Goal: Contribute content

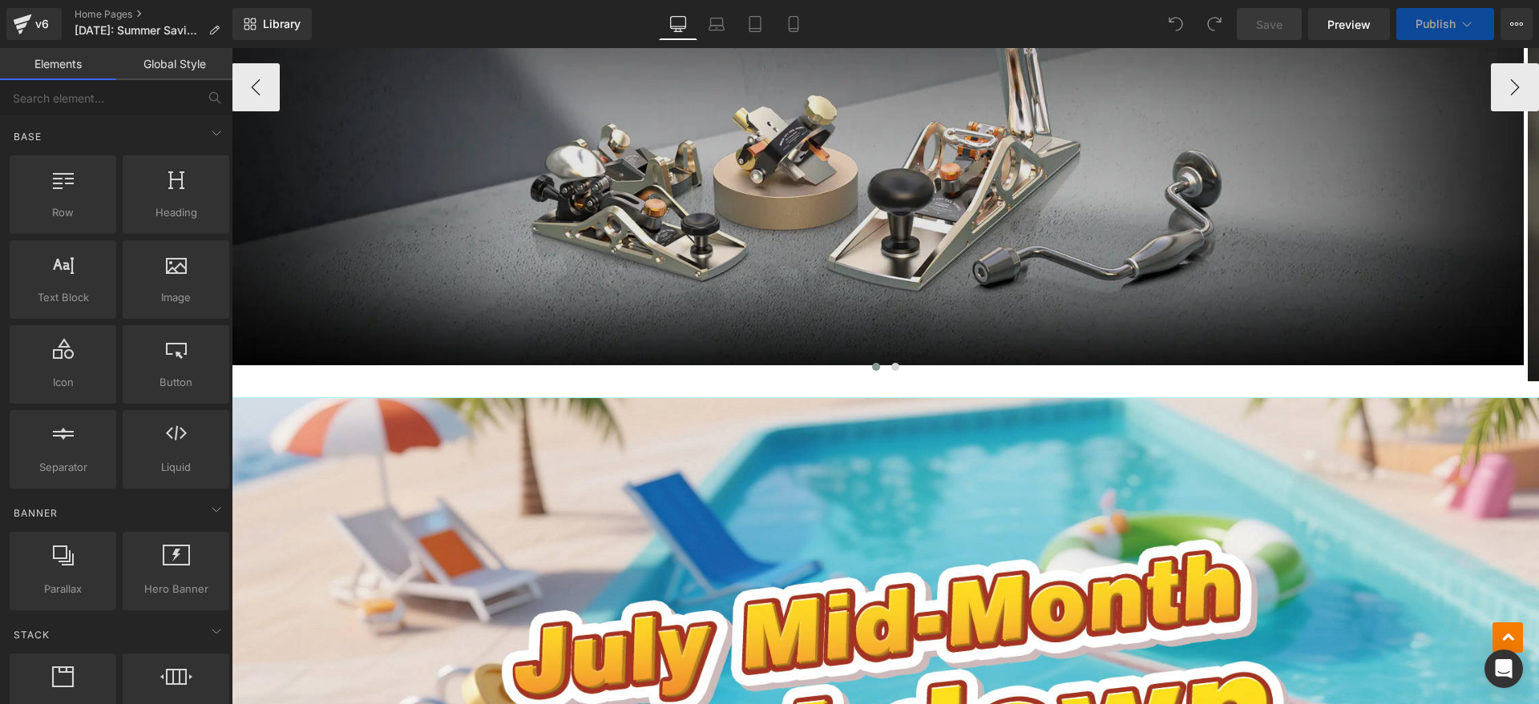
scroll to position [832, 0]
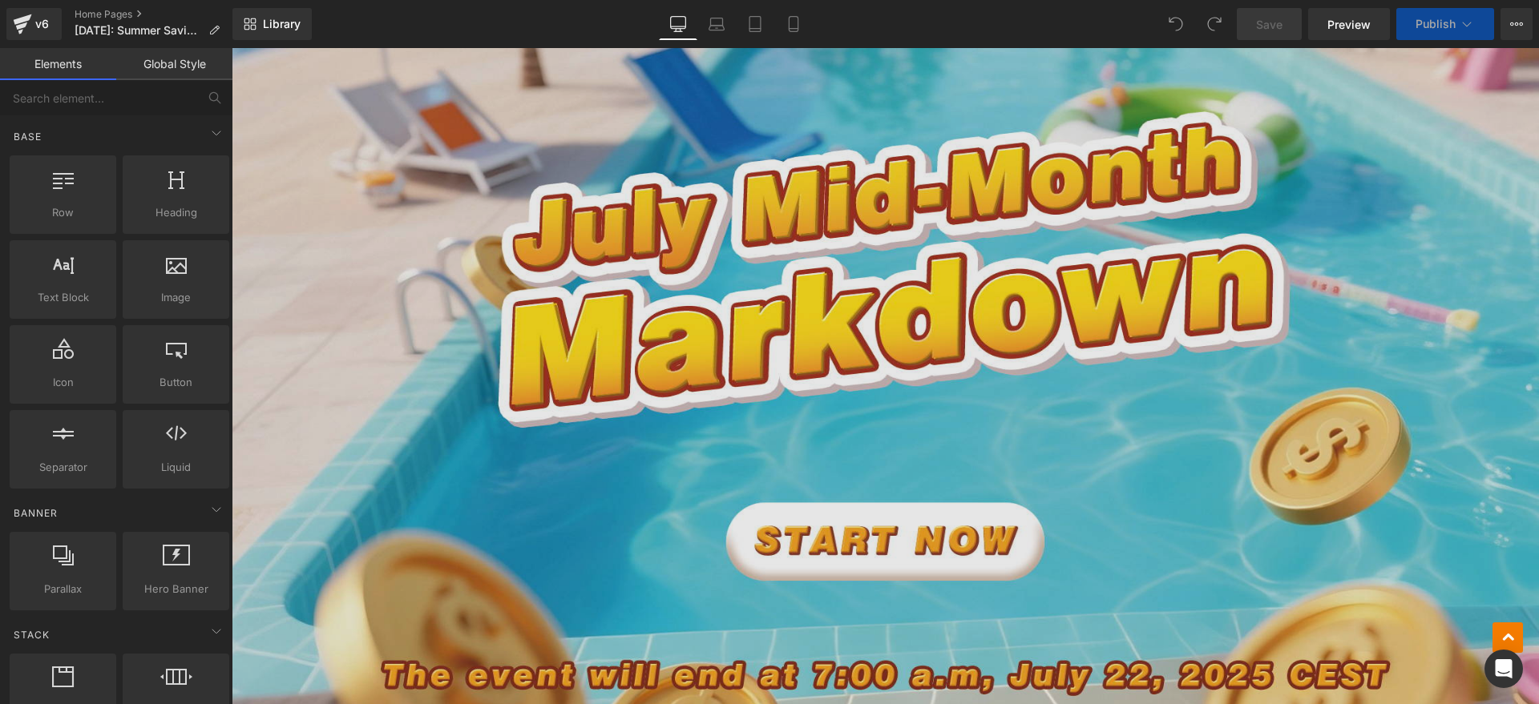
click at [672, 284] on img at bounding box center [885, 352] width 1307 height 765
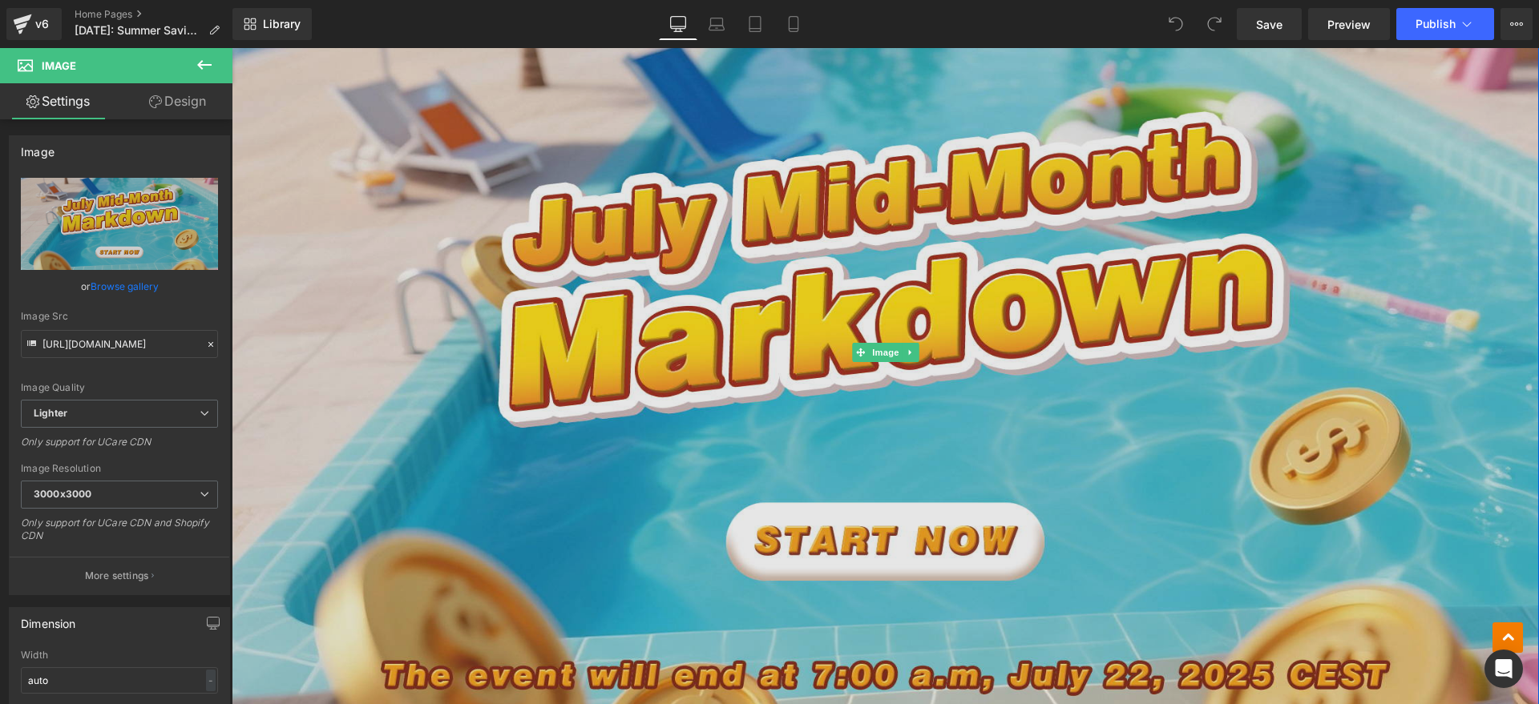
click at [607, 390] on img at bounding box center [885, 352] width 1307 height 765
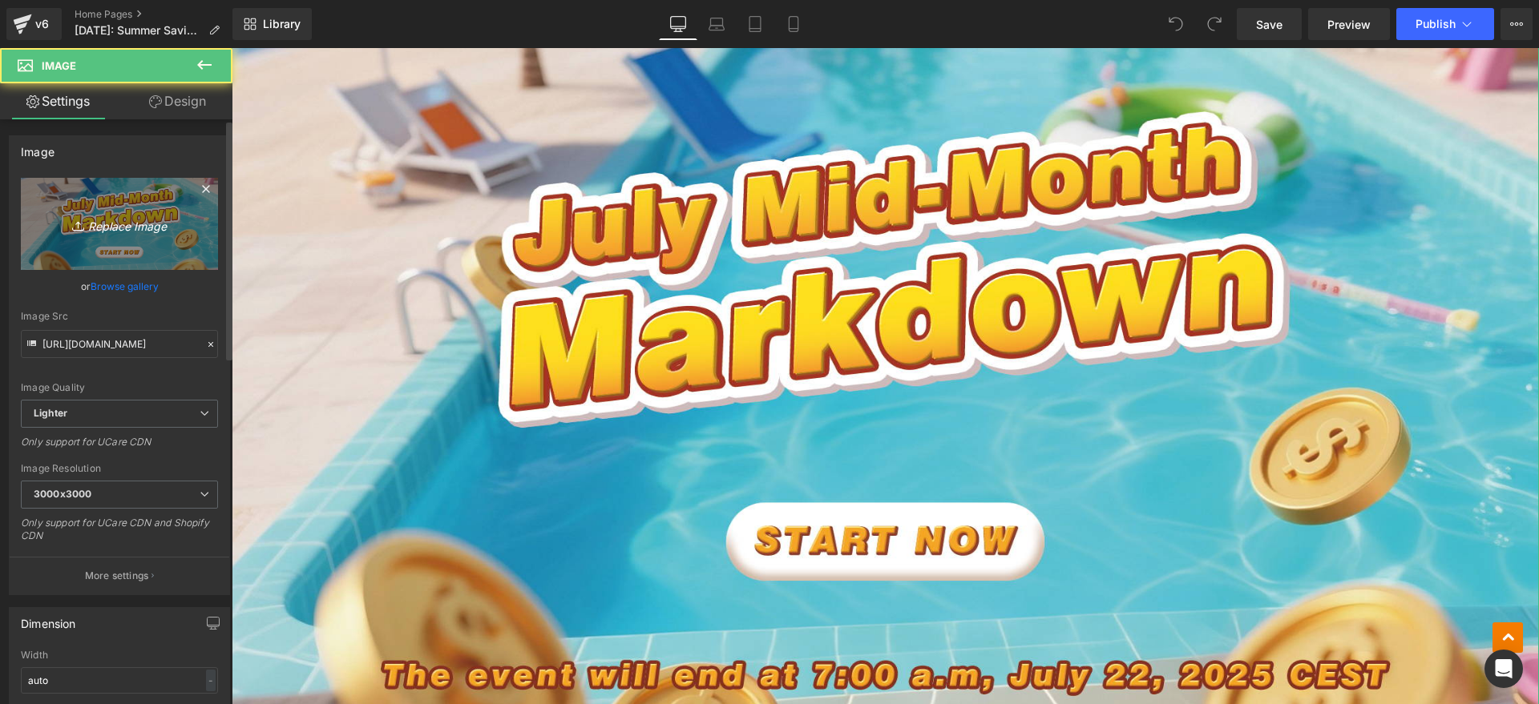
click at [109, 232] on icon "Replace Image" at bounding box center [119, 224] width 128 height 20
type input "C:\fakepath\banner英.jpg"
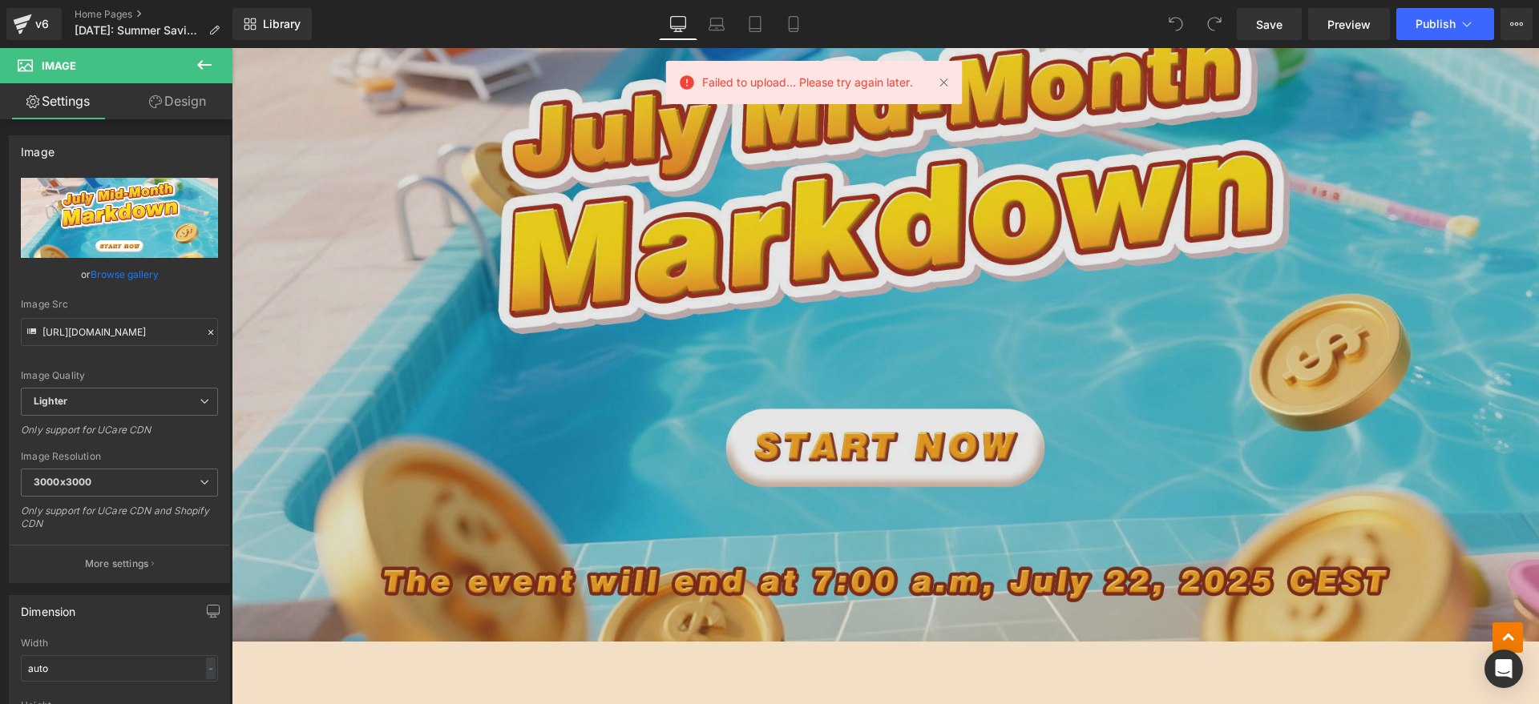
scroll to position [932, 0]
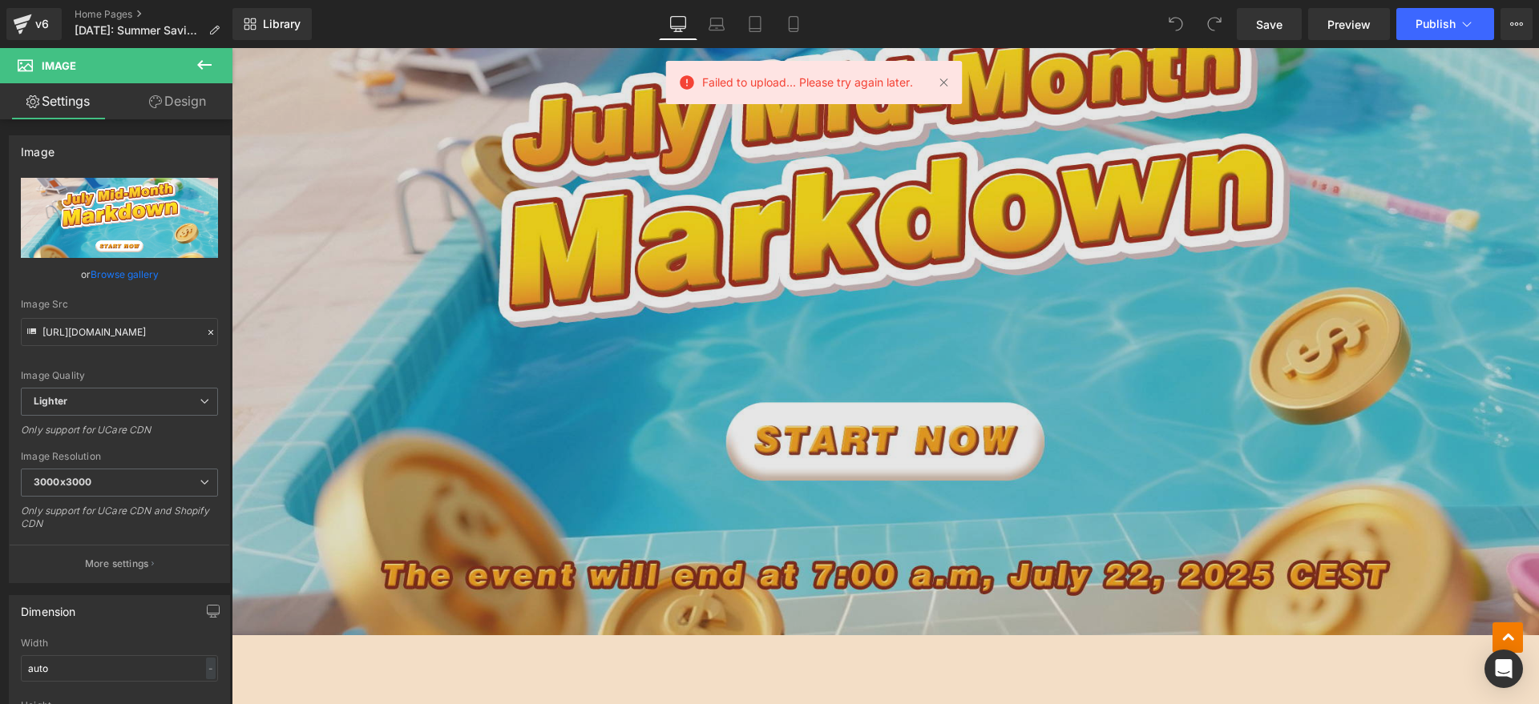
click at [675, 398] on img at bounding box center [885, 252] width 1307 height 765
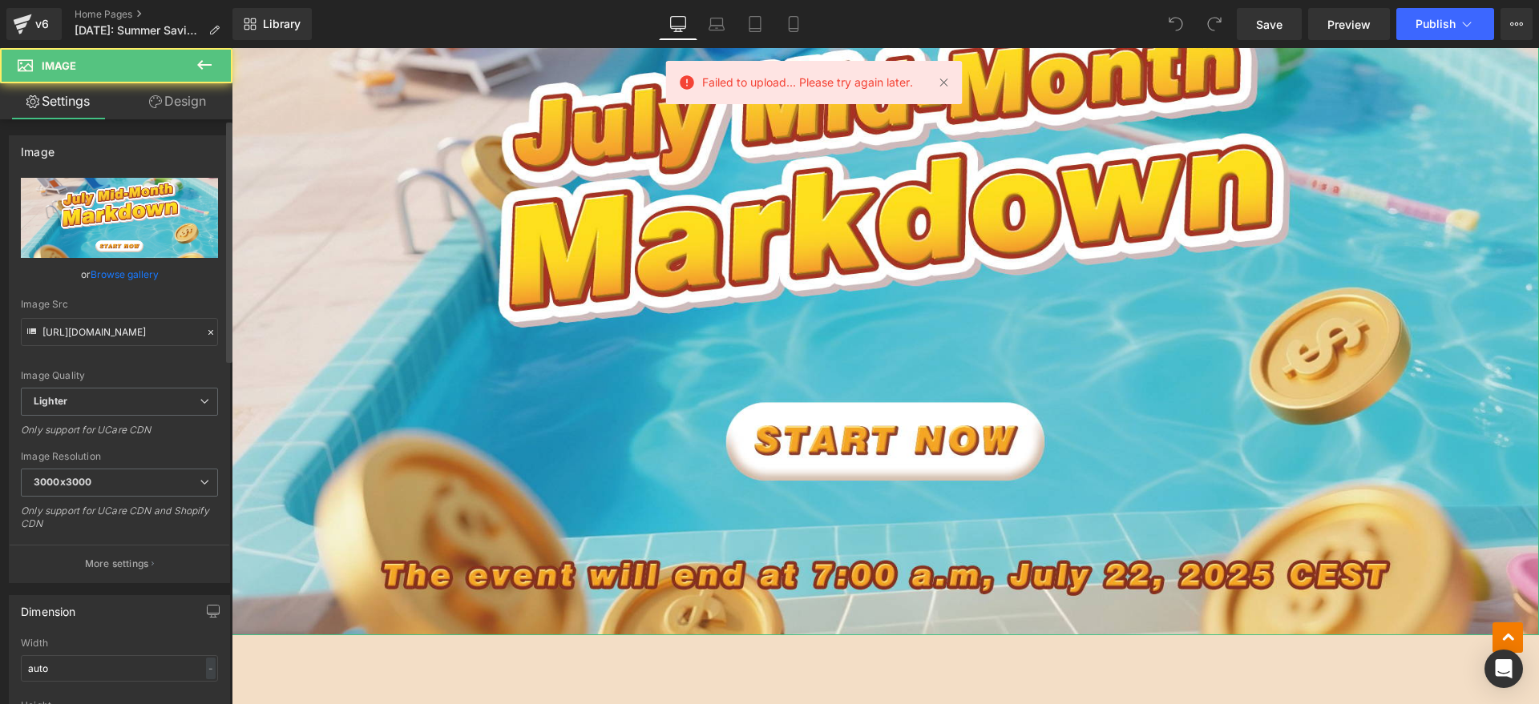
click at [146, 209] on input "file" at bounding box center [119, 218] width 197 height 80
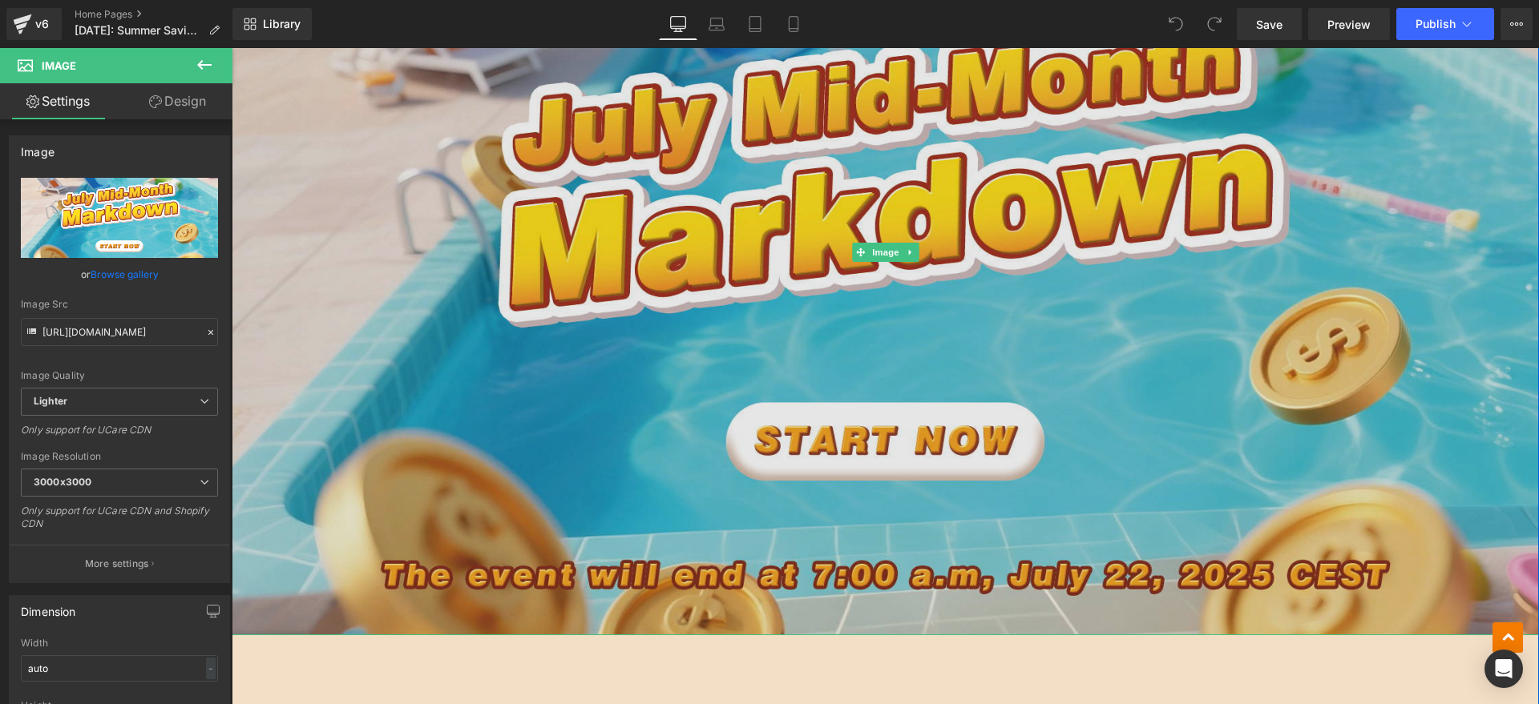
click at [709, 406] on img at bounding box center [885, 252] width 1307 height 765
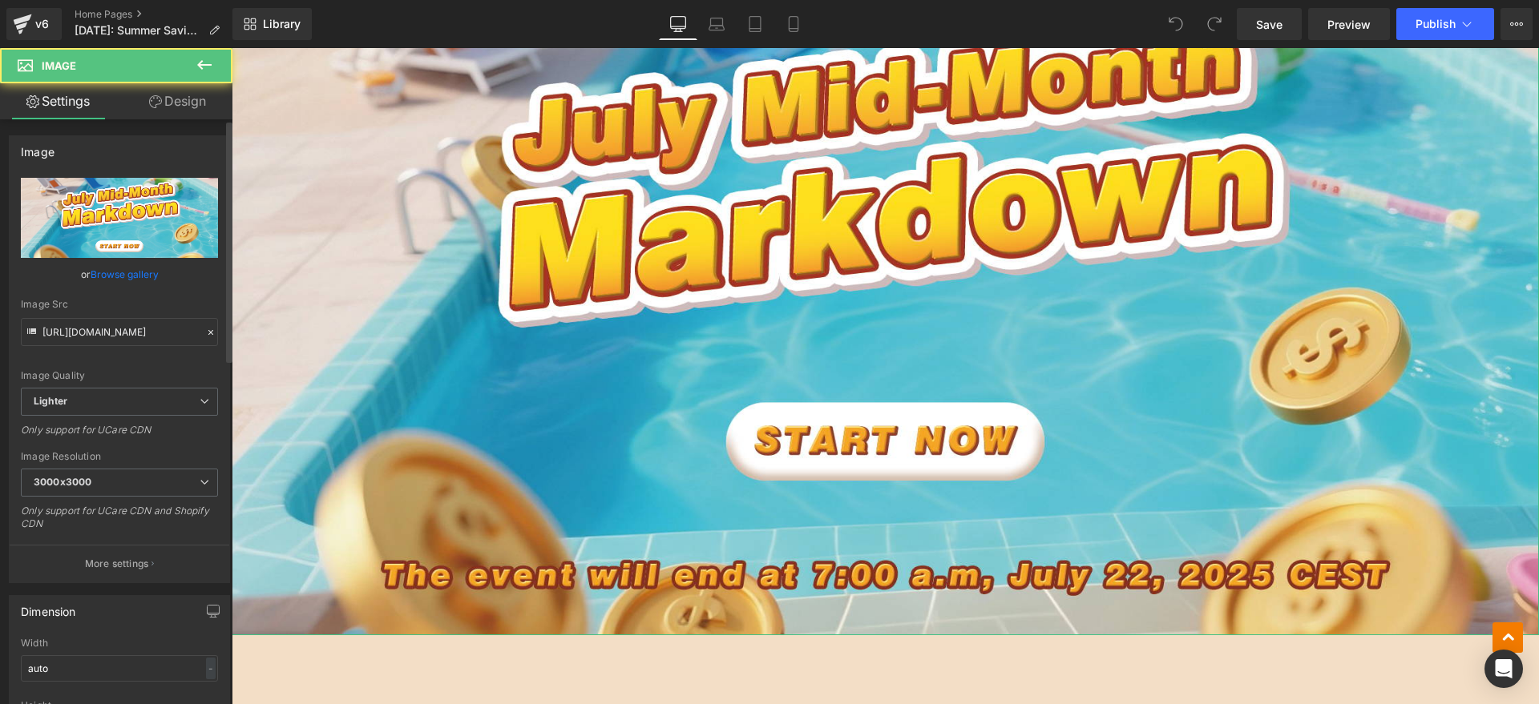
click at [127, 207] on input "file" at bounding box center [119, 218] width 197 height 80
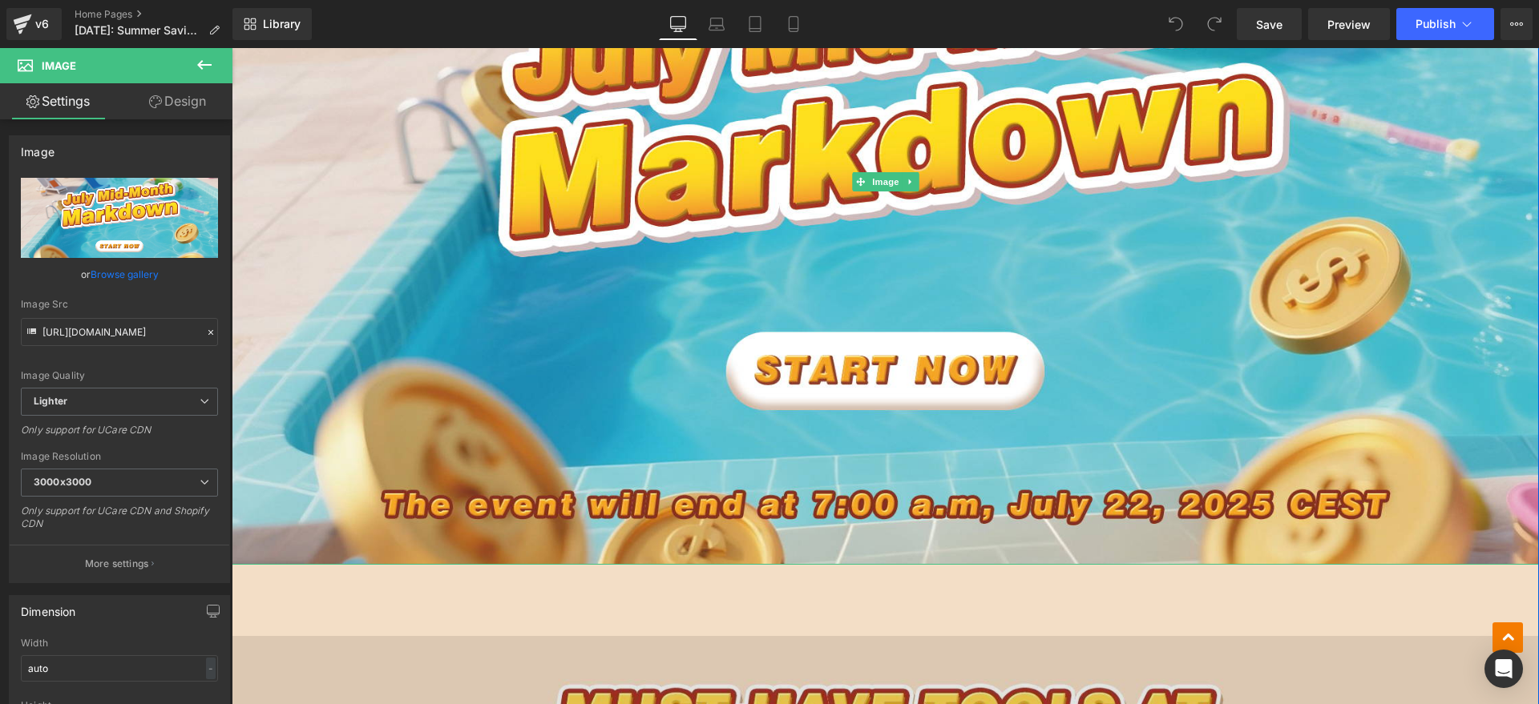
scroll to position [1232, 0]
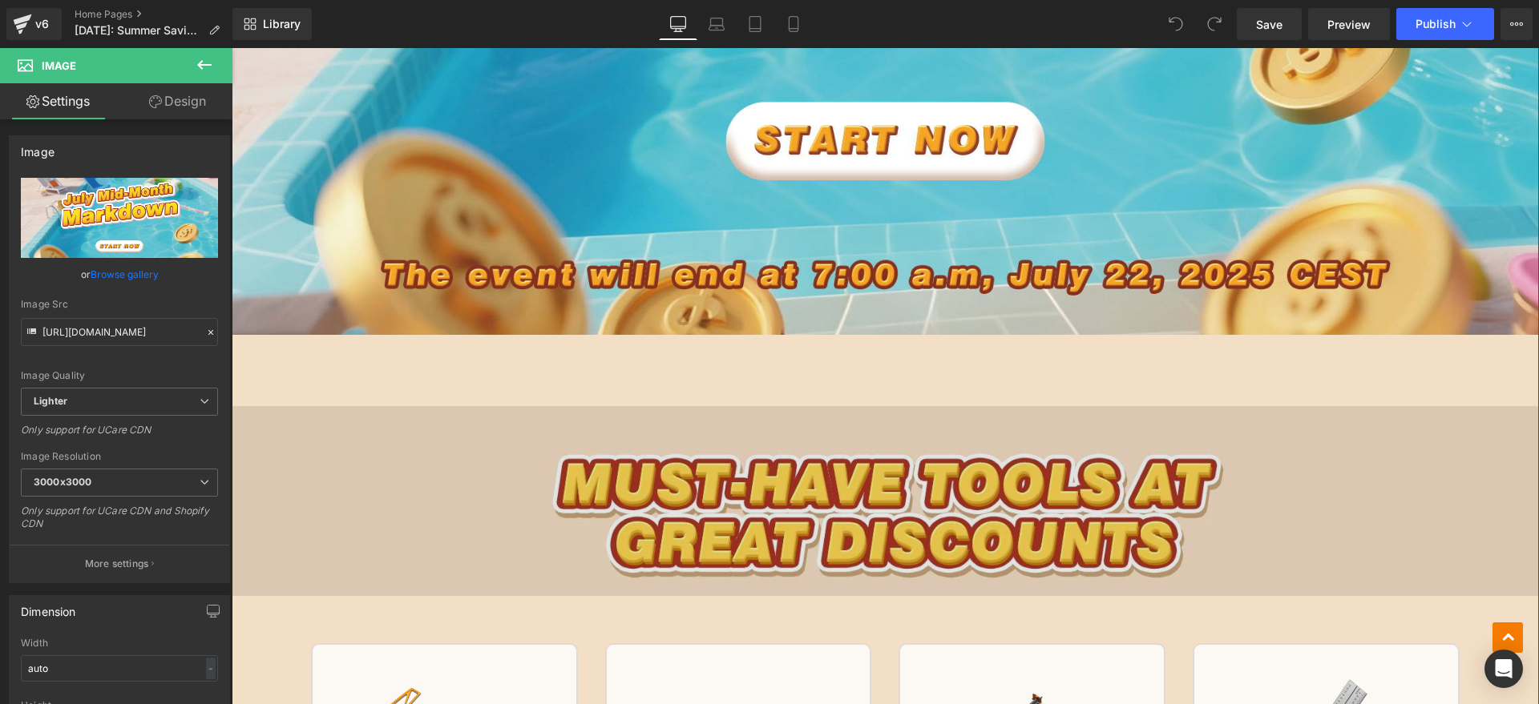
click at [658, 435] on img at bounding box center [885, 465] width 1307 height 261
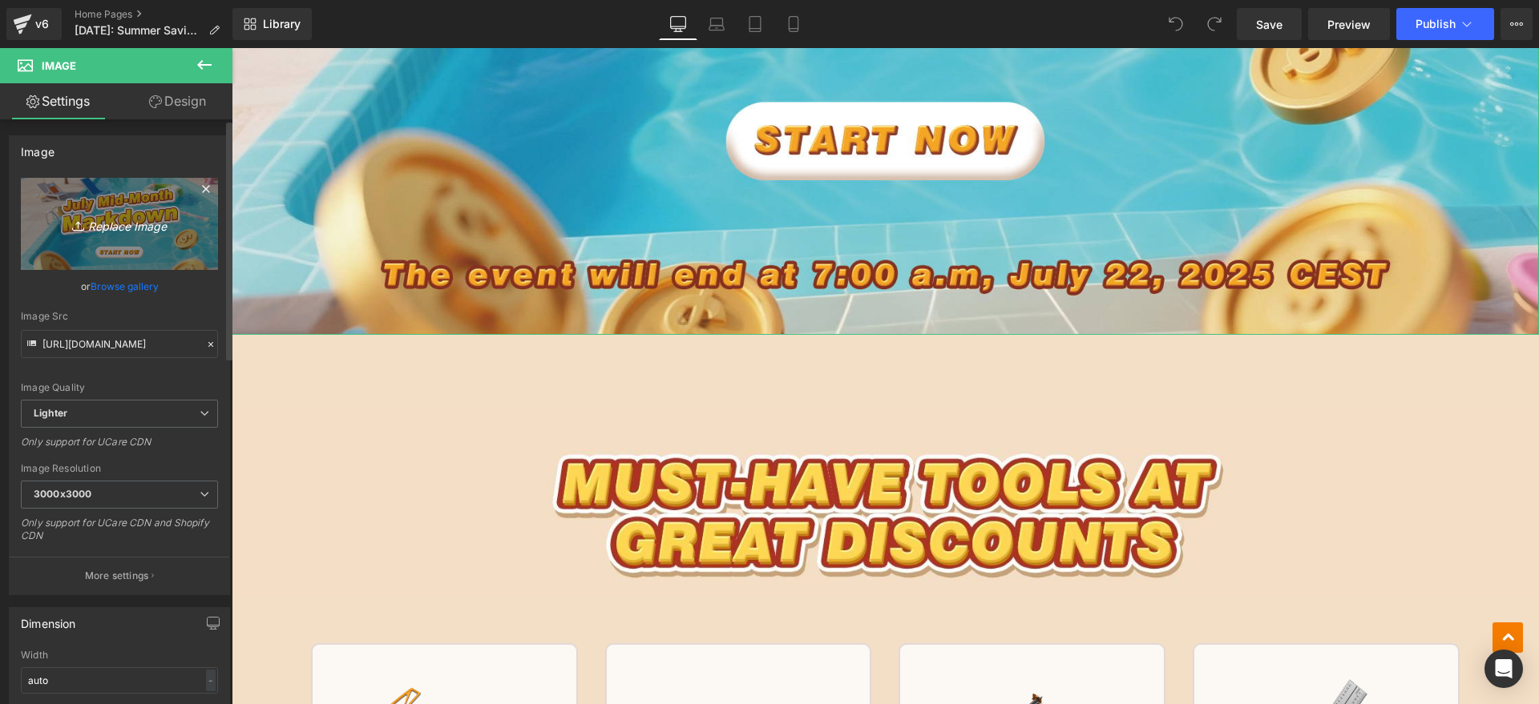
click at [129, 221] on icon "Replace Image" at bounding box center [119, 224] width 128 height 20
type input "C:\fakepath\banner英.jpg"
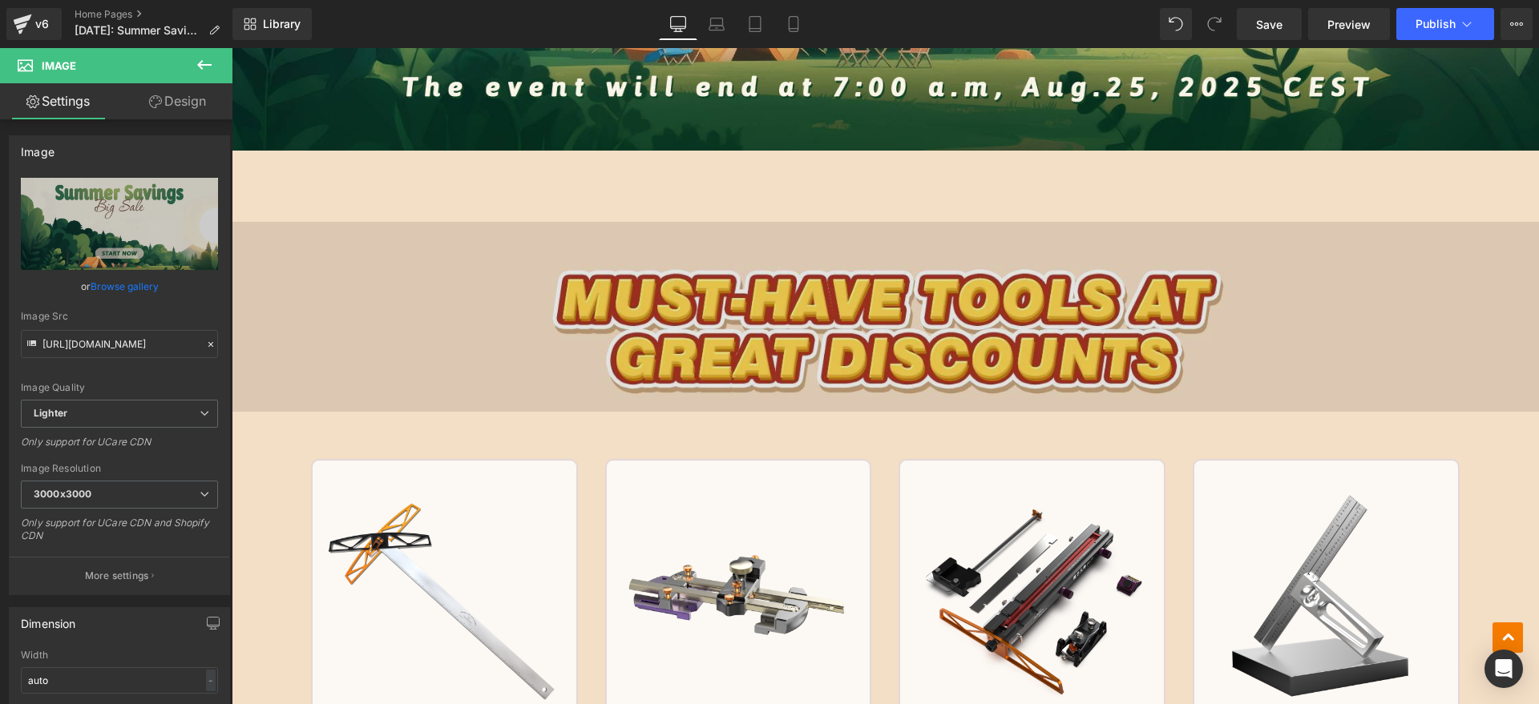
scroll to position [1433, 0]
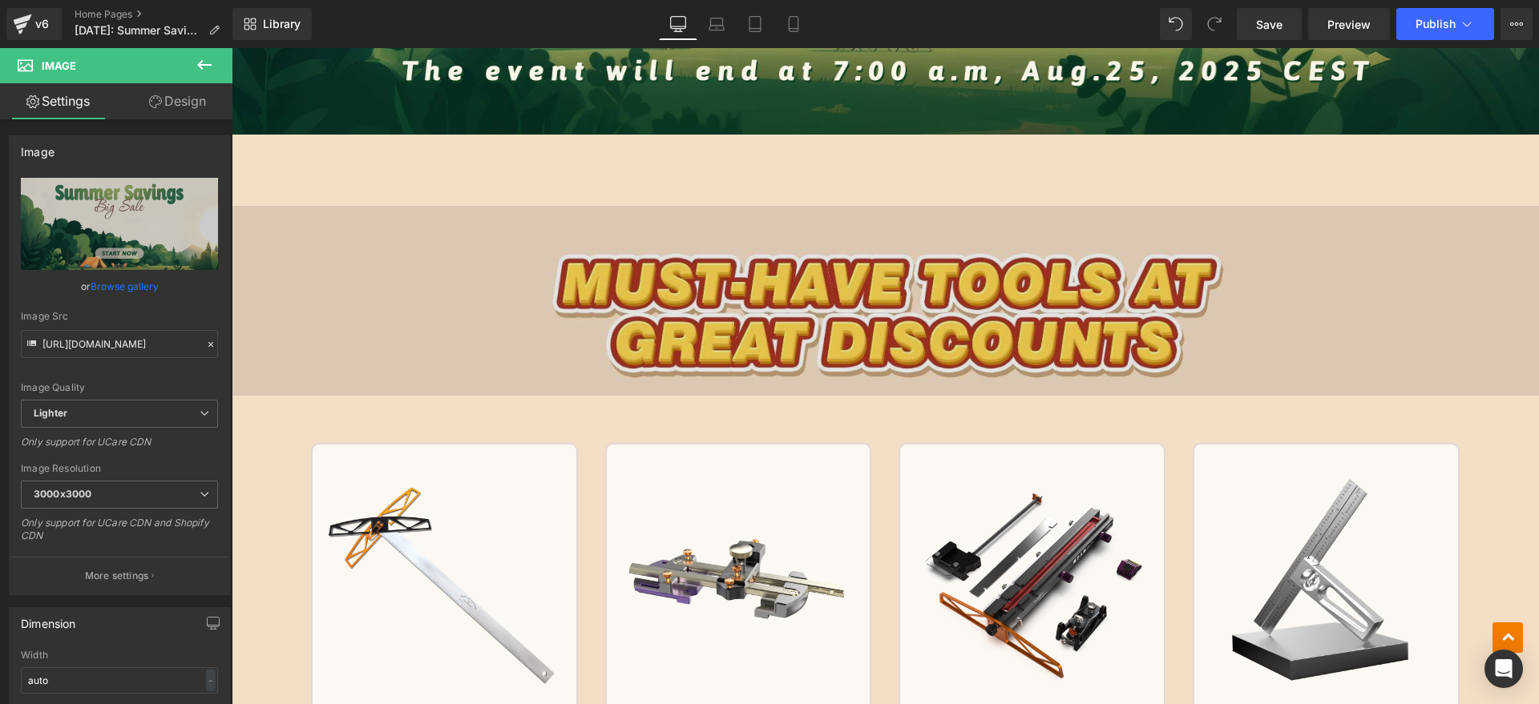
click at [568, 285] on img at bounding box center [885, 265] width 1307 height 261
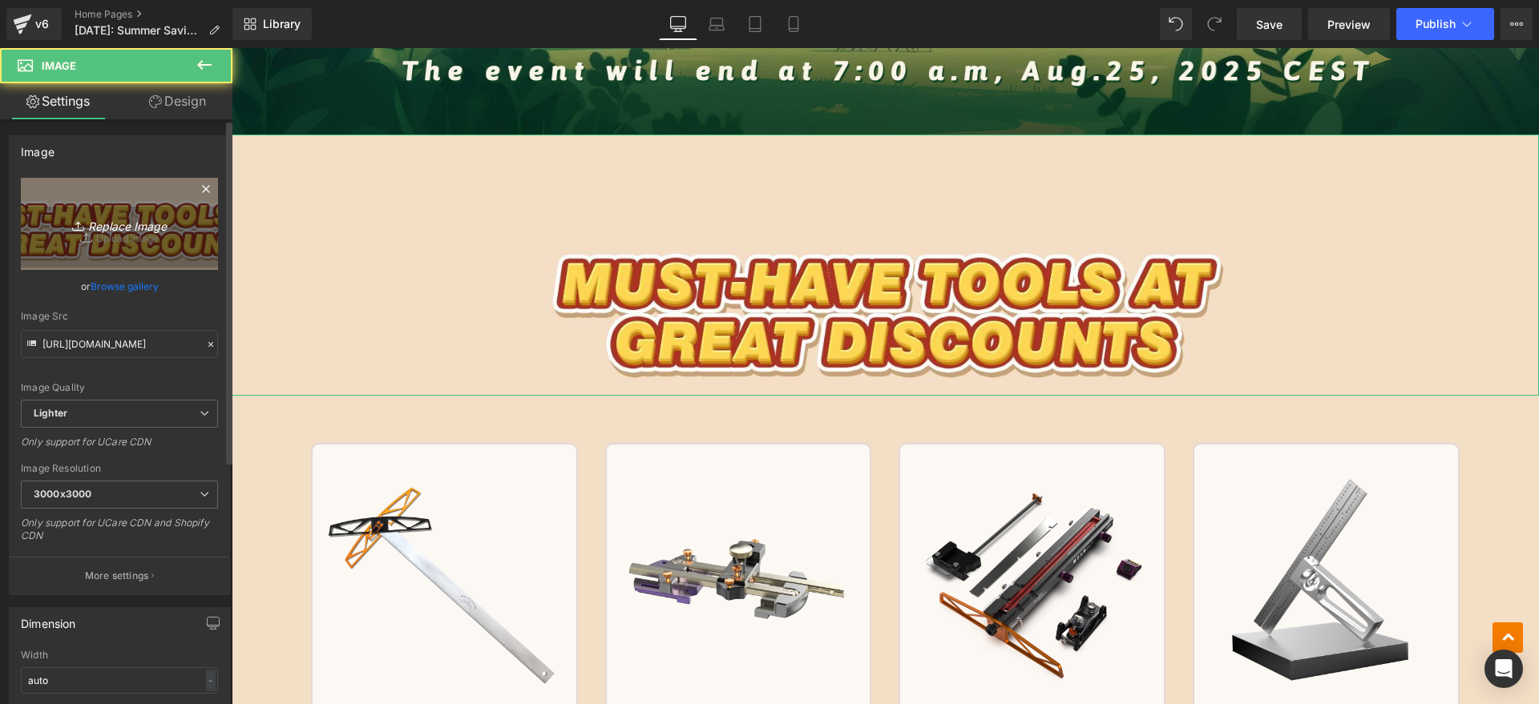
click at [167, 210] on link "Replace Image" at bounding box center [119, 224] width 197 height 92
type input "C:\fakepath\英 (1).png"
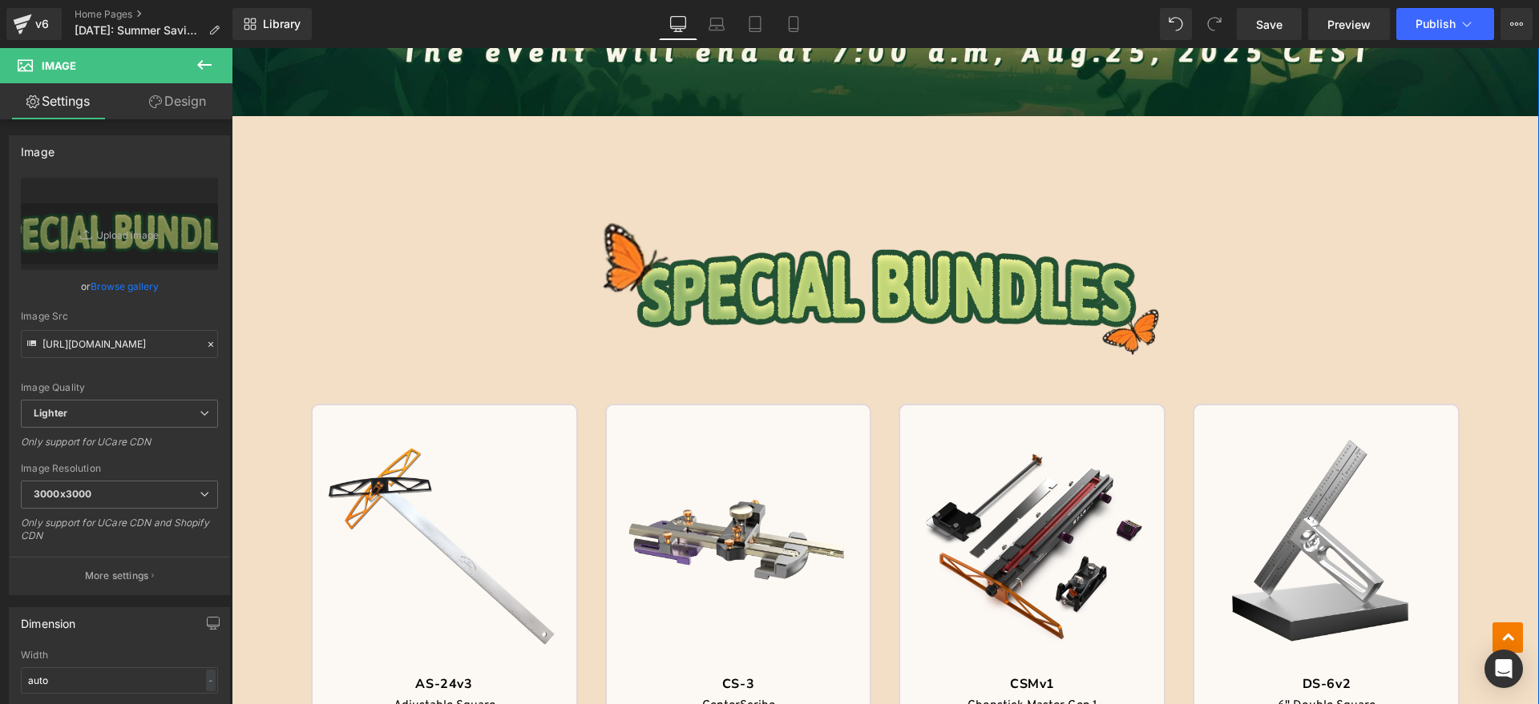
scroll to position [1232, 0]
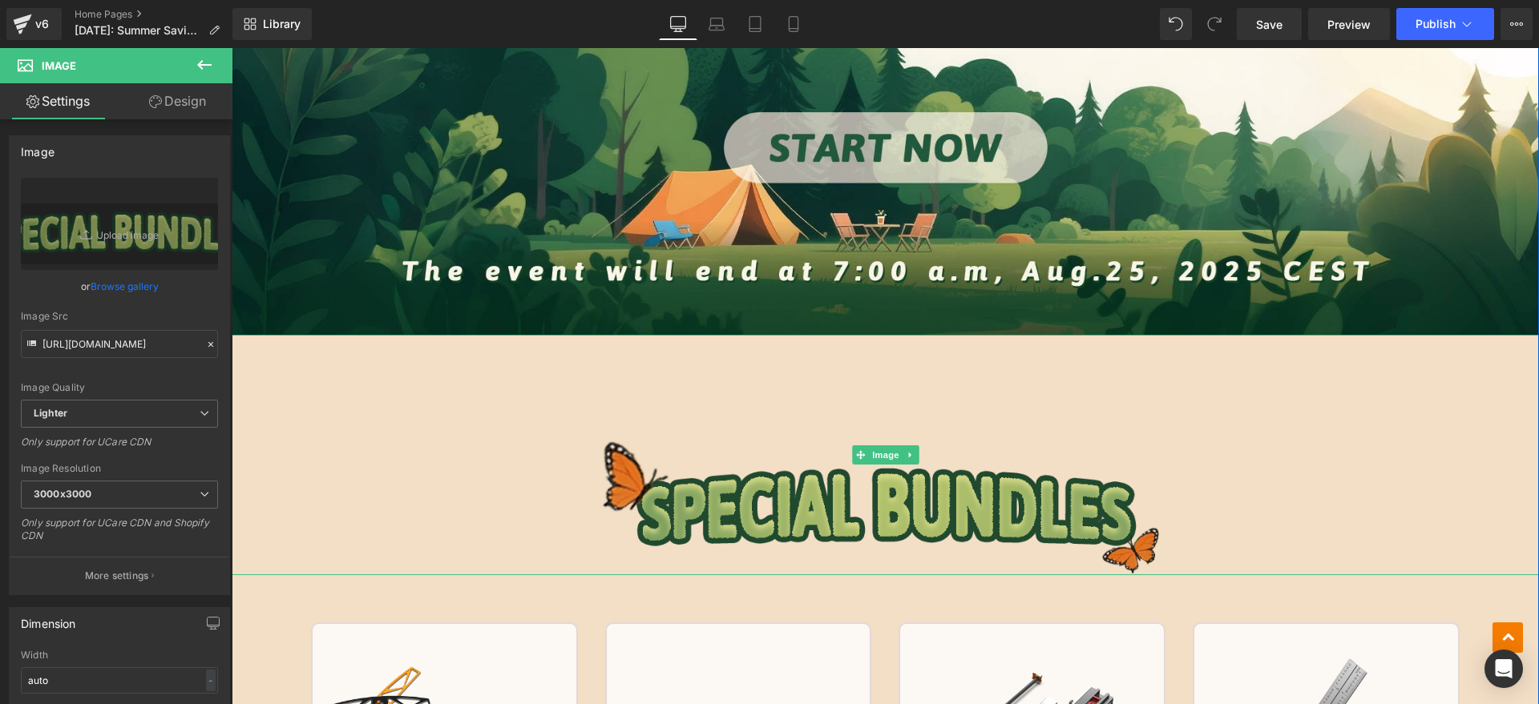
click at [788, 492] on img at bounding box center [885, 455] width 1307 height 241
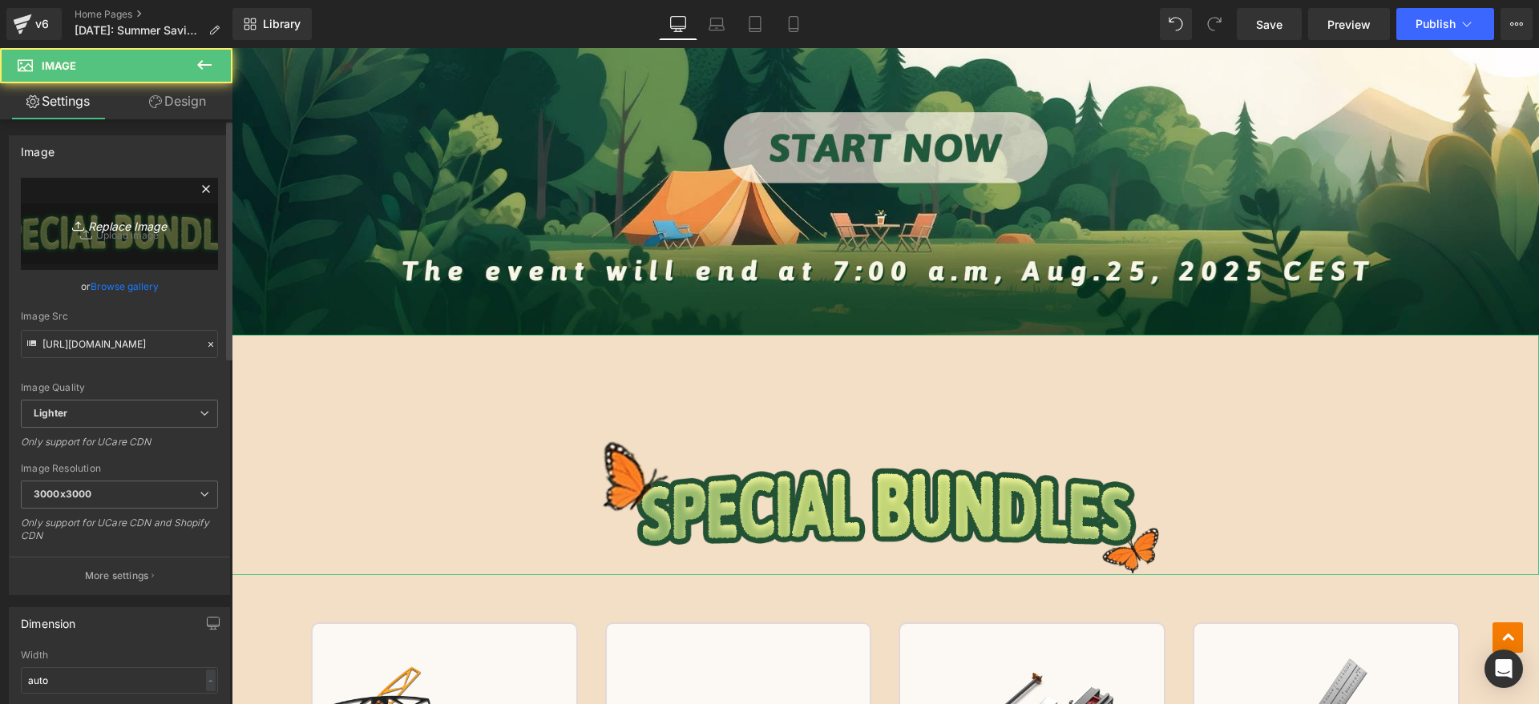
click at [148, 230] on icon "Replace Image" at bounding box center [119, 224] width 128 height 20
type input "C:\fakepath\英 (3).png"
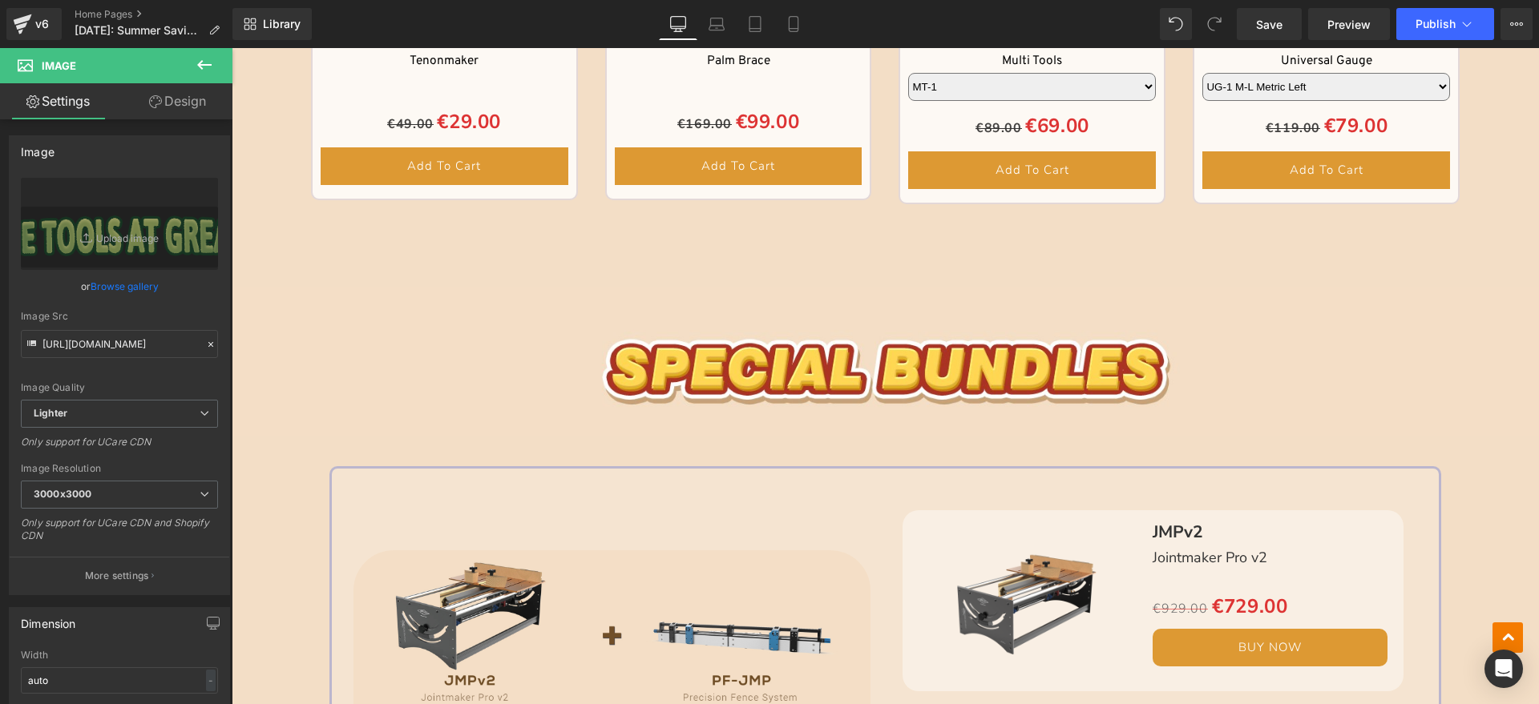
scroll to position [3637, 0]
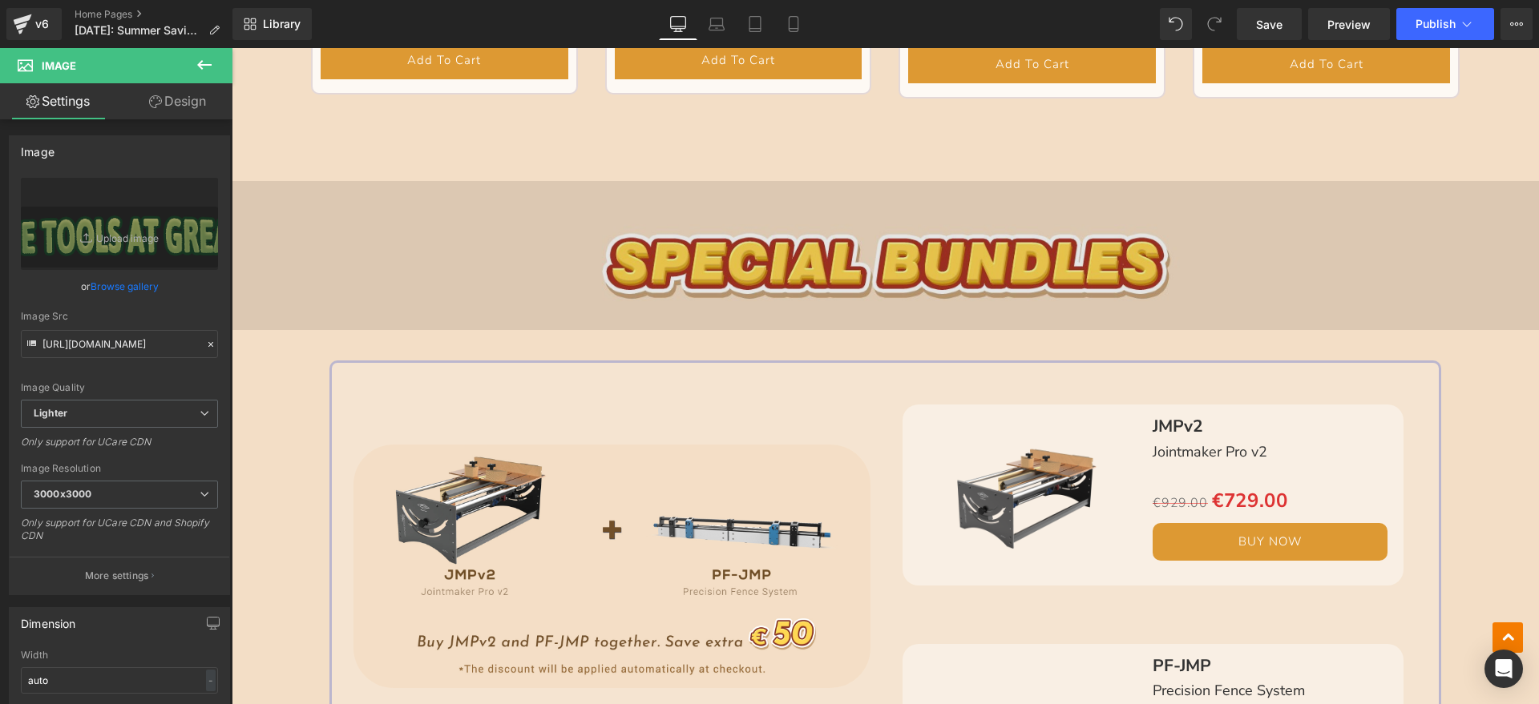
click at [906, 248] on div "Image" at bounding box center [885, 244] width 1307 height 234
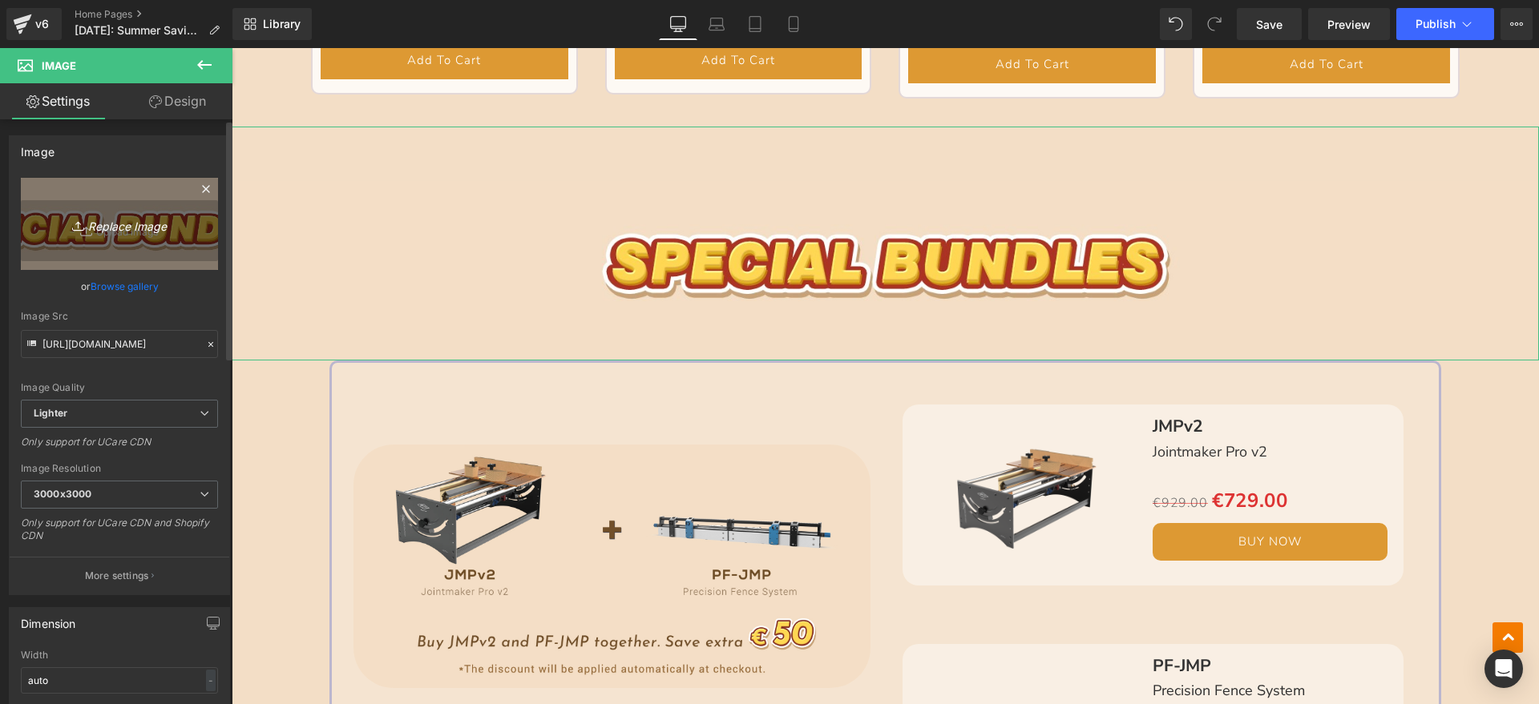
click at [119, 204] on link "Replace Image" at bounding box center [119, 224] width 197 height 92
type input "C:\fakepath\英 (1).png"
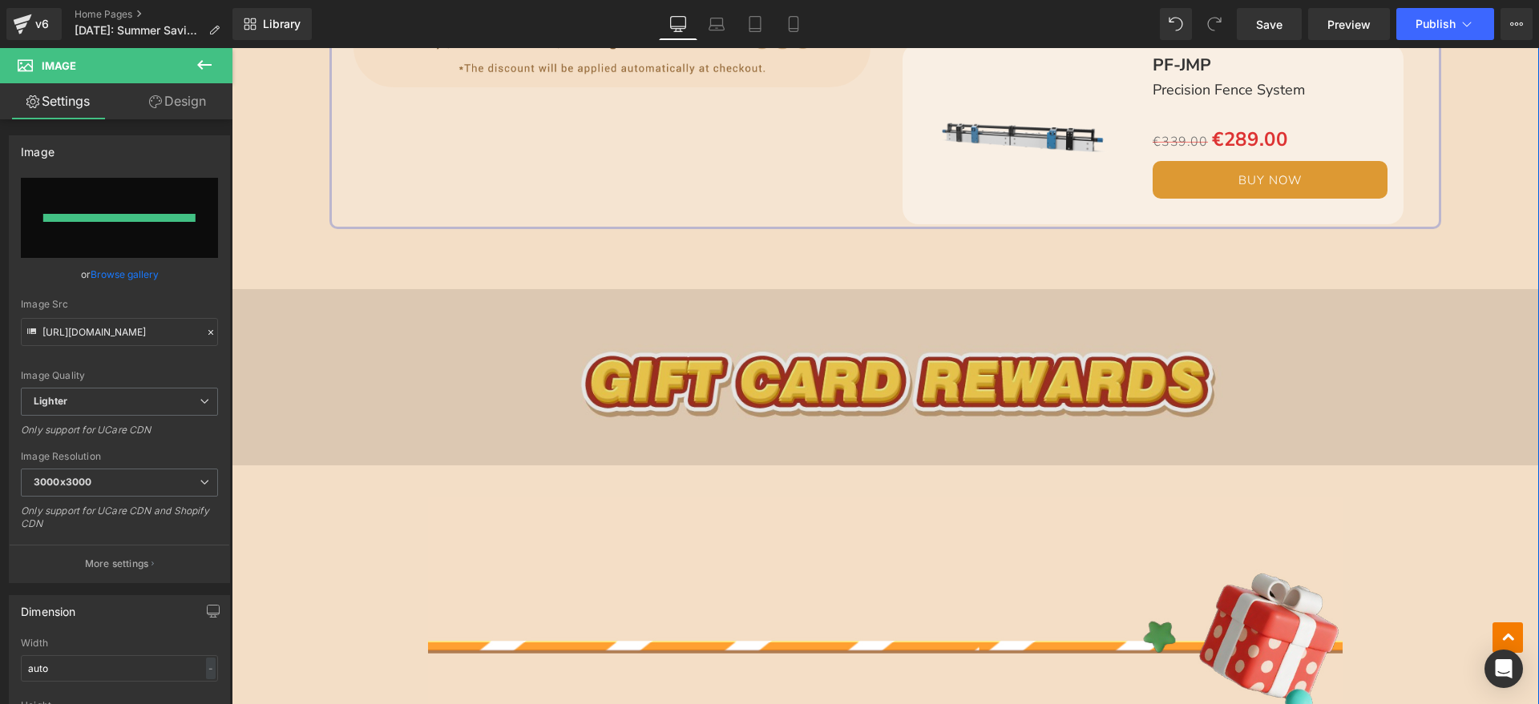
scroll to position [4258, 0]
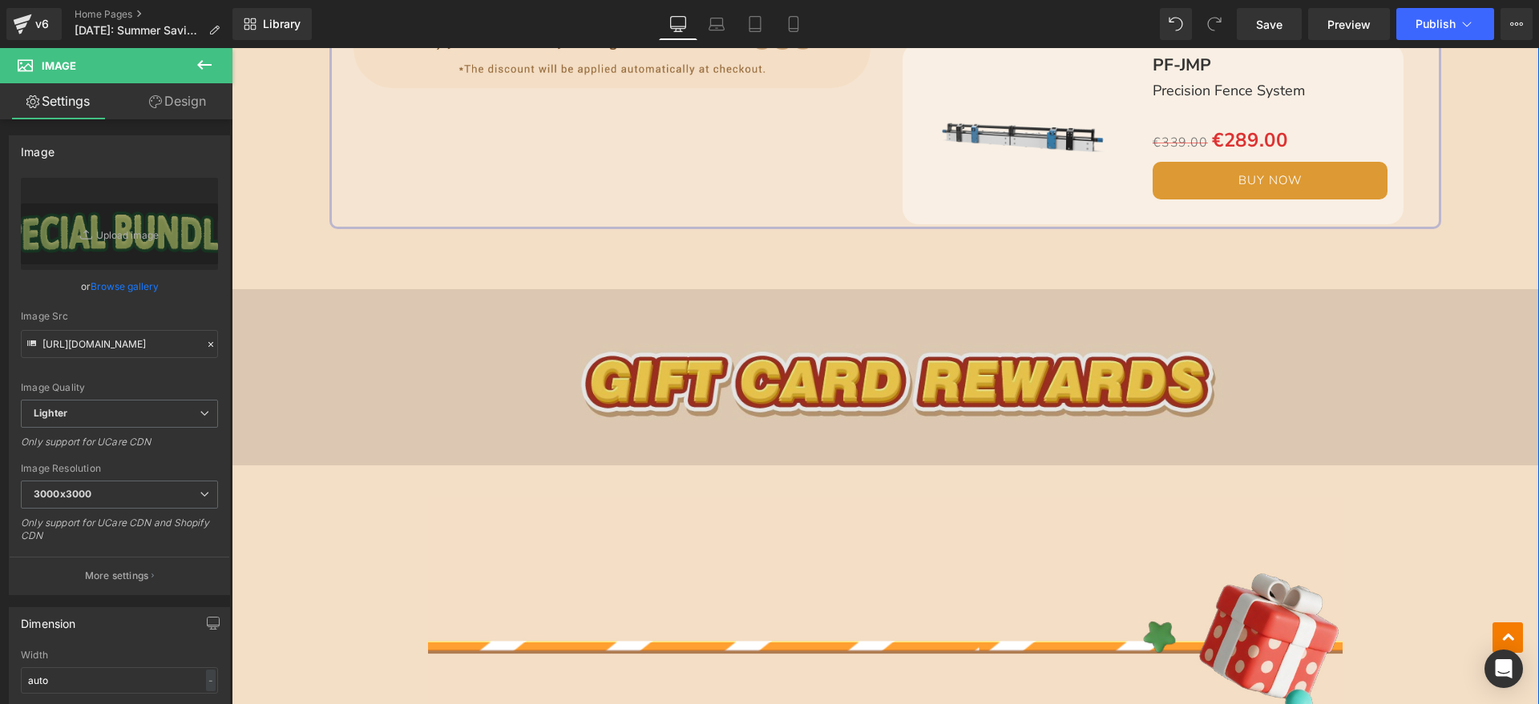
click at [741, 363] on img at bounding box center [885, 347] width 1307 height 236
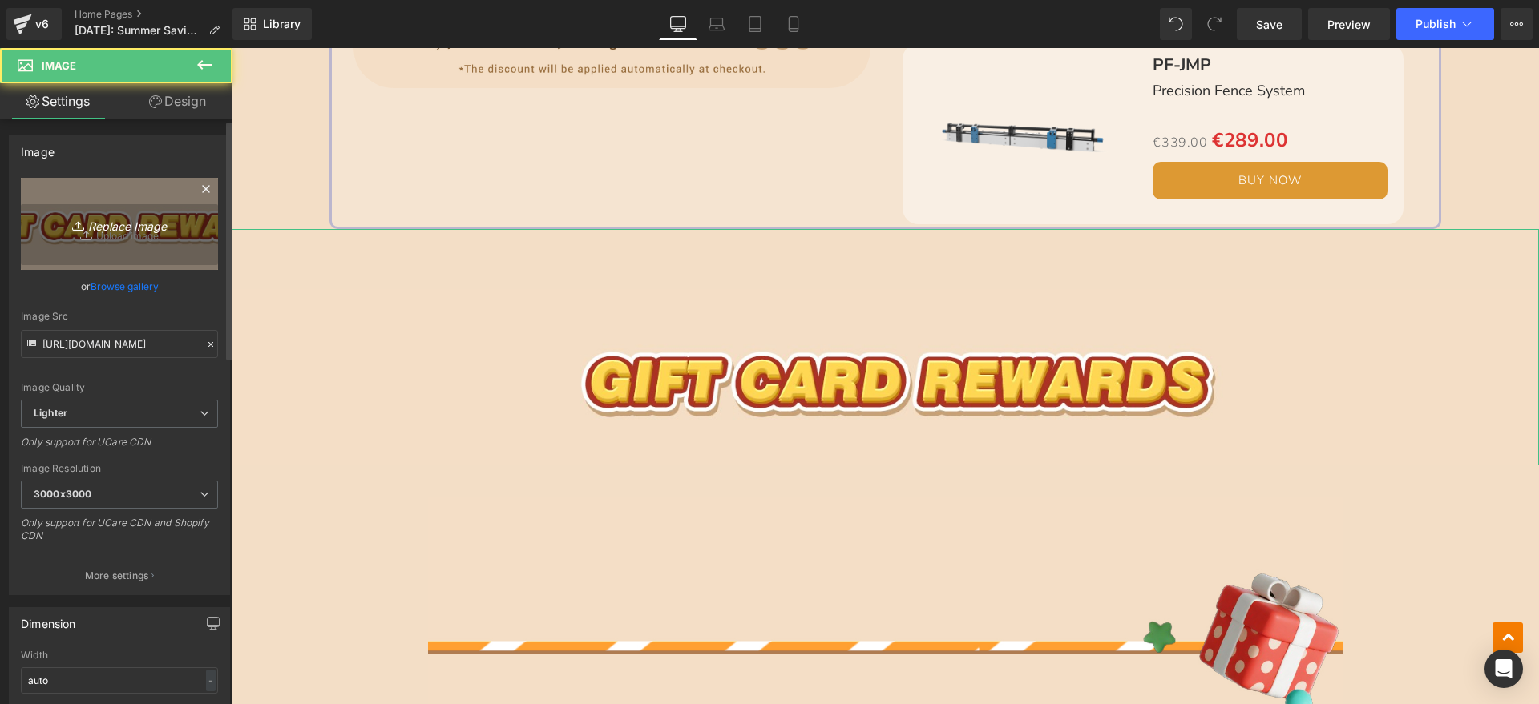
click at [171, 210] on link "Replace Image" at bounding box center [119, 224] width 197 height 92
type input "C:\fakepath\英 (2).png"
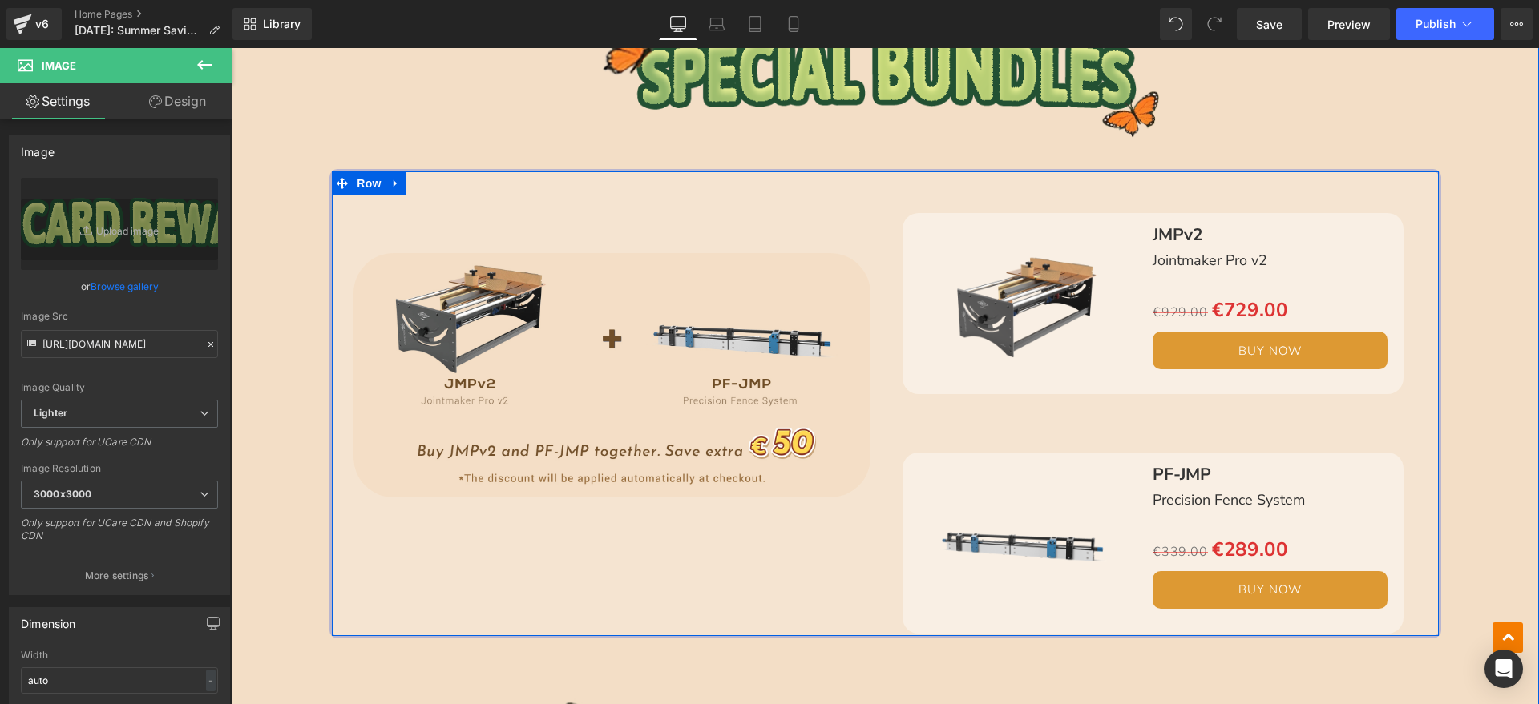
scroll to position [3957, 0]
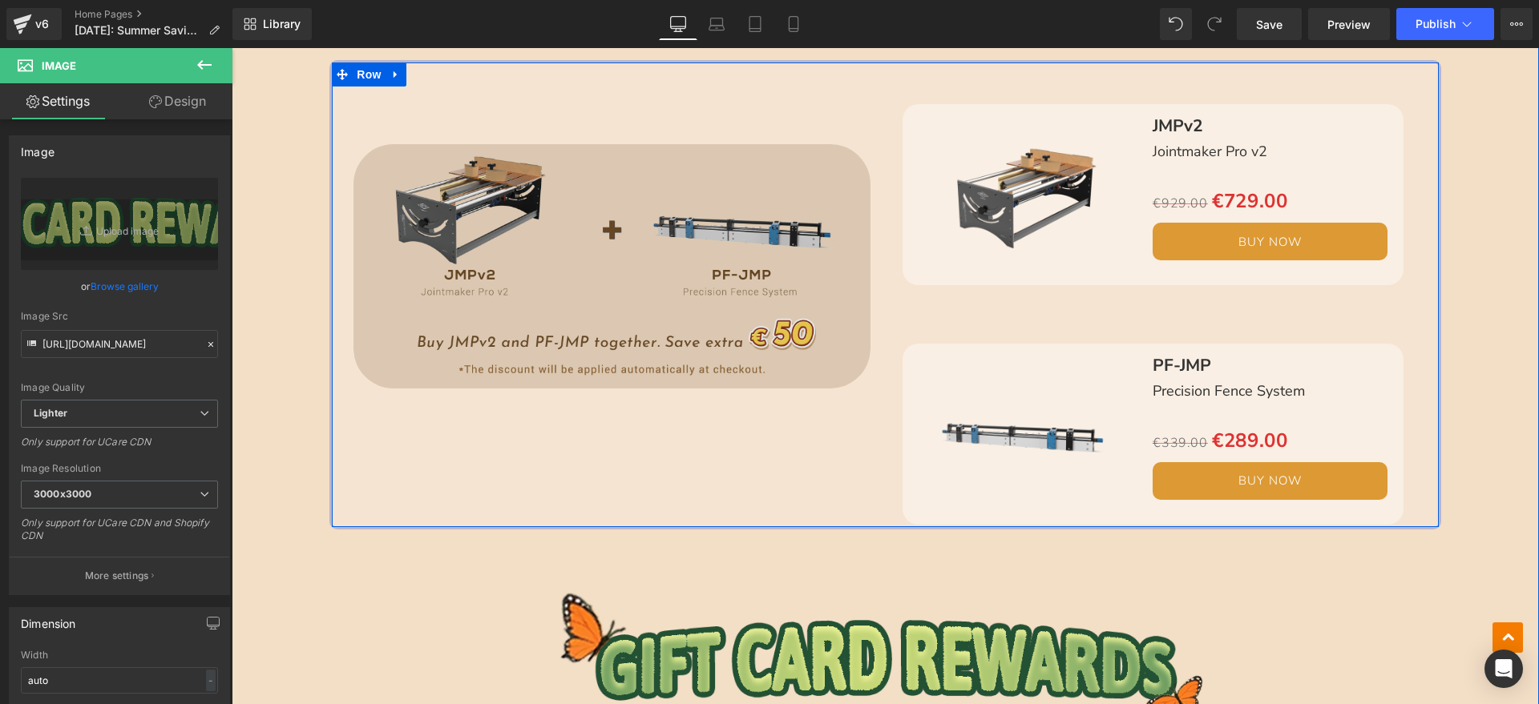
click at [638, 243] on img at bounding box center [611, 266] width 517 height 244
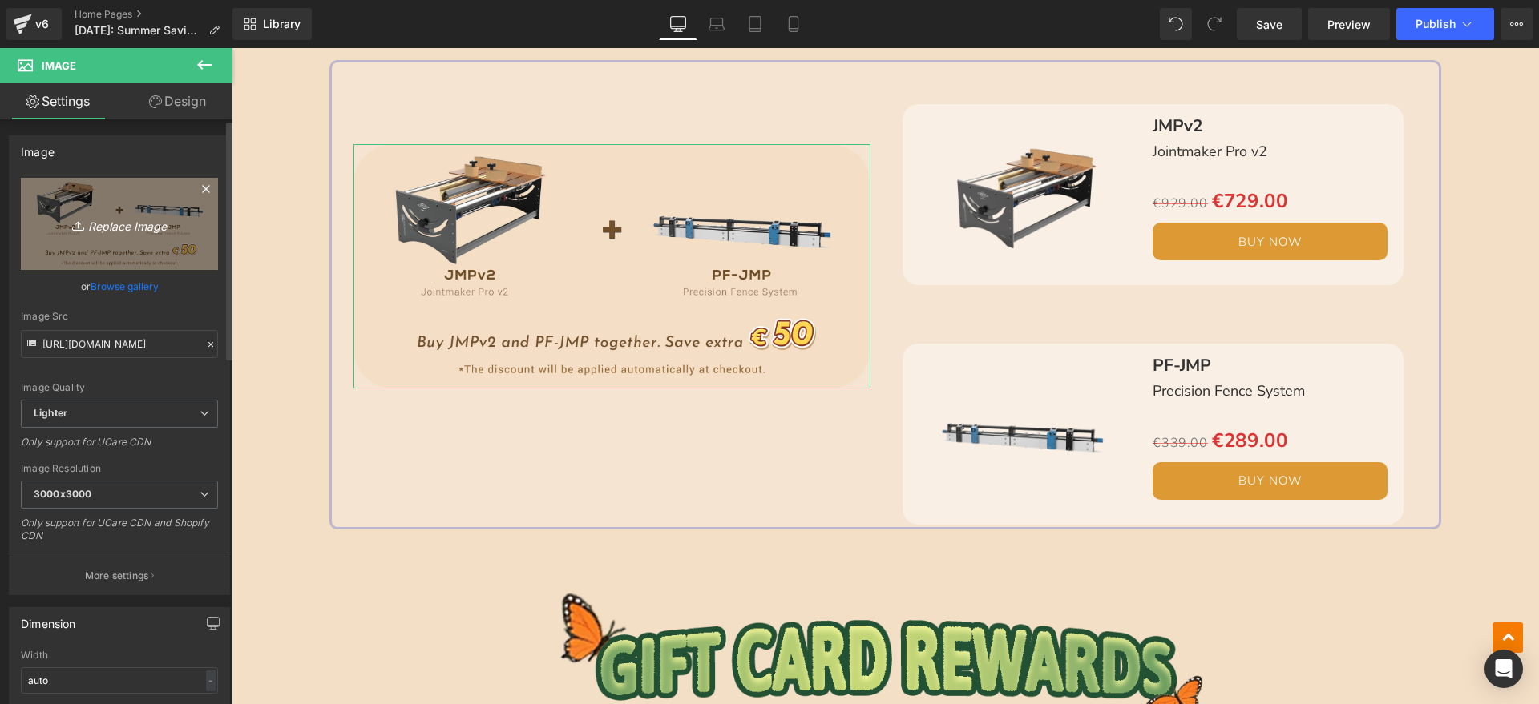
click at [149, 229] on icon "Replace Image" at bounding box center [119, 224] width 128 height 20
type input "C:\fakepath\bcedm德_08.jpg"
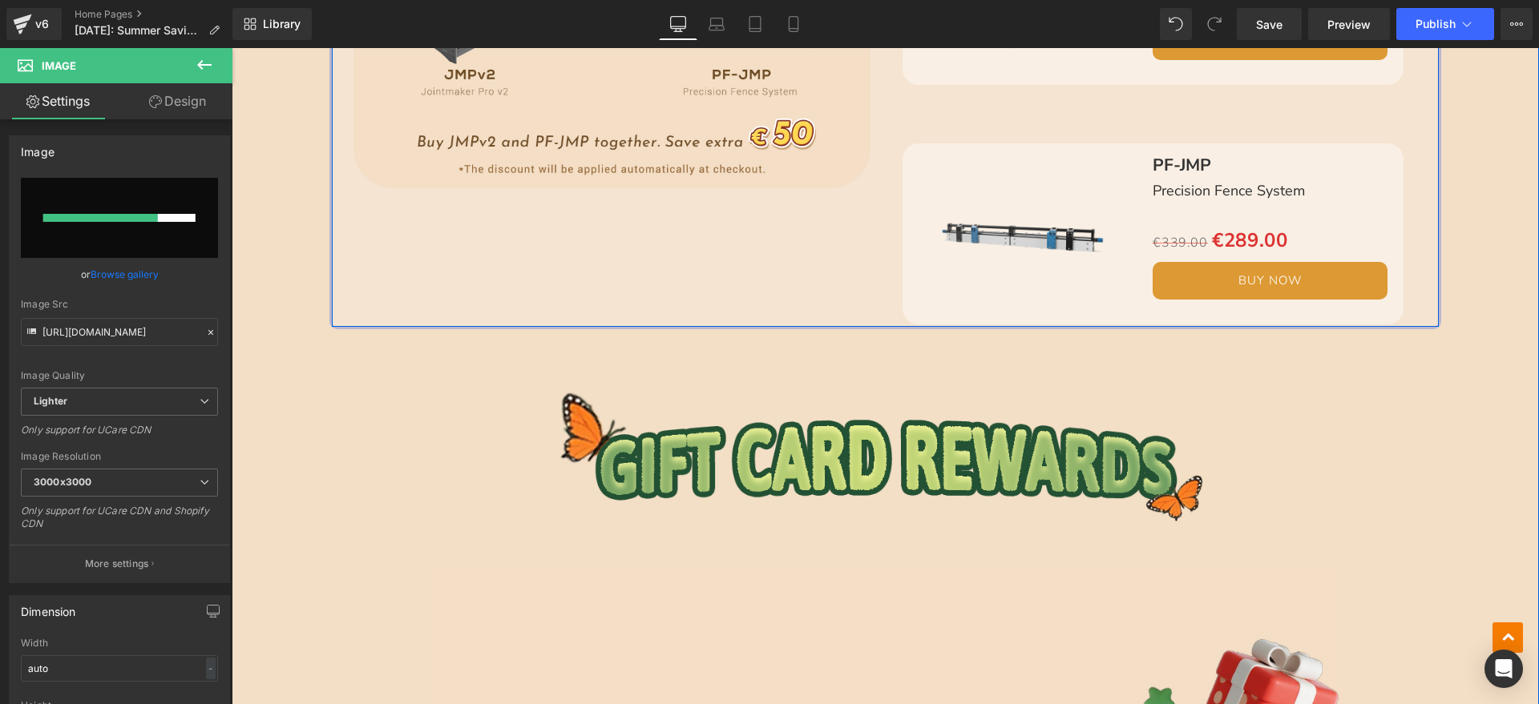
scroll to position [3857, 0]
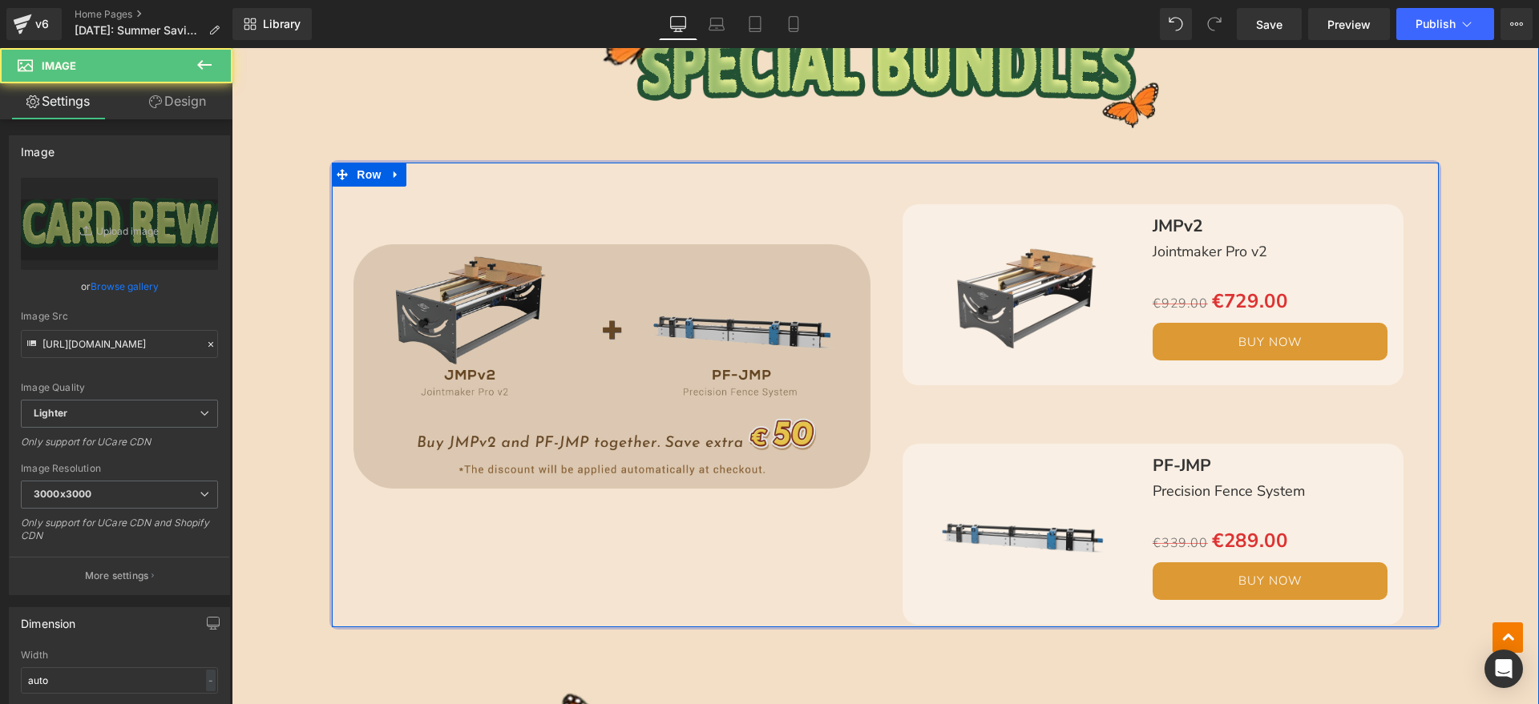
click at [682, 422] on img at bounding box center [611, 366] width 517 height 244
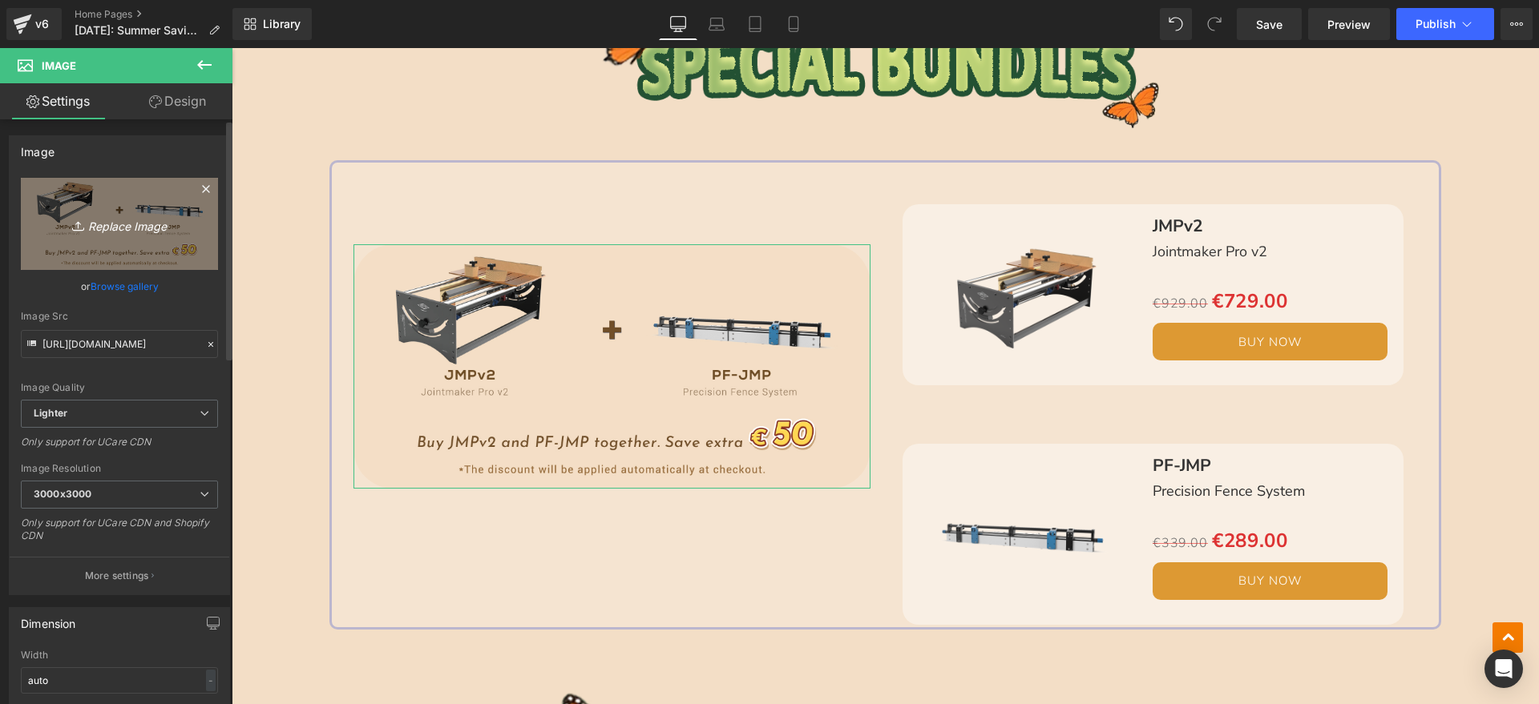
click at [128, 252] on link "Replace Image" at bounding box center [119, 224] width 197 height 92
type input "C:\fakepath\bcedm德_08.jpg"
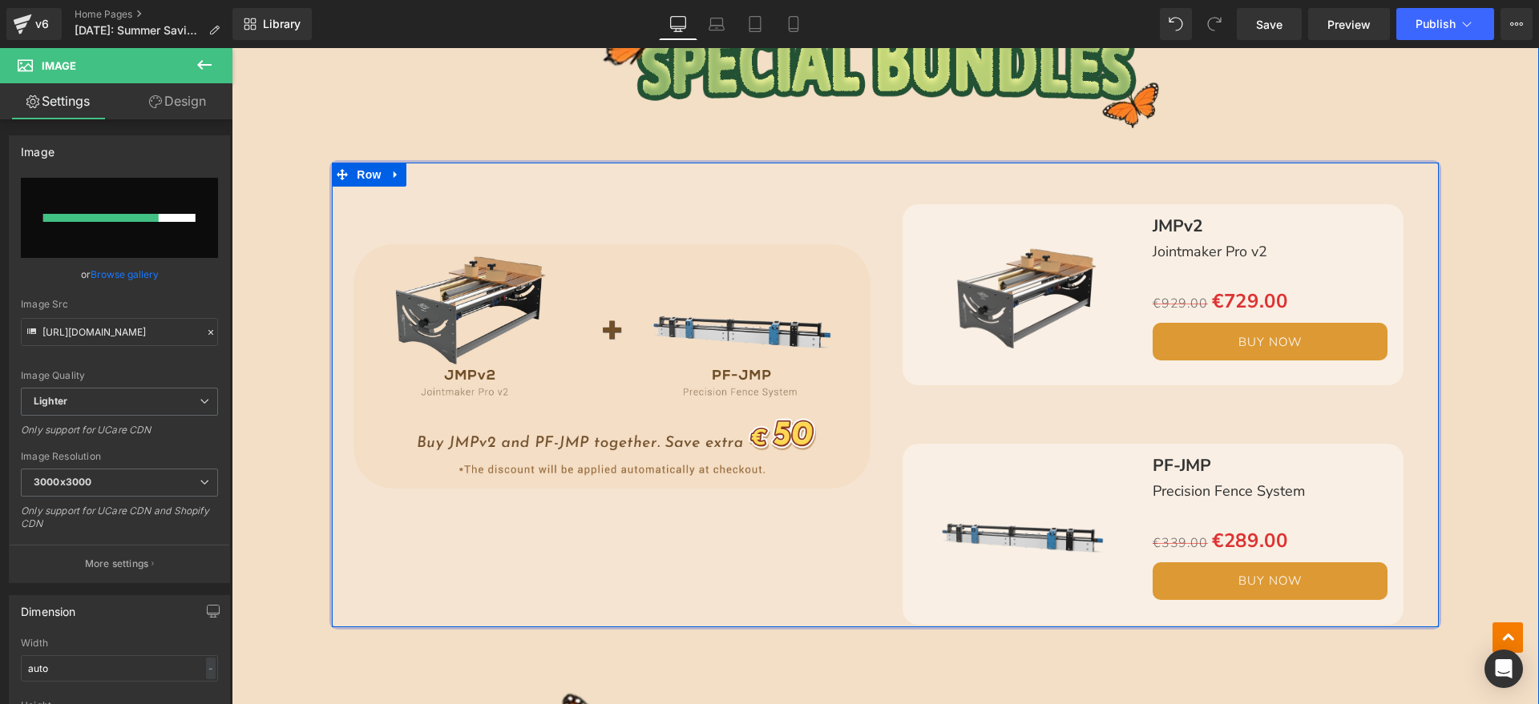
click at [601, 567] on div "Image Sale Off (P) Image JMPv2 Text Block Jointmaker Pro v2 Text Block Separato…" at bounding box center [884, 395] width 1111 height 470
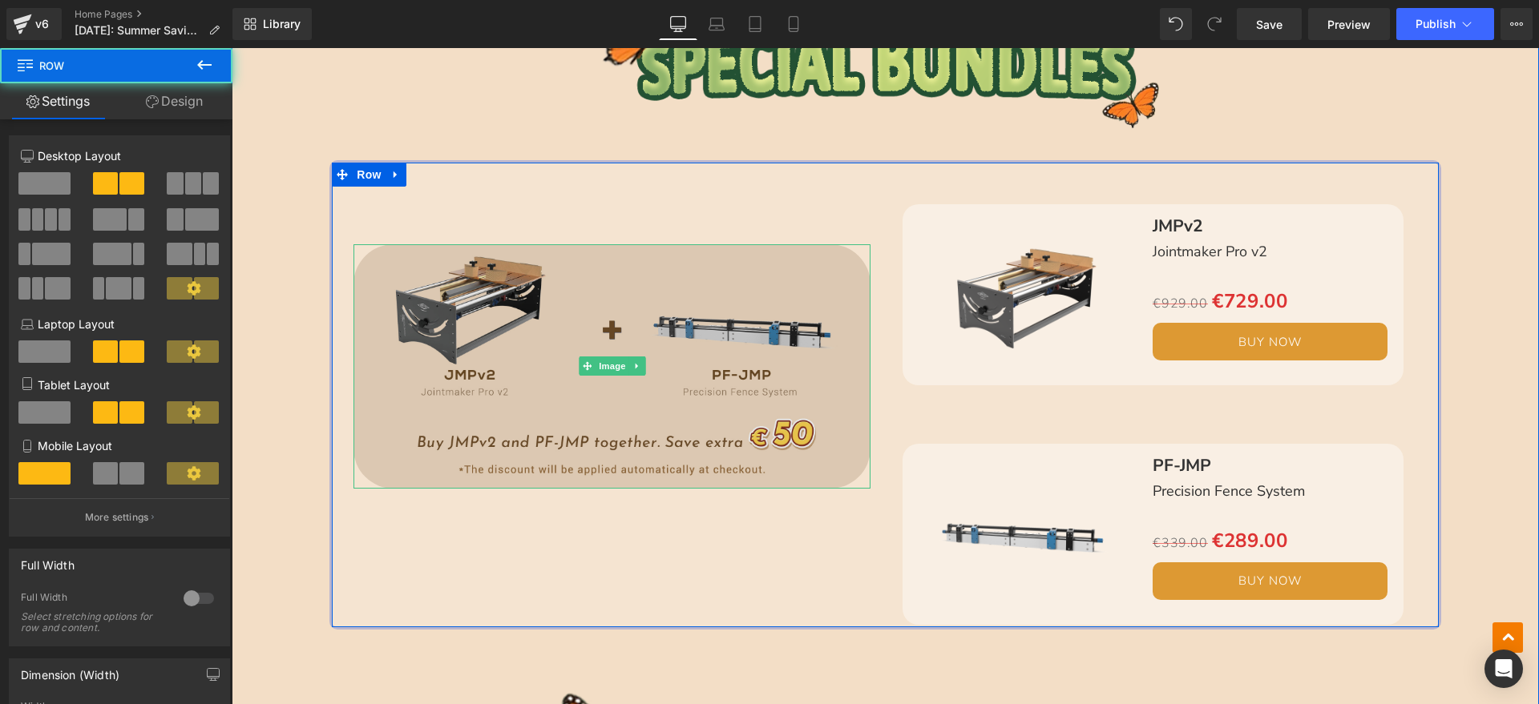
click at [599, 435] on img at bounding box center [611, 366] width 517 height 244
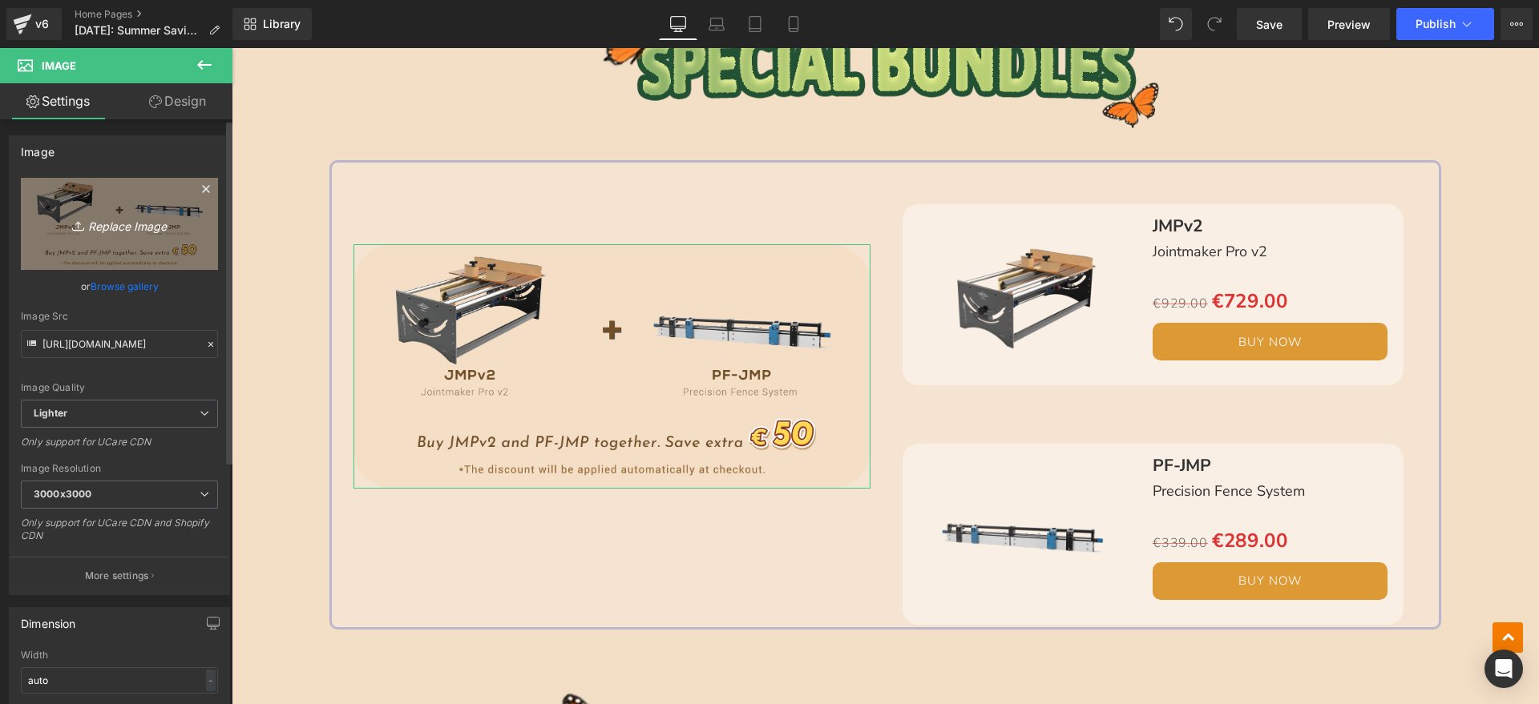
click at [163, 239] on link "Replace Image" at bounding box center [119, 224] width 197 height 92
type input "C:\fakepath\bcedm德_08.jpg"
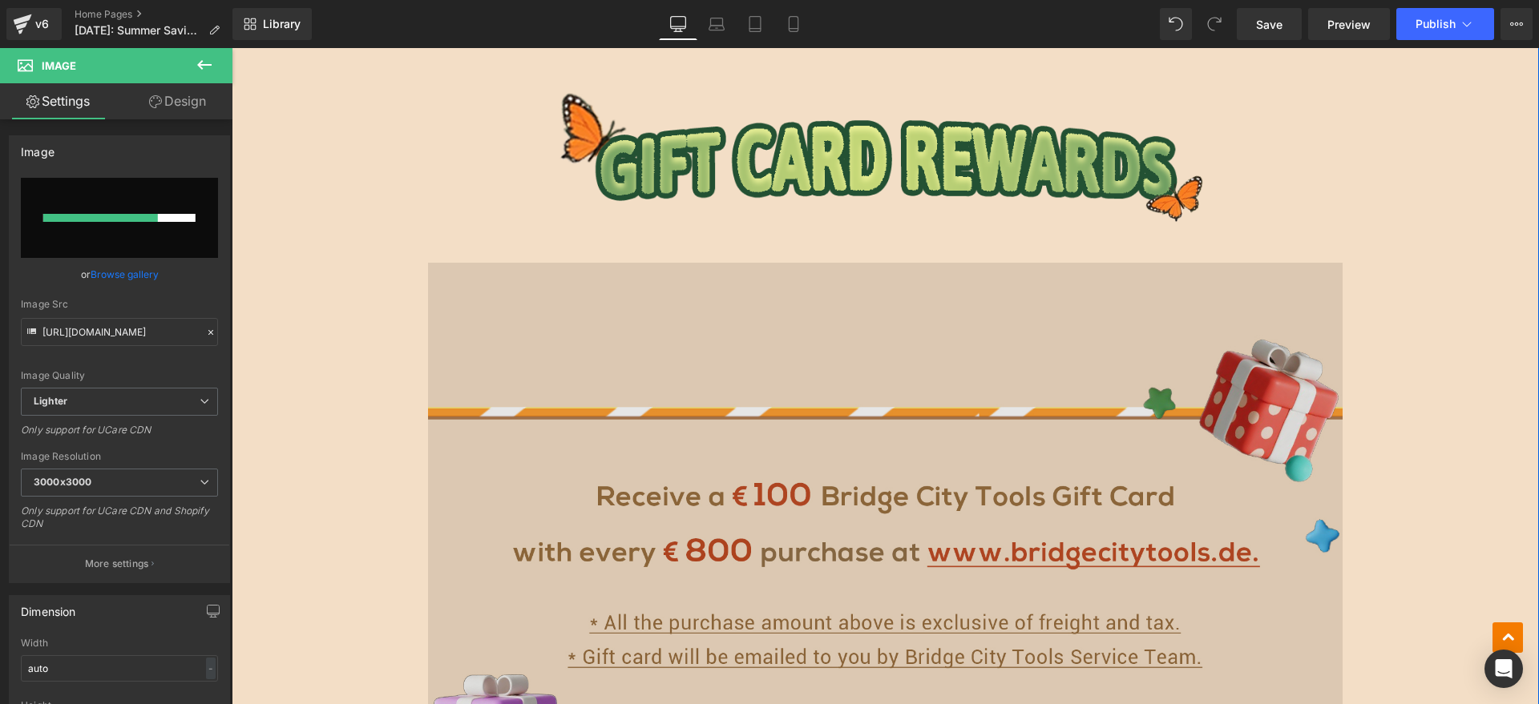
scroll to position [4458, 0]
click at [703, 494] on img at bounding box center [885, 536] width 915 height 610
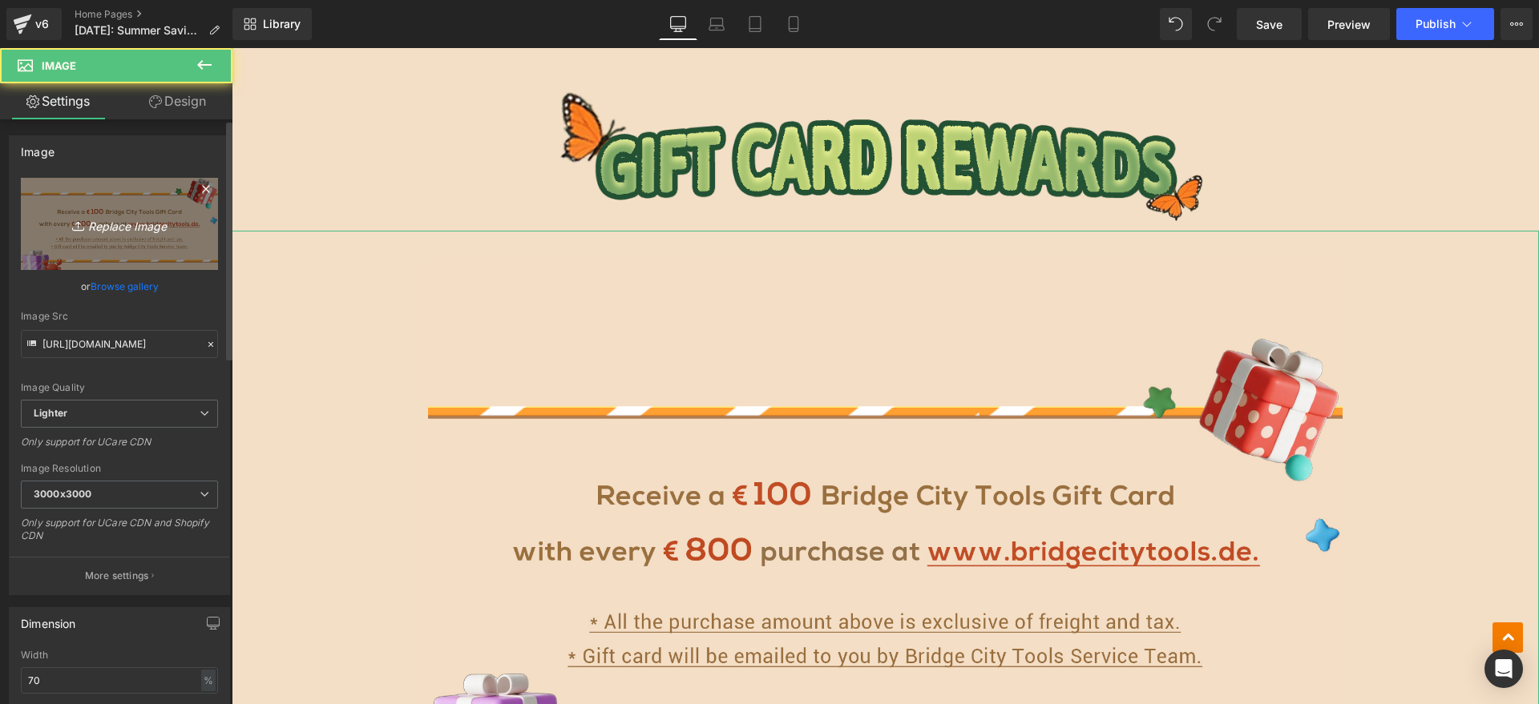
click at [99, 228] on icon "Replace Image" at bounding box center [119, 224] width 128 height 20
type input "C:\fakepath\bcedm德_10.jpg"
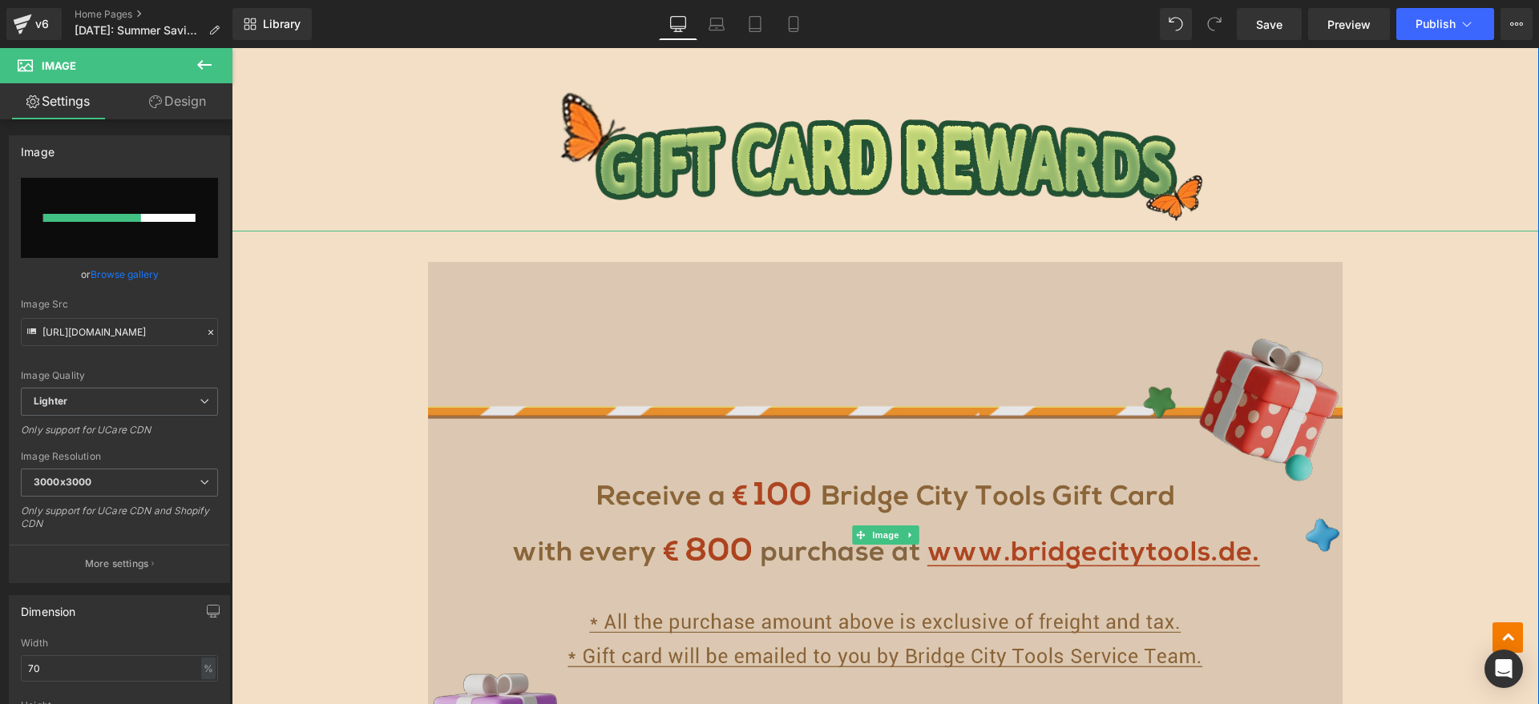
click at [701, 381] on img at bounding box center [885, 536] width 915 height 610
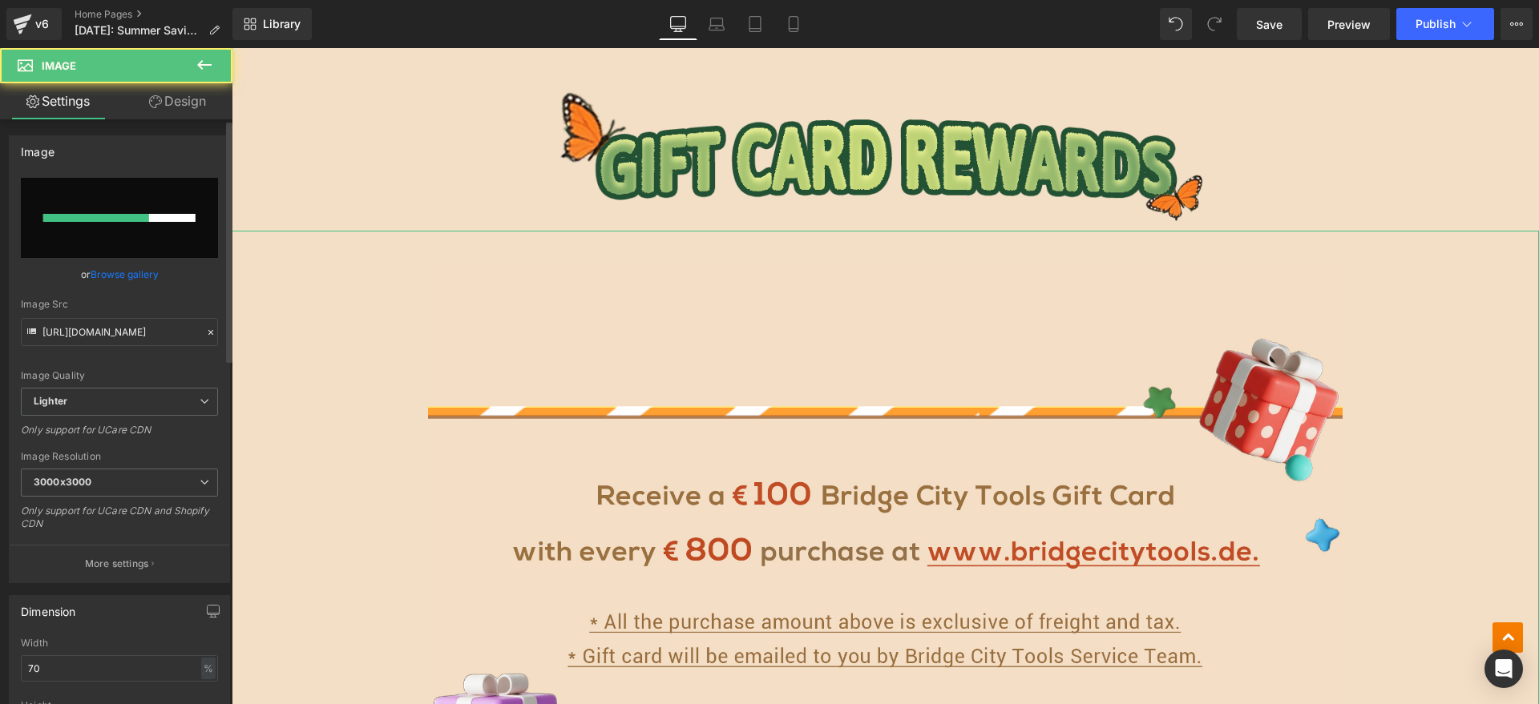
click at [164, 219] on div at bounding box center [119, 218] width 152 height 8
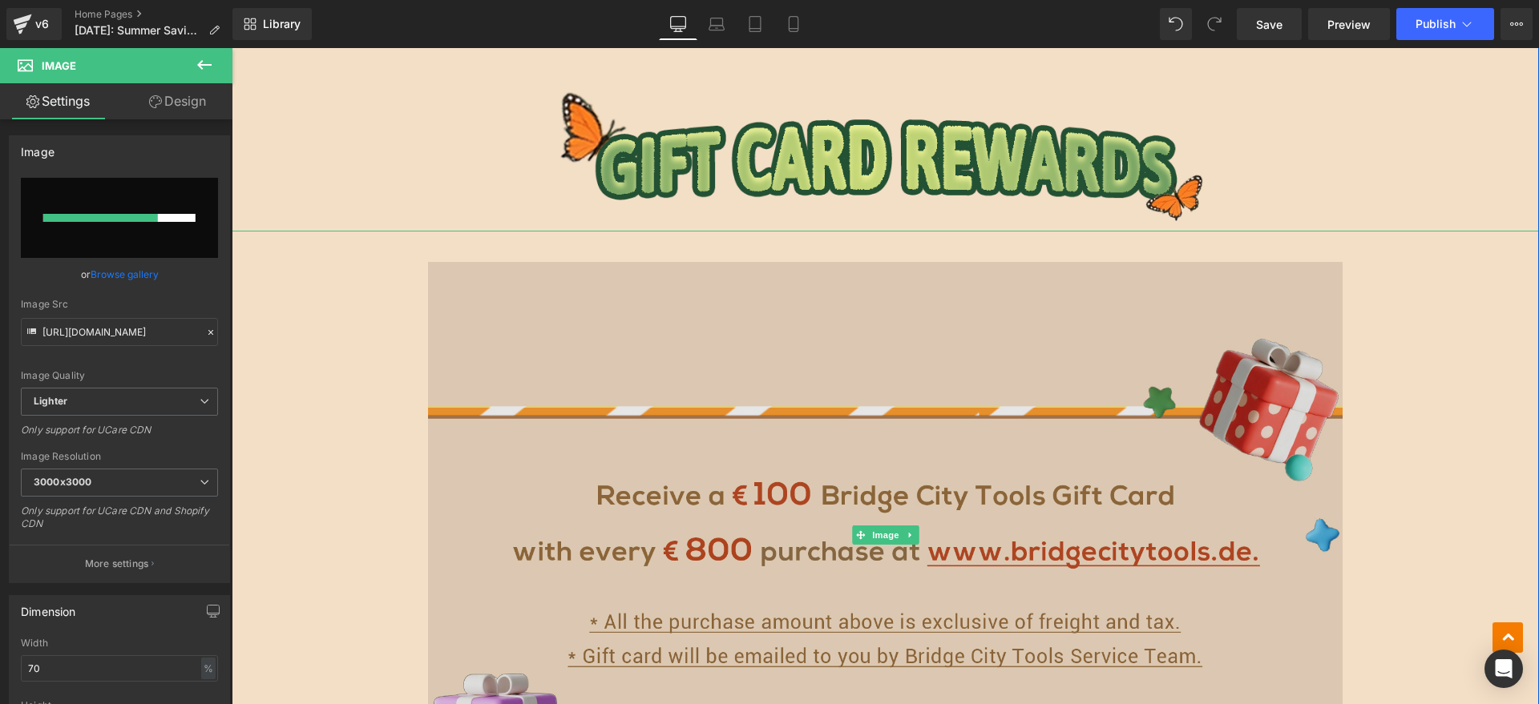
click at [589, 530] on img at bounding box center [885, 536] width 915 height 610
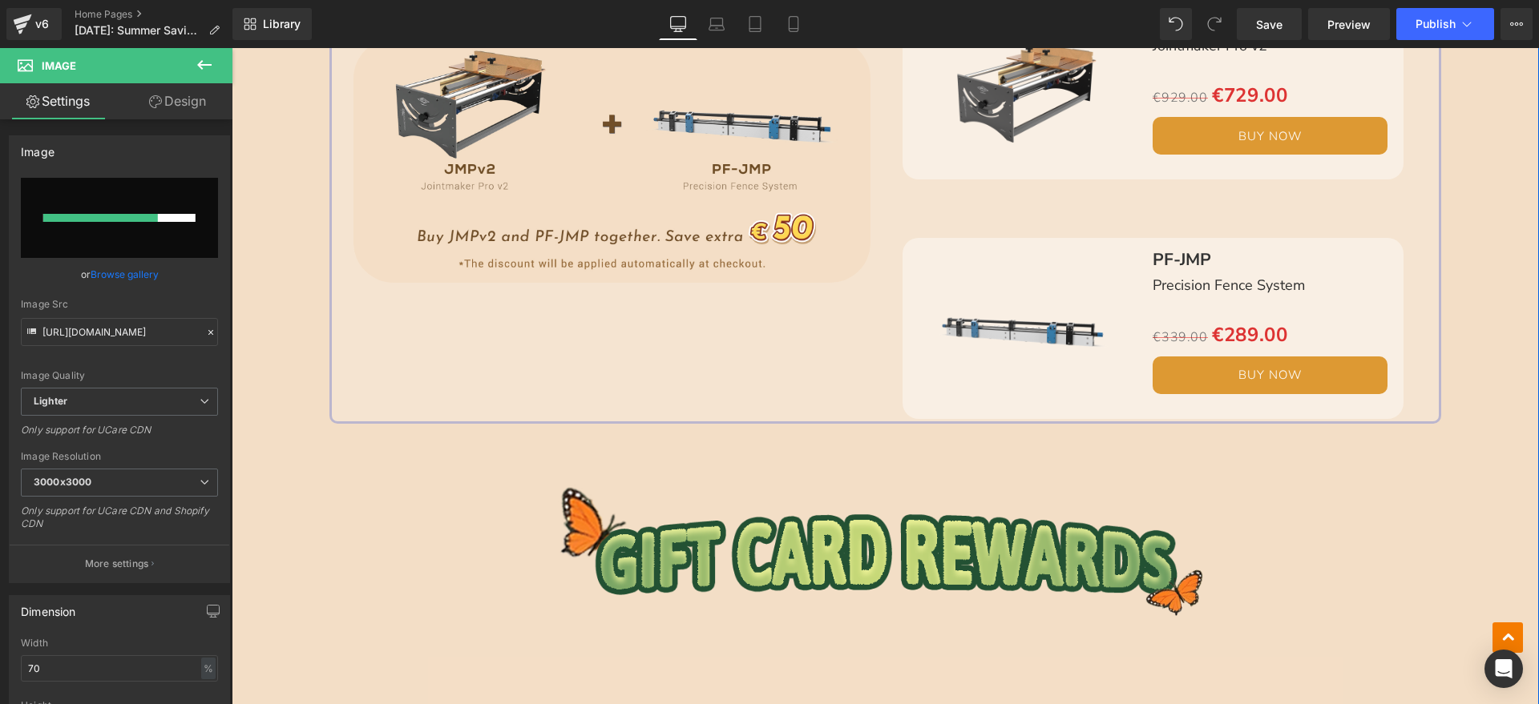
scroll to position [4057, 0]
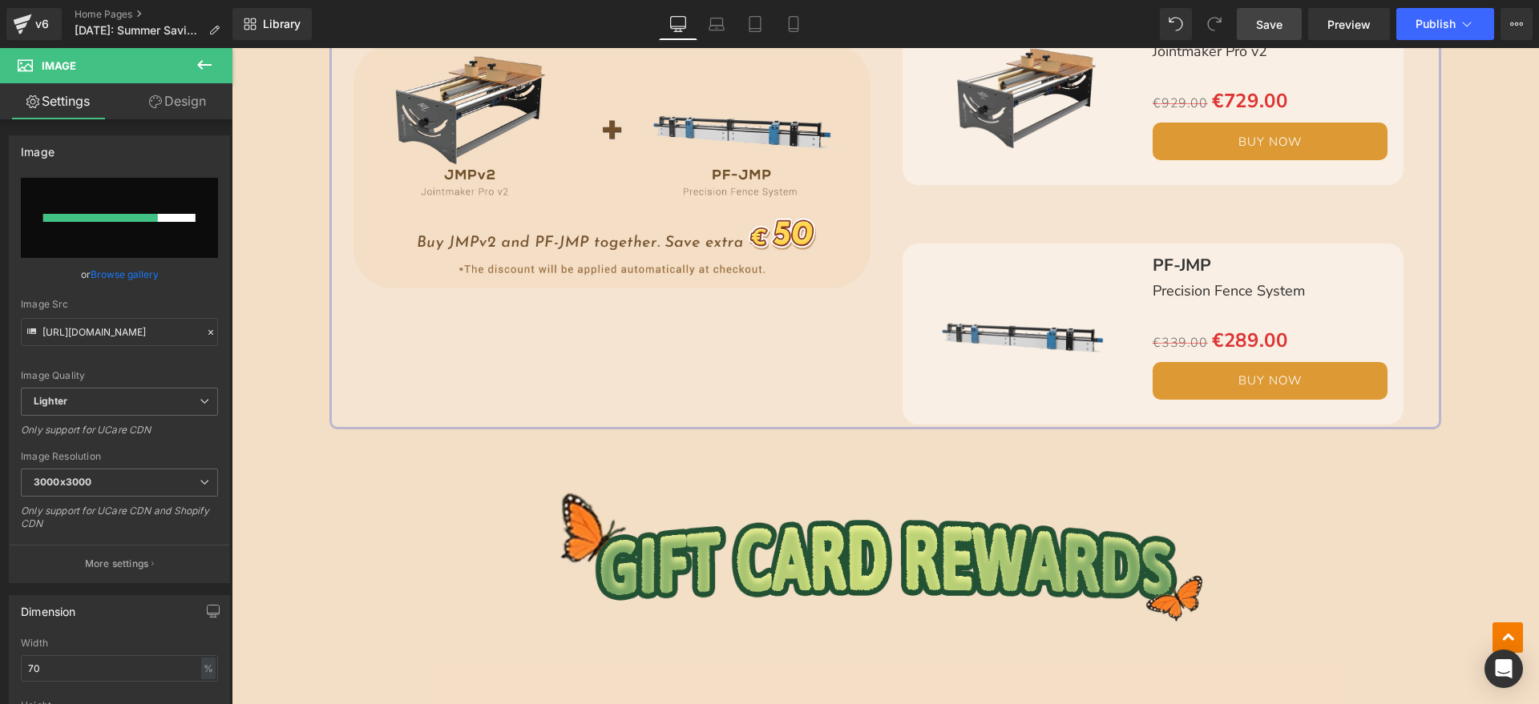
click at [1255, 18] on link "Save" at bounding box center [1268, 24] width 65 height 32
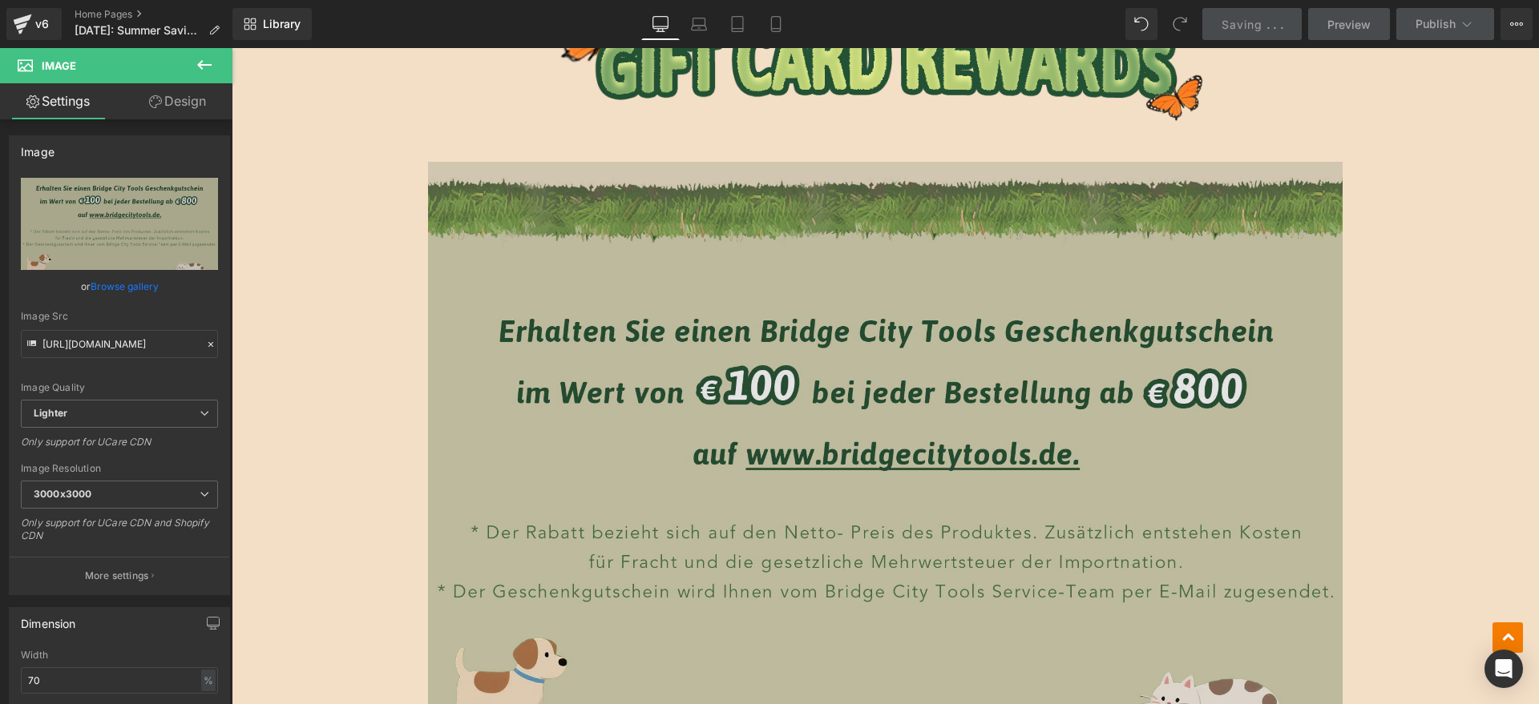
scroll to position [4658, 0]
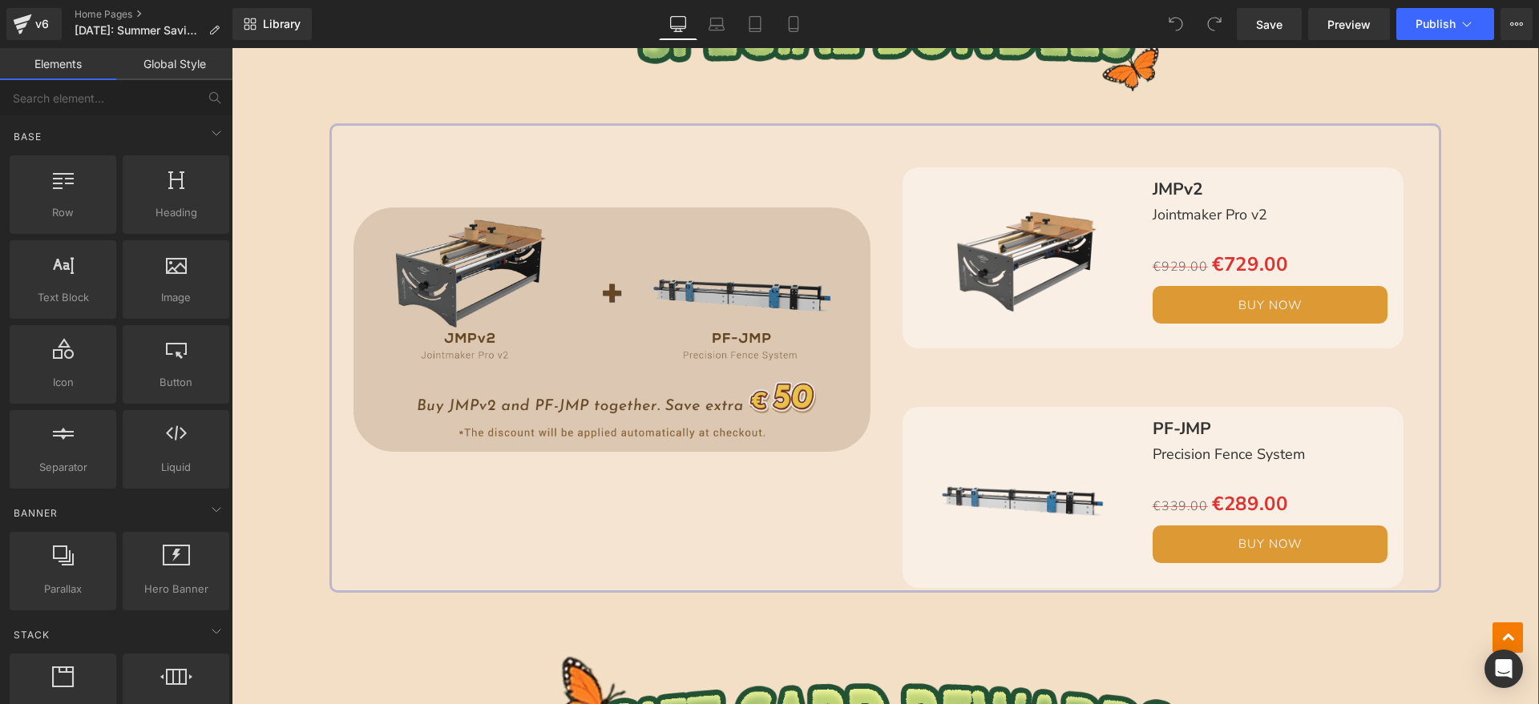
scroll to position [3907, 0]
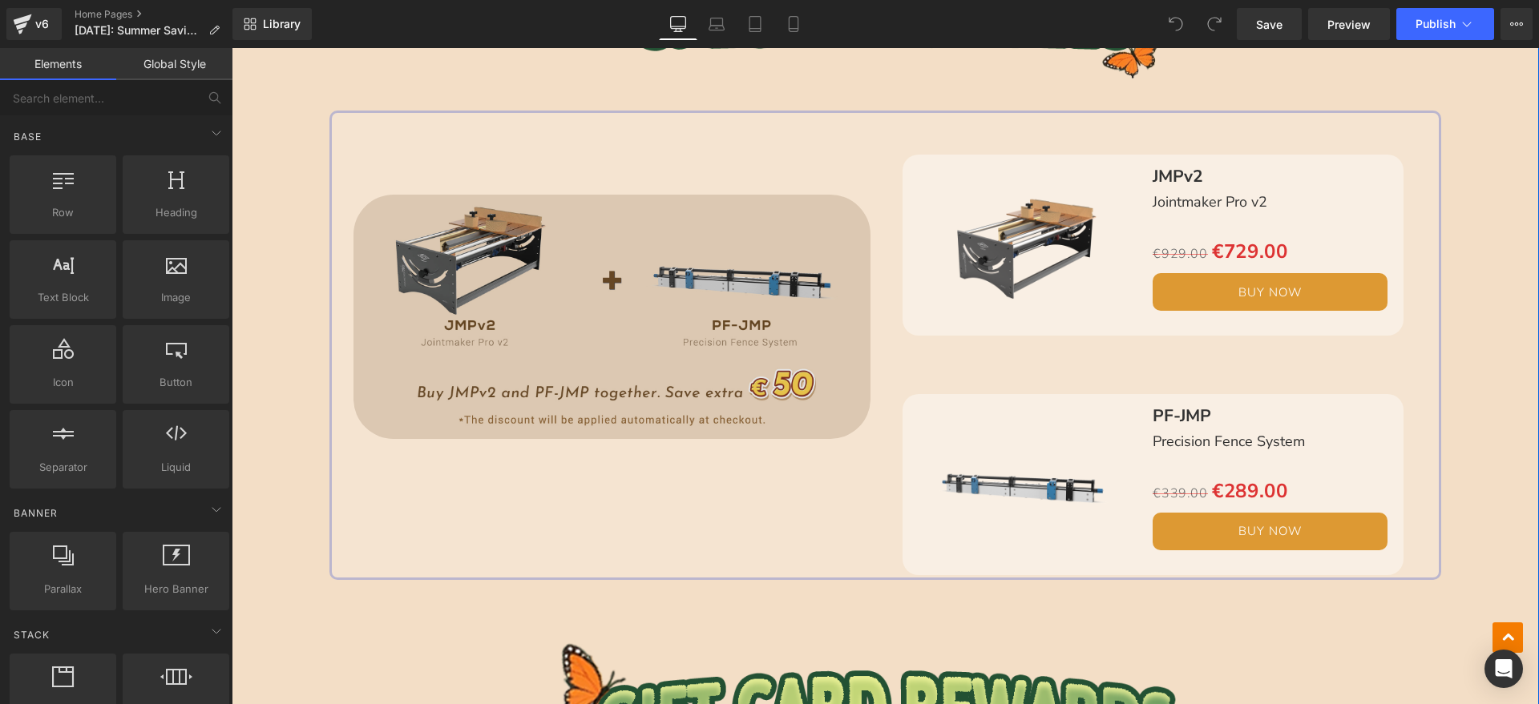
drag, startPoint x: 676, startPoint y: 336, endPoint x: 701, endPoint y: 348, distance: 28.3
click at [676, 335] on img at bounding box center [611, 317] width 517 height 244
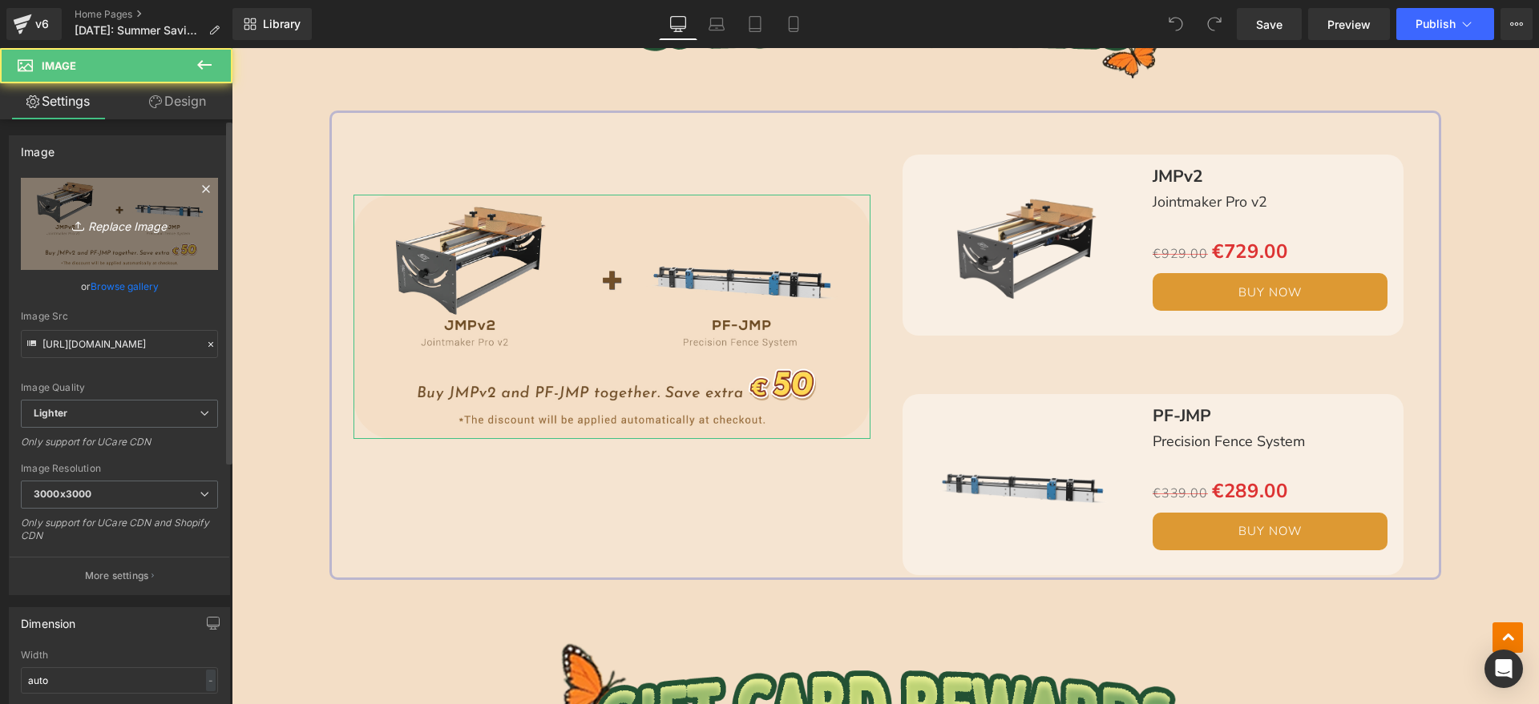
click at [123, 230] on icon "Replace Image" at bounding box center [119, 224] width 128 height 20
type input "C:\fakepath\bc-edm_08.jpg"
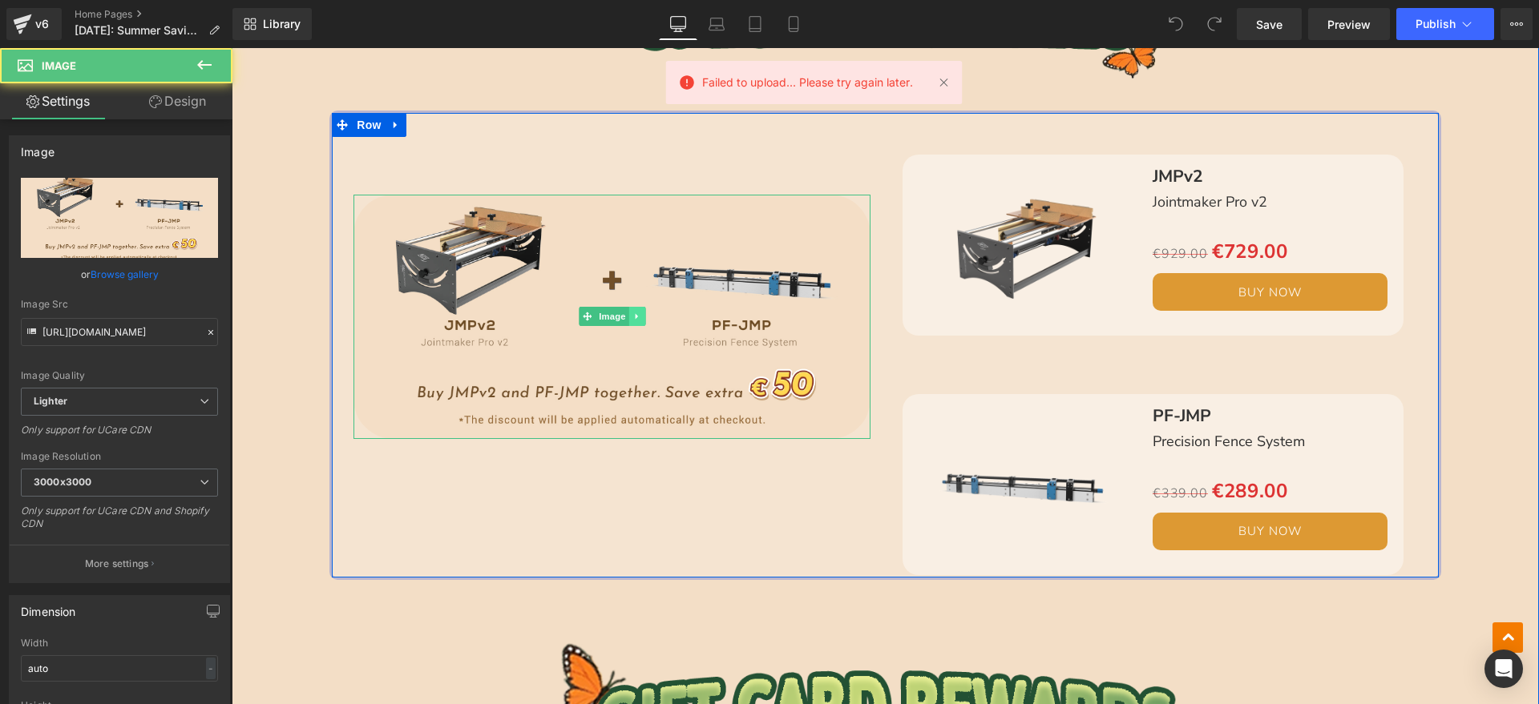
click at [634, 310] on div "Image" at bounding box center [611, 317] width 517 height 244
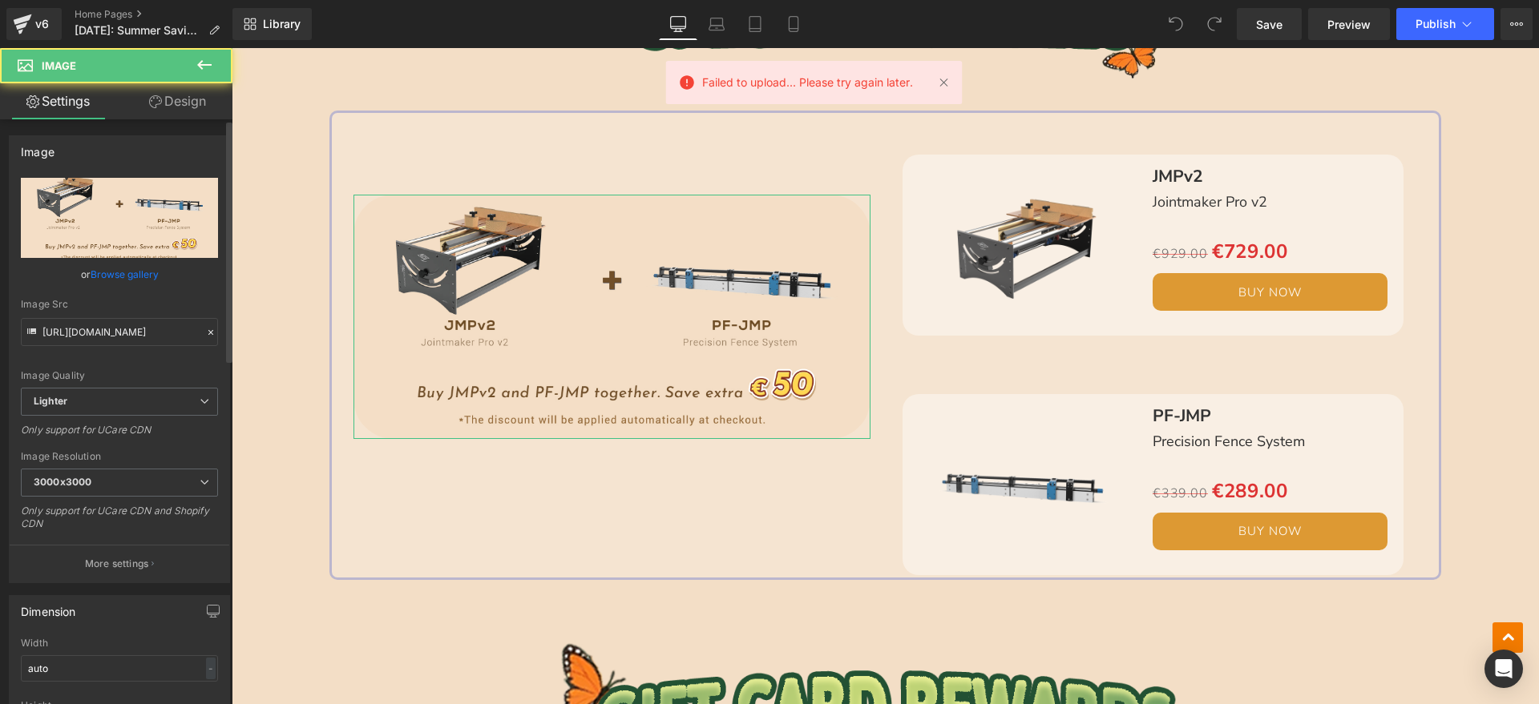
click at [159, 237] on input "file" at bounding box center [119, 218] width 197 height 80
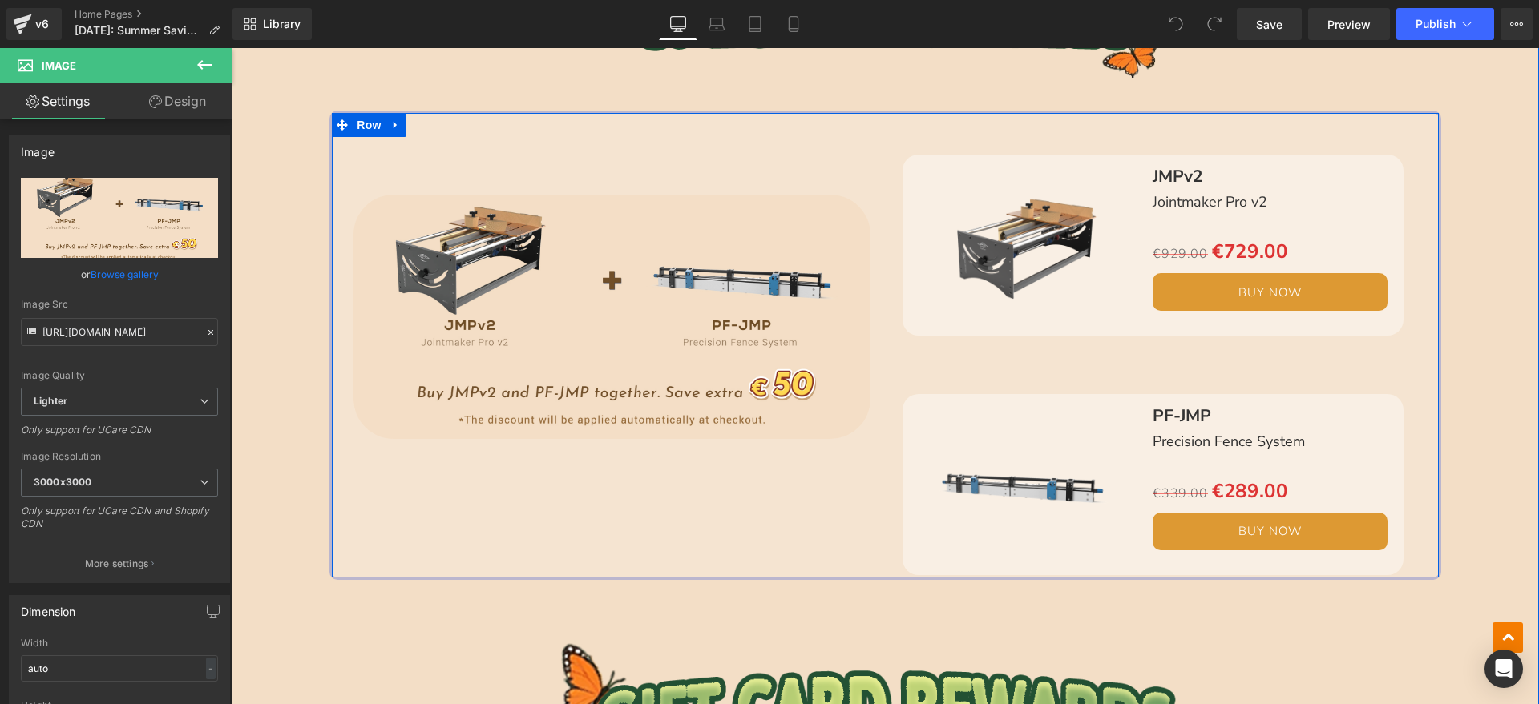
click at [587, 518] on div "Image Sale Off (P) Image JMPv2 Text Block Jointmaker Pro v2 Text Block Separato…" at bounding box center [884, 346] width 1111 height 470
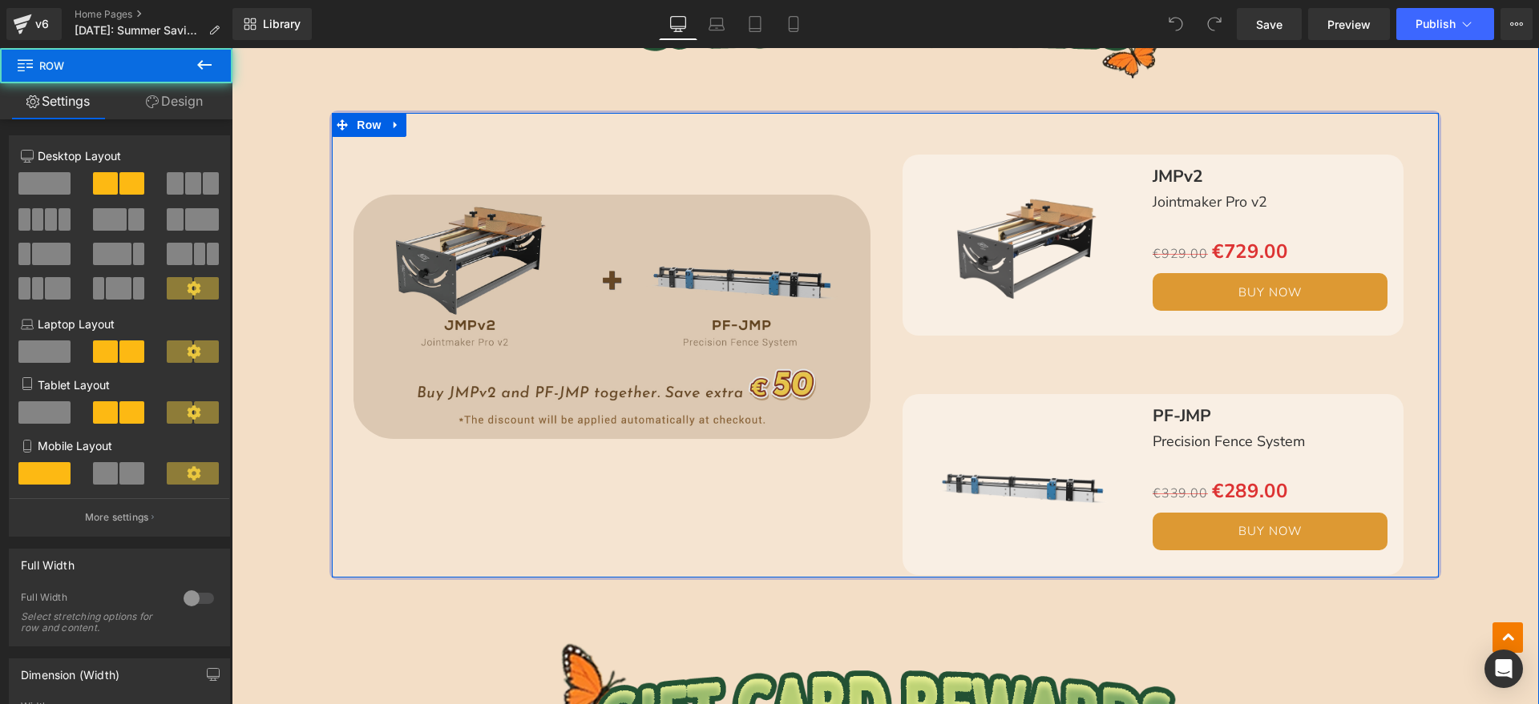
click at [583, 345] on img at bounding box center [611, 317] width 517 height 244
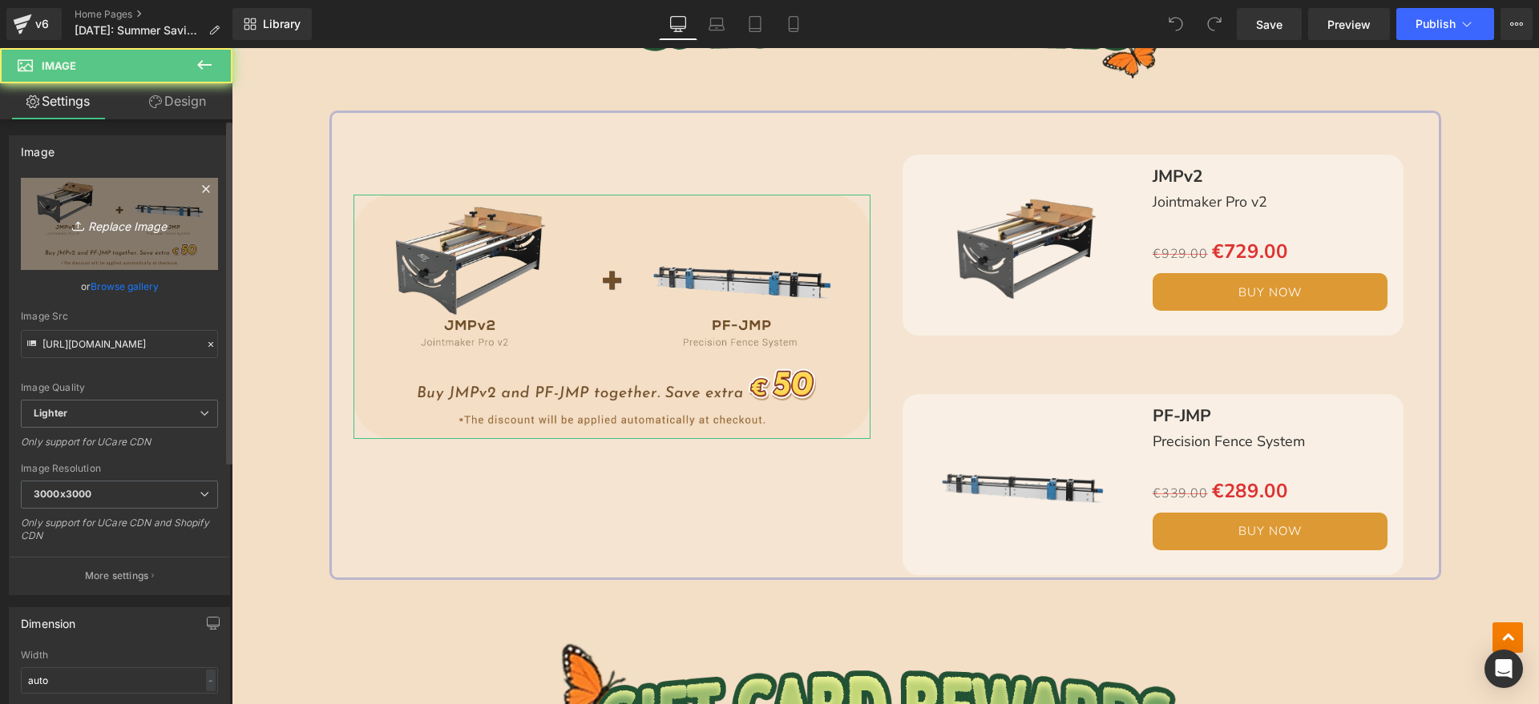
click at [126, 222] on icon "Replace Image" at bounding box center [119, 224] width 128 height 20
type input "C:\fakepath\bc-edm_08.jpg"
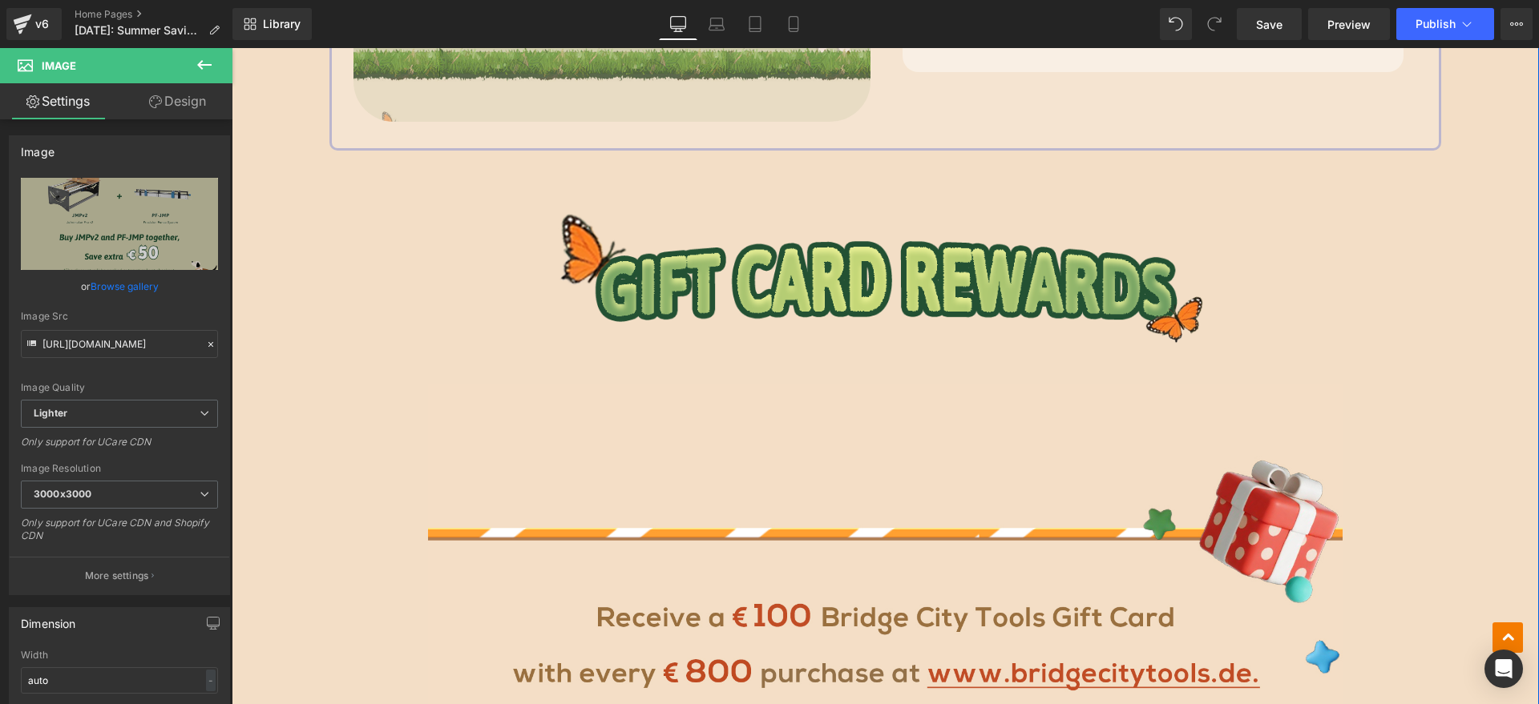
scroll to position [4508, 0]
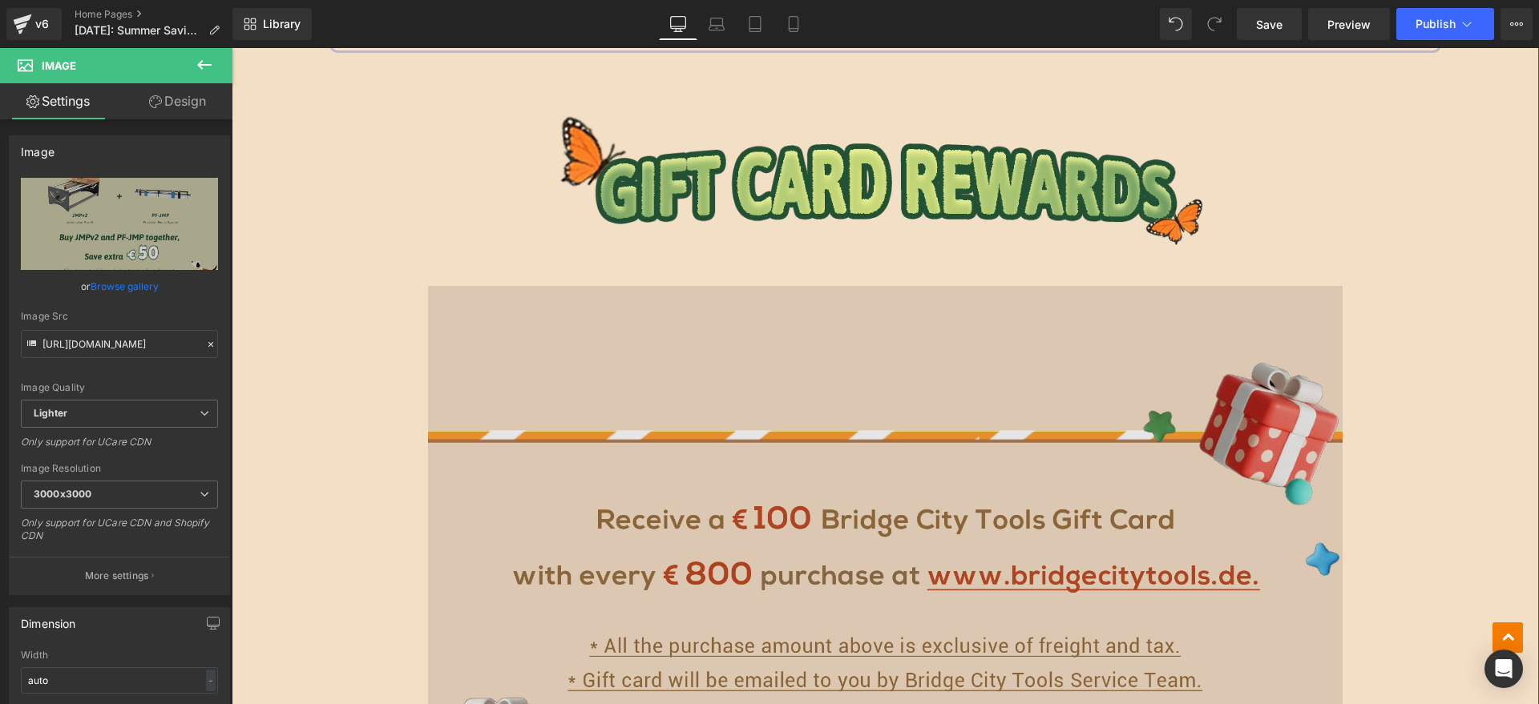
click at [811, 492] on img at bounding box center [885, 560] width 915 height 610
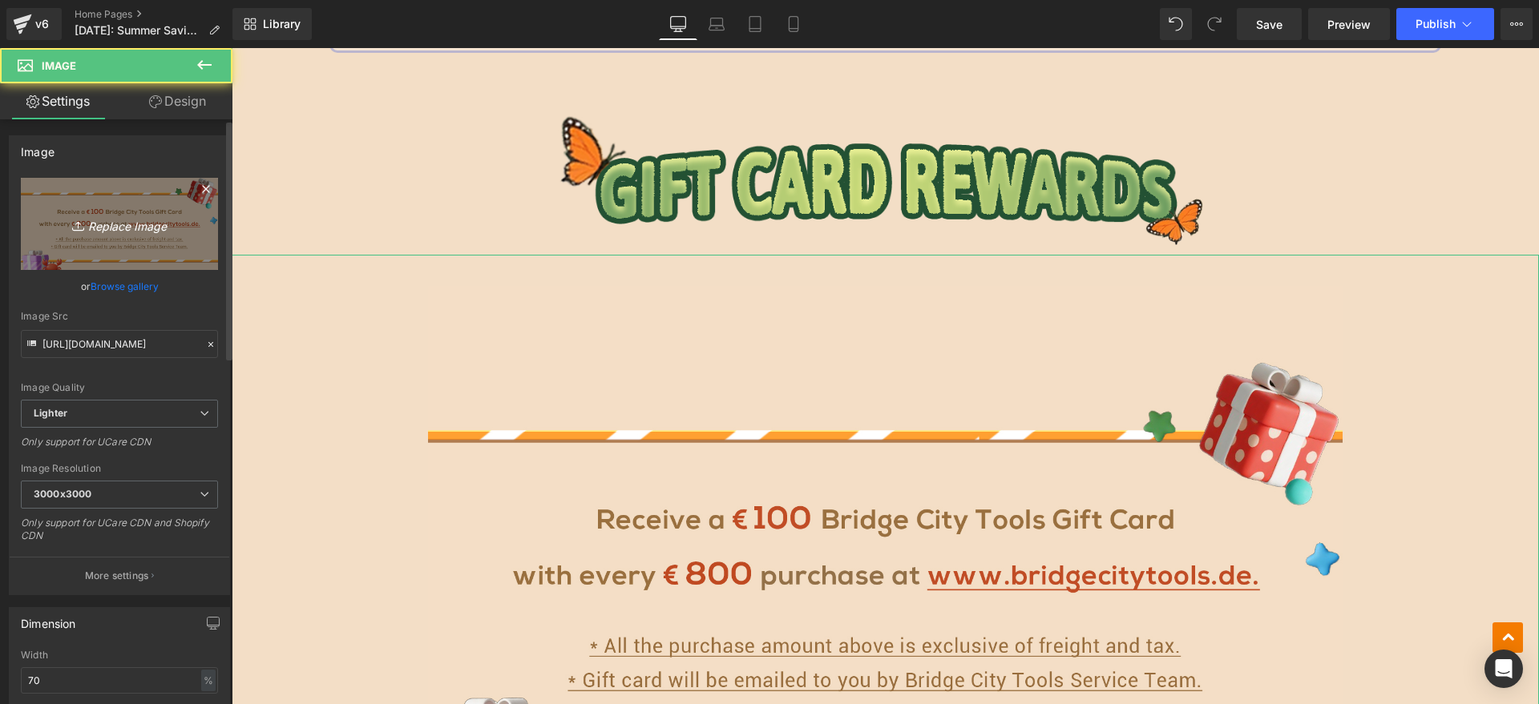
click at [26, 240] on link "Replace Image" at bounding box center [119, 224] width 197 height 92
type input "C:\fakepath\bc-edm_10.jpg"
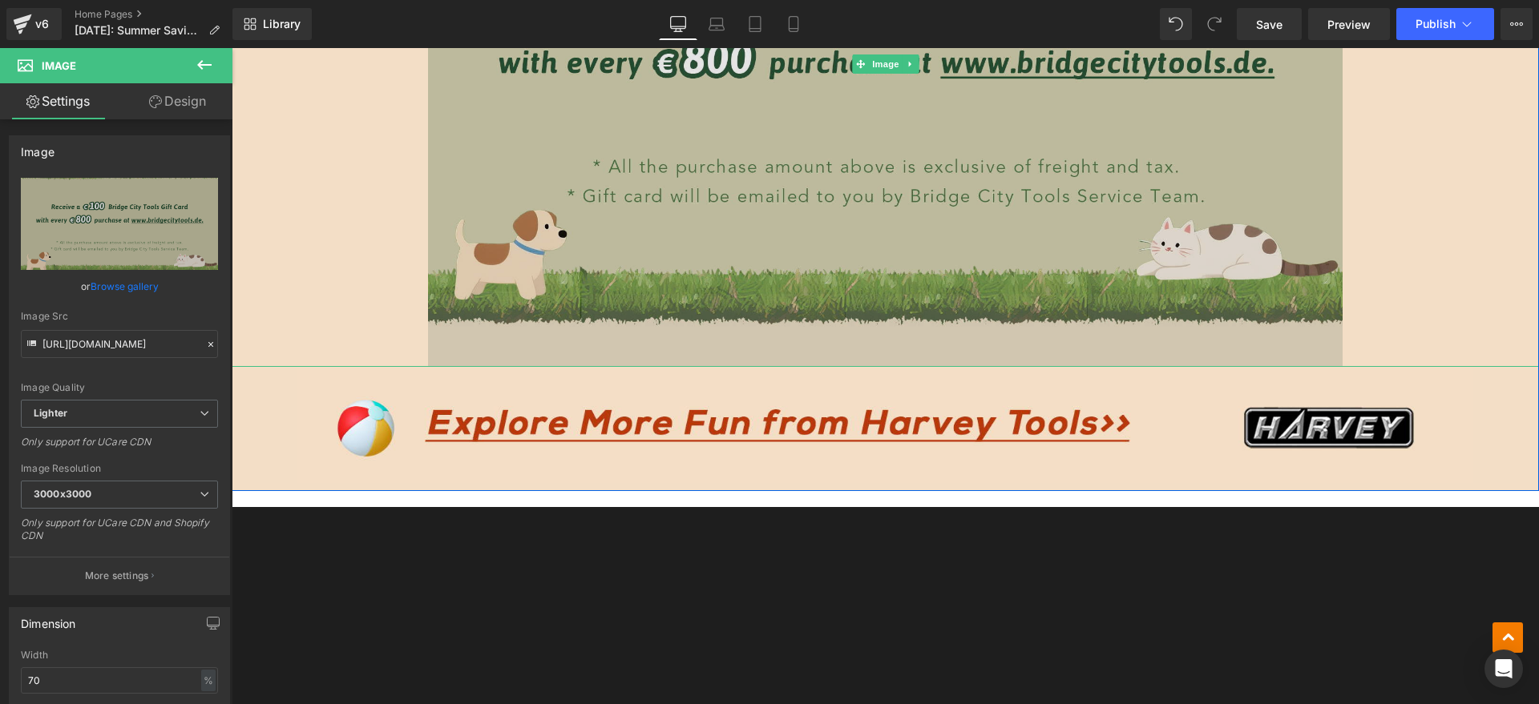
scroll to position [5008, 0]
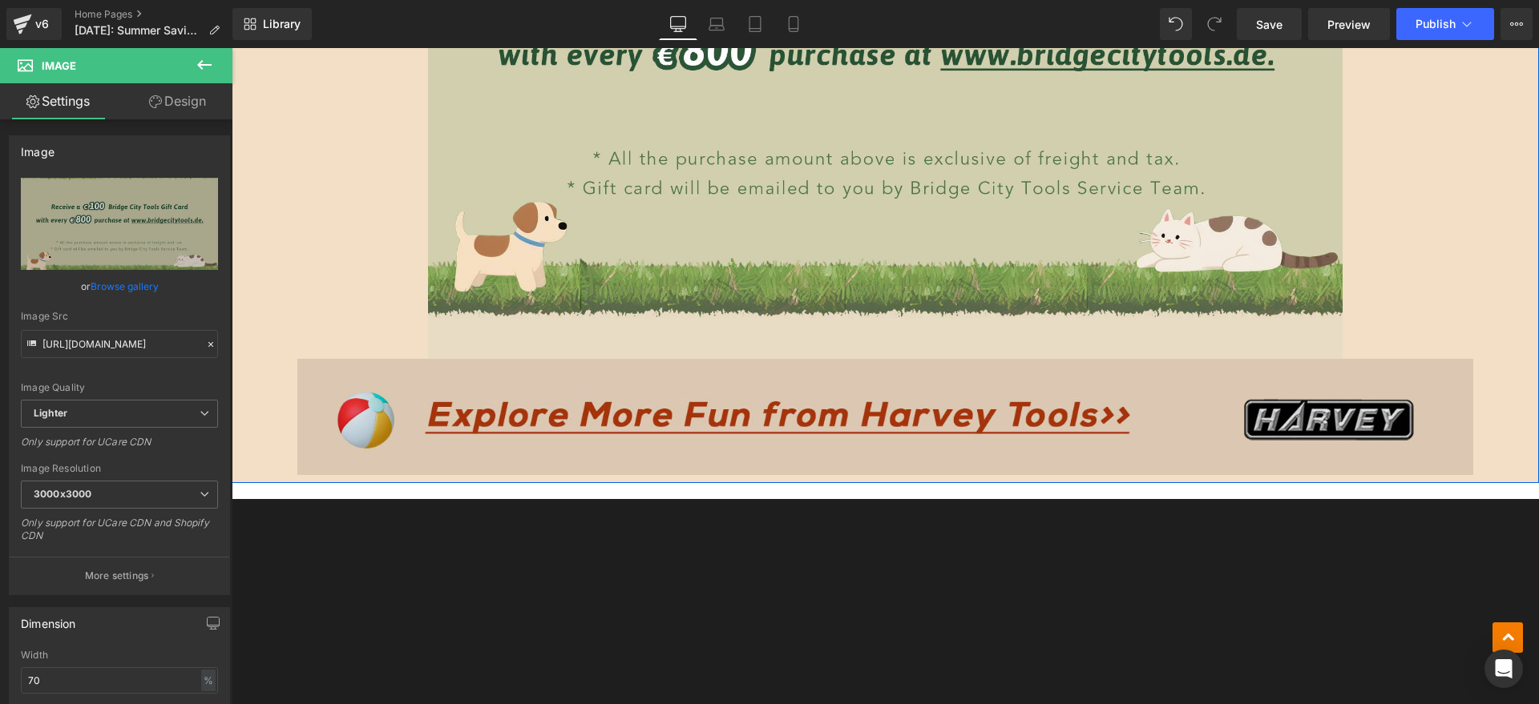
click at [781, 421] on img at bounding box center [885, 416] width 1176 height 115
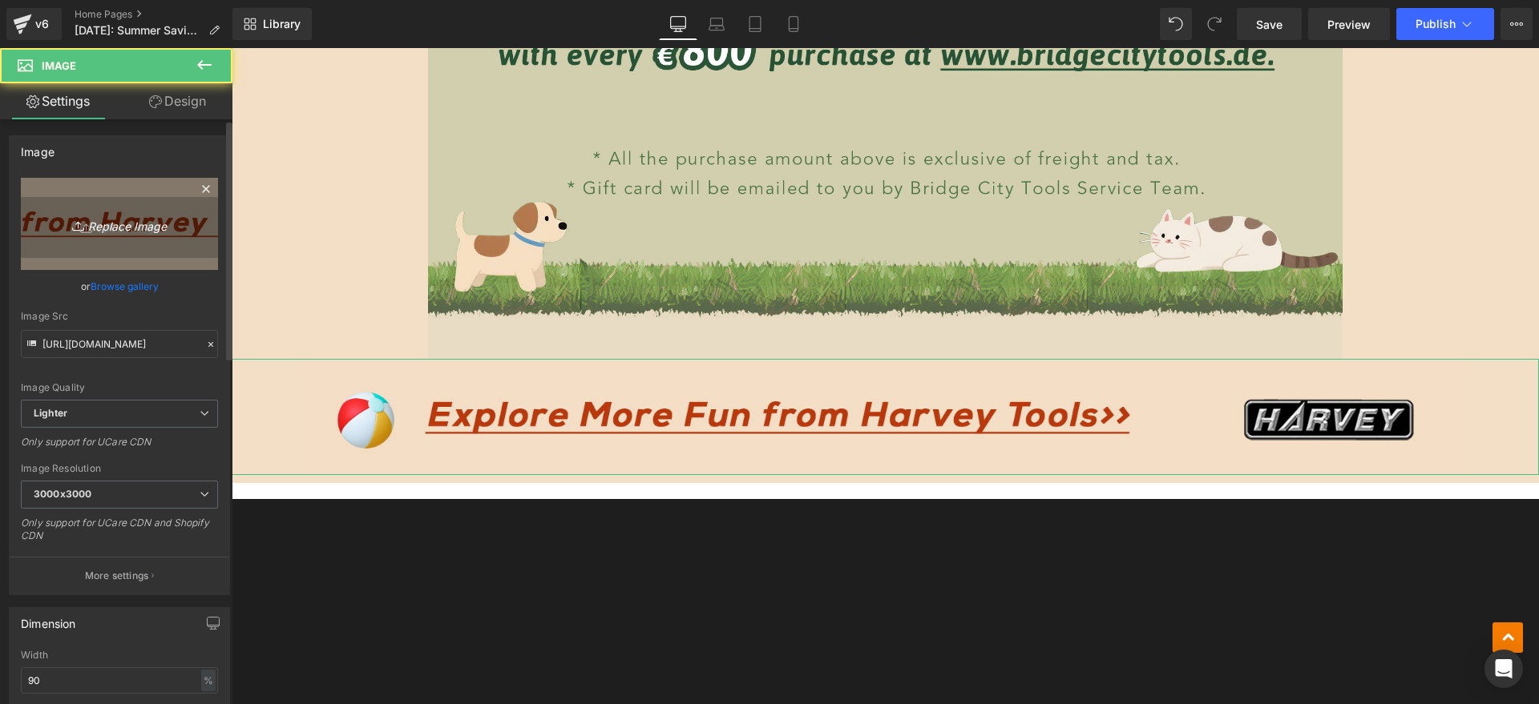
click at [115, 184] on link "Replace Image" at bounding box center [119, 224] width 197 height 92
type input "C:\fakepath\bc-edm_13.jpg"
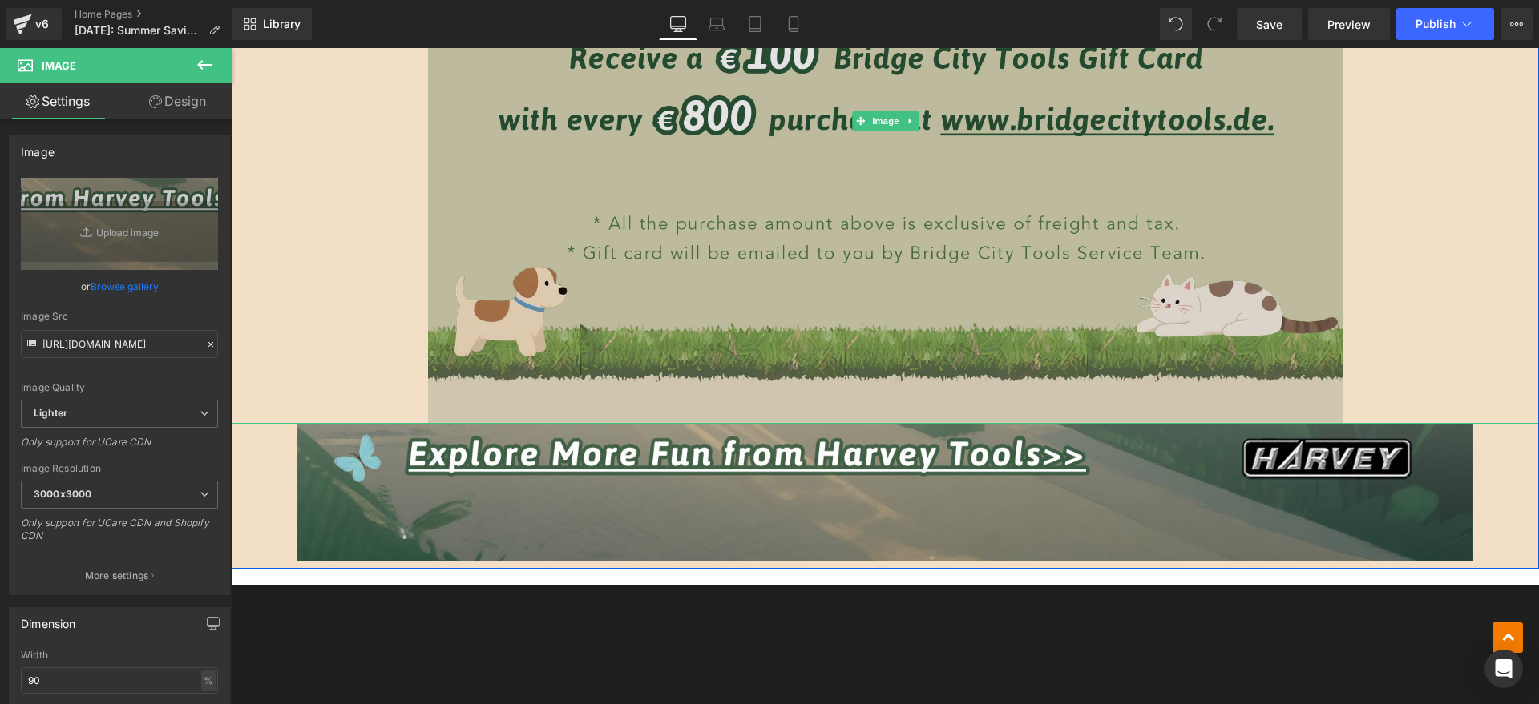
scroll to position [4908, 0]
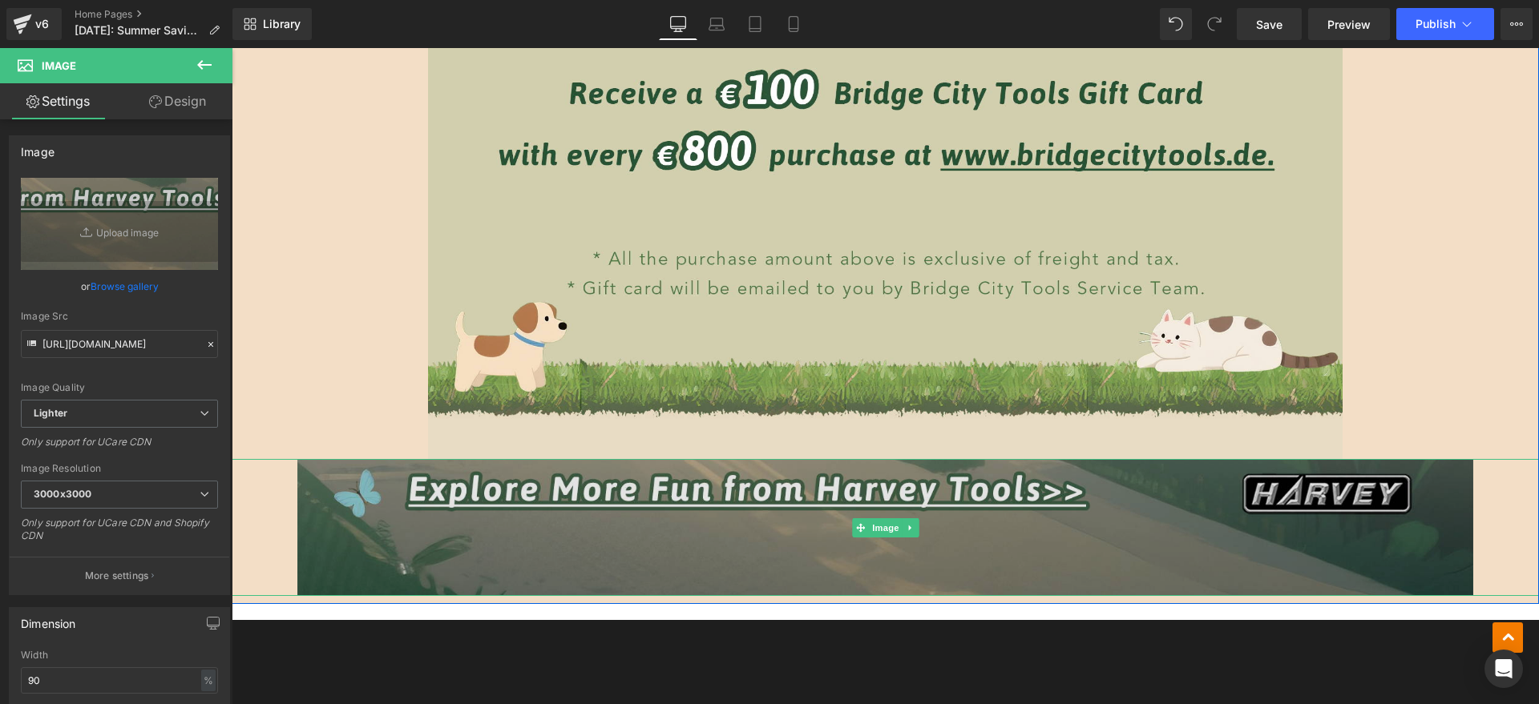
click at [463, 549] on img at bounding box center [885, 527] width 1176 height 137
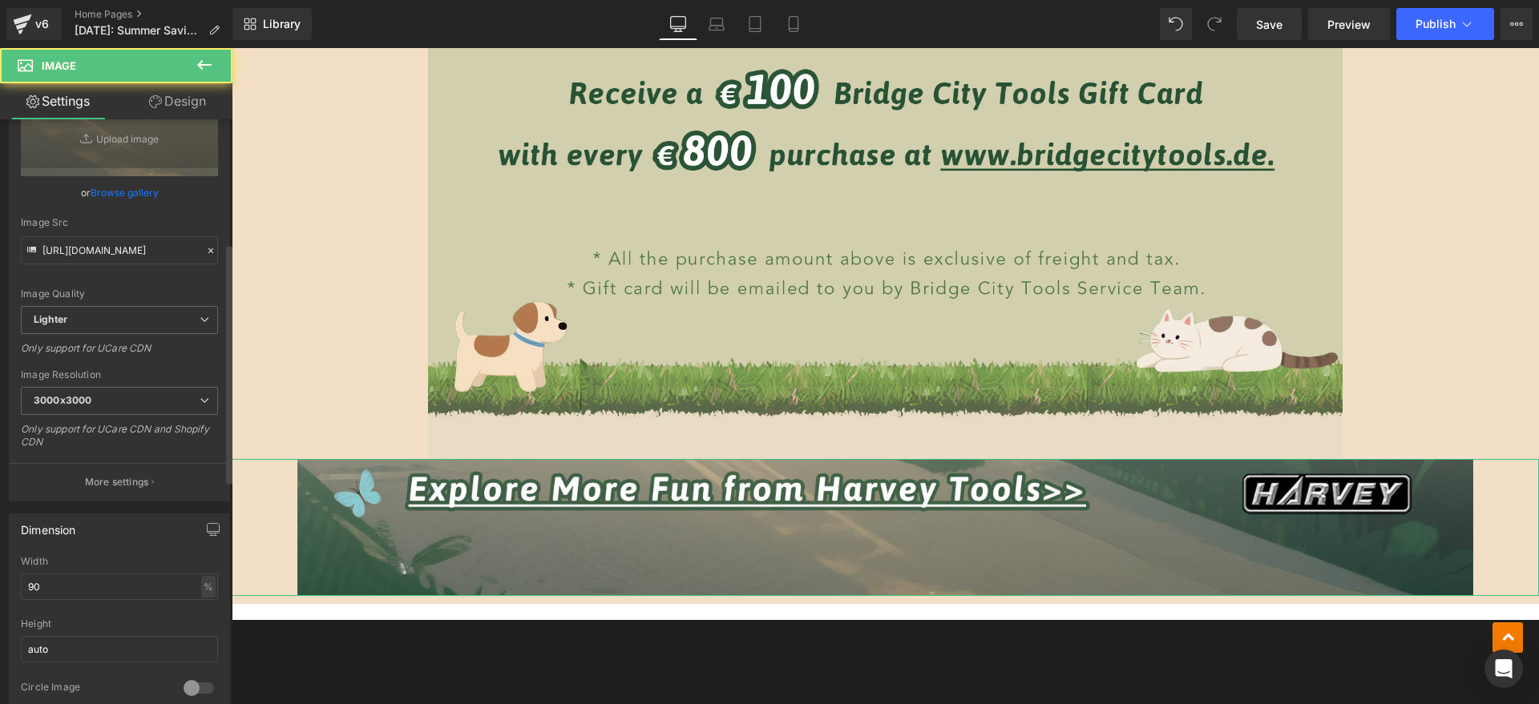
scroll to position [301, 0]
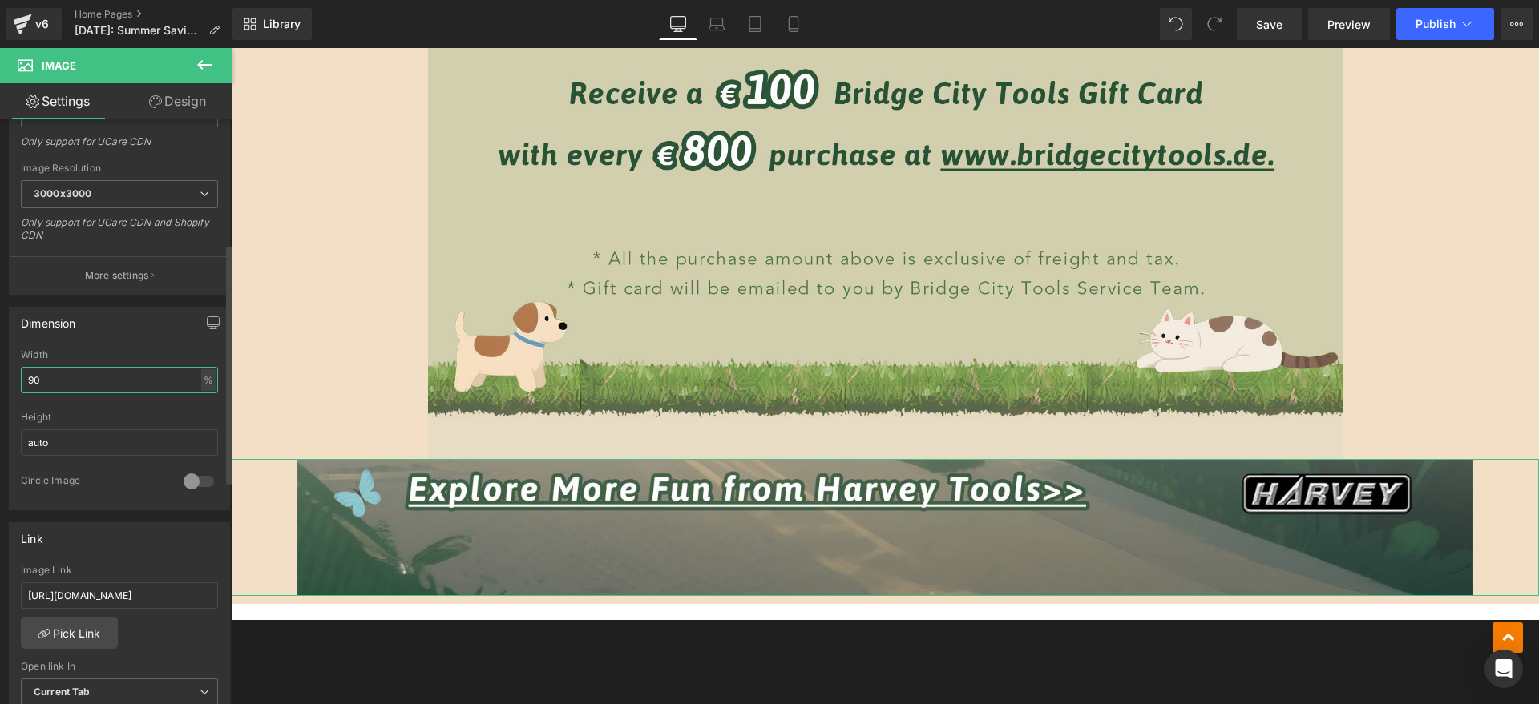
drag, startPoint x: 83, startPoint y: 372, endPoint x: 0, endPoint y: 375, distance: 82.6
click at [0, 375] on div "Dimension 90% Width 90 % % px auto Height auto 0 Circle Image" at bounding box center [120, 403] width 240 height 216
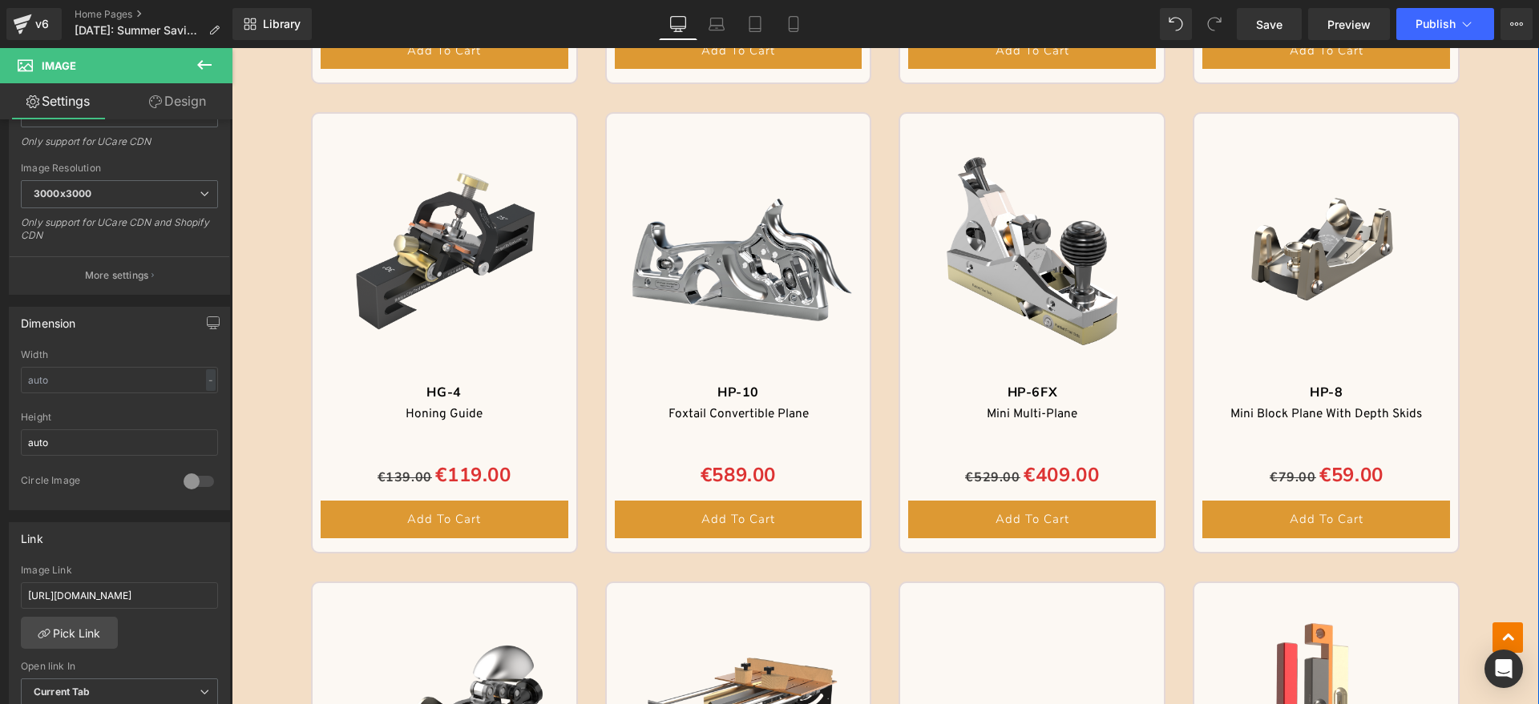
scroll to position [2003, 0]
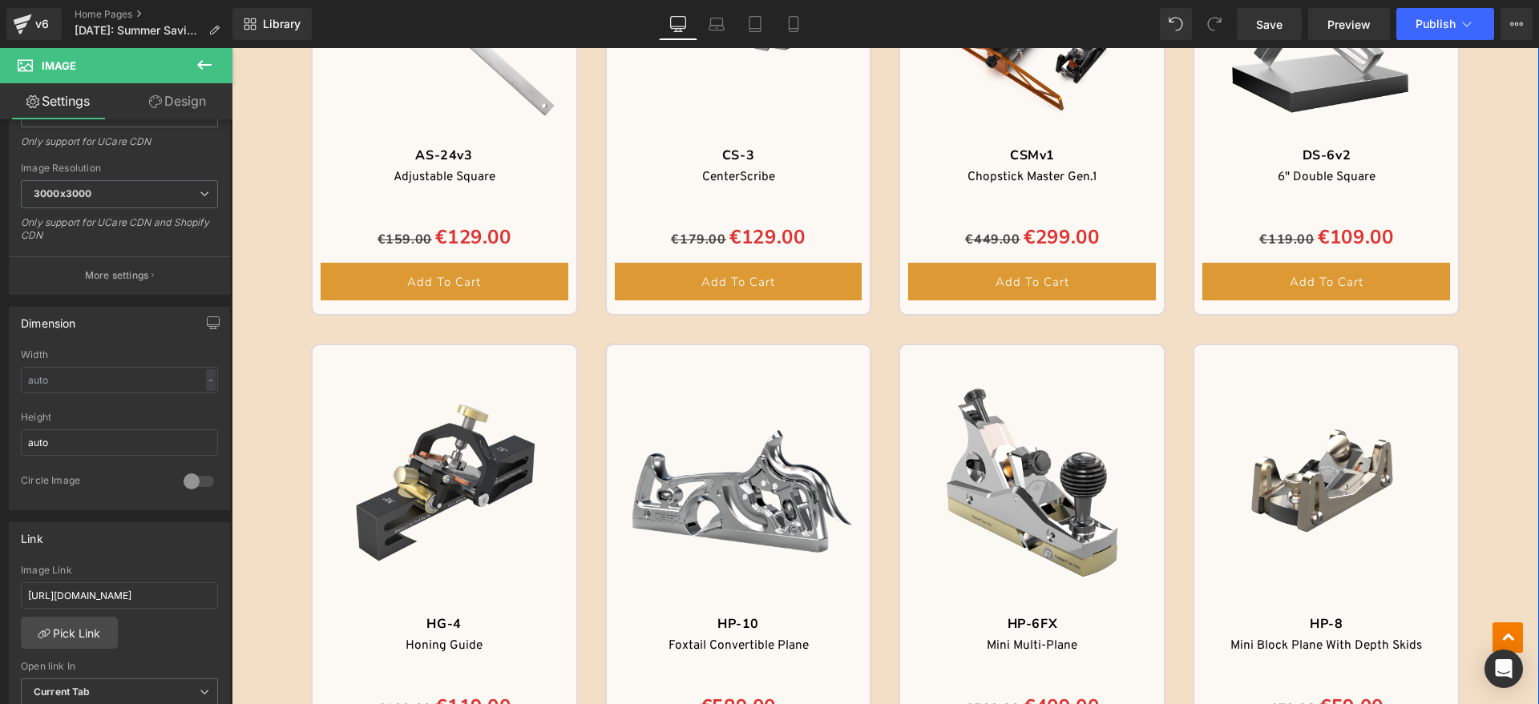
click at [1303, 376] on img at bounding box center [1326, 483] width 248 height 248
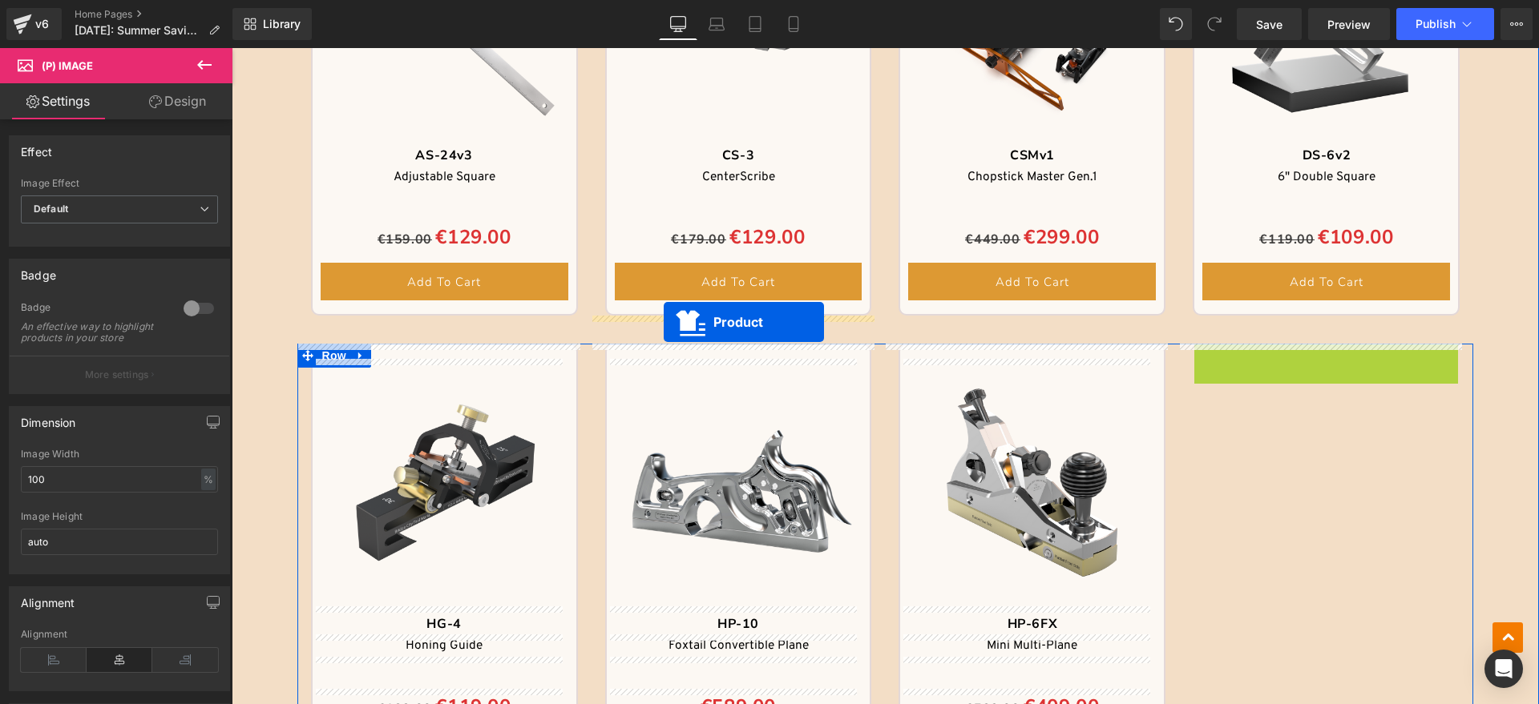
drag, startPoint x: 1287, startPoint y: 357, endPoint x: 664, endPoint y: 322, distance: 624.4
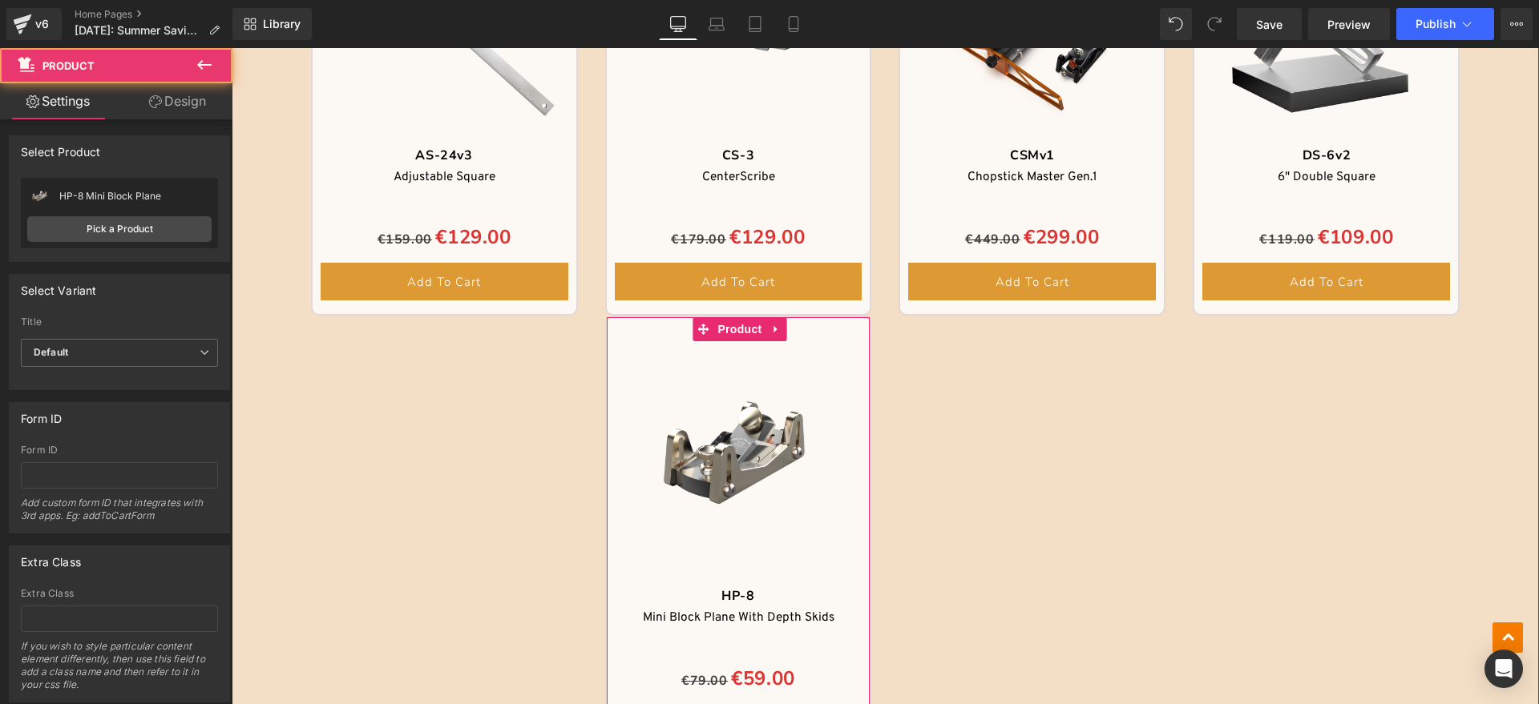
scroll to position [1603, 0]
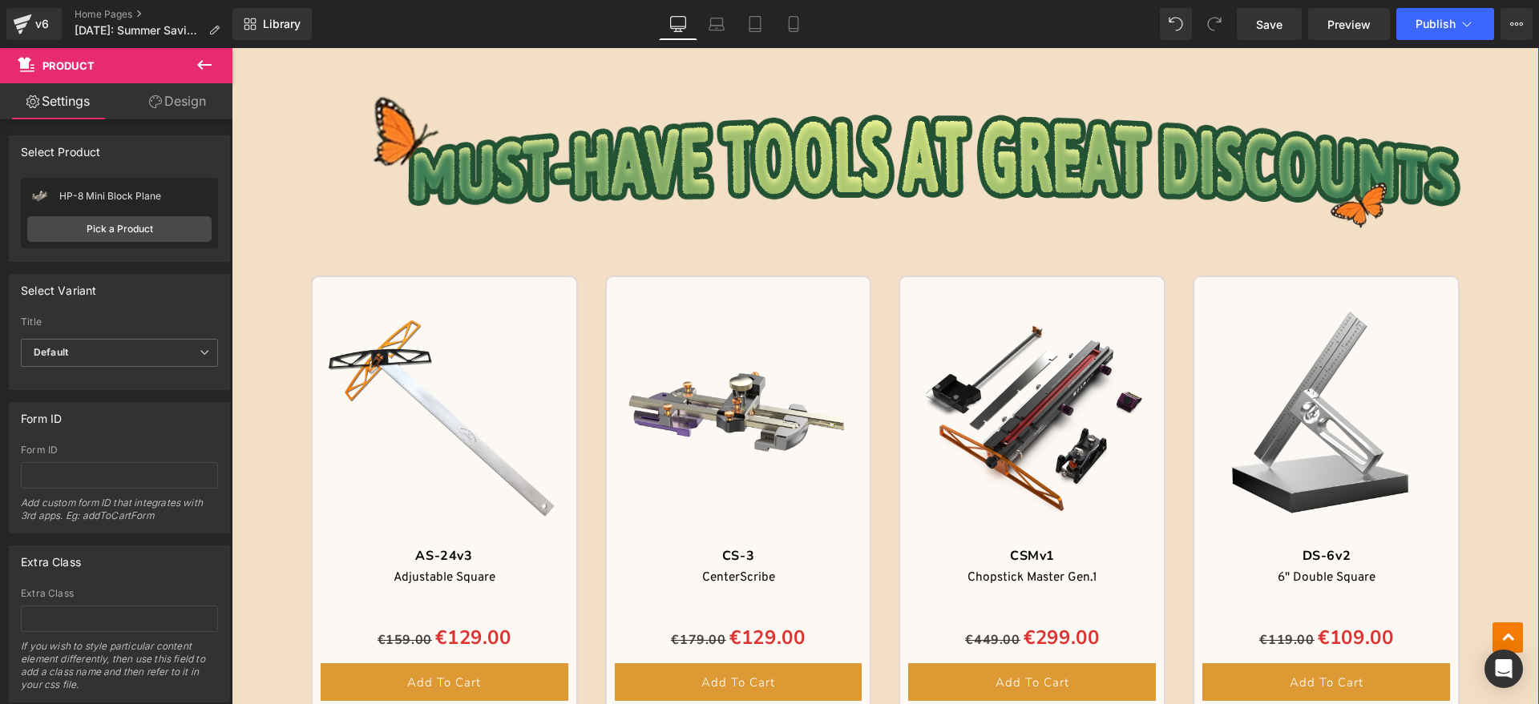
click at [744, 322] on img at bounding box center [739, 415] width 248 height 248
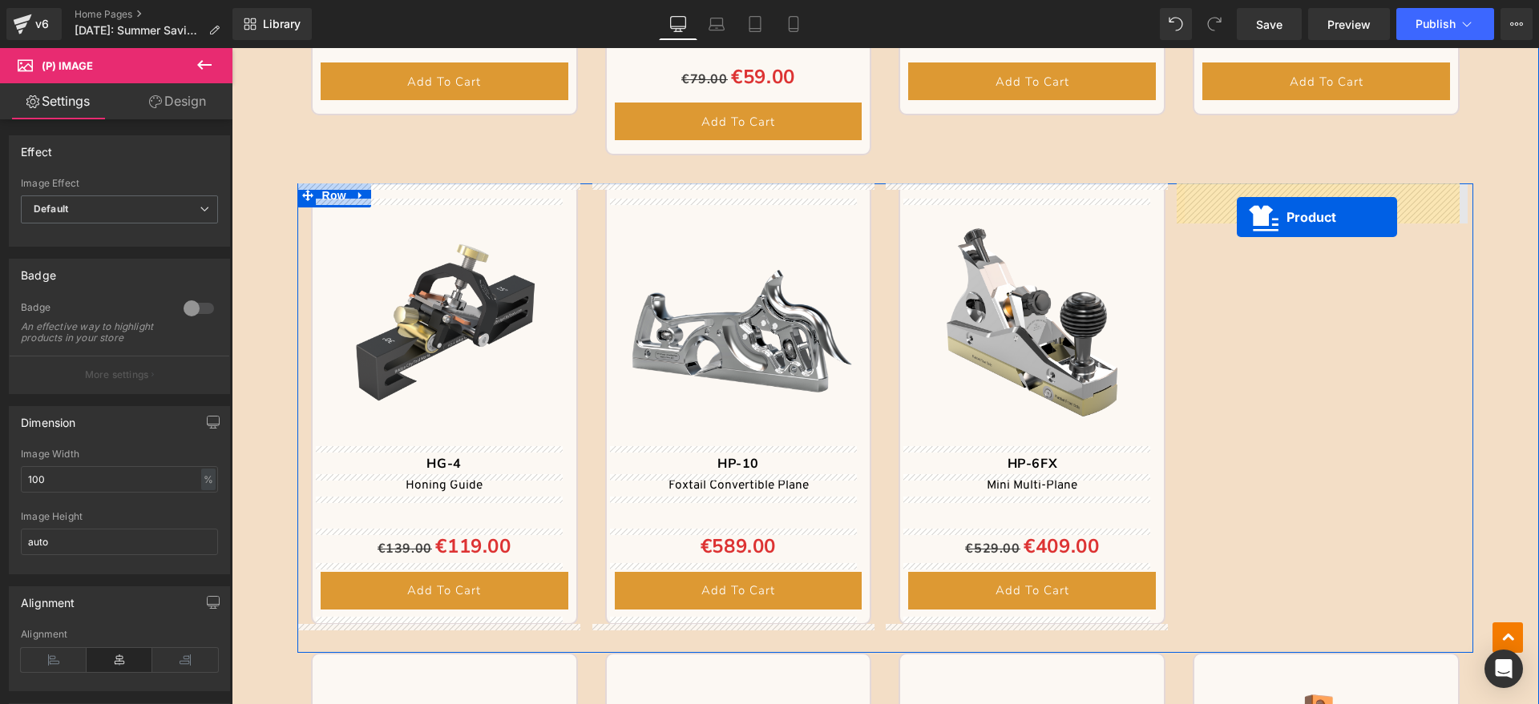
drag, startPoint x: 698, startPoint y: 291, endPoint x: 1236, endPoint y: 217, distance: 543.5
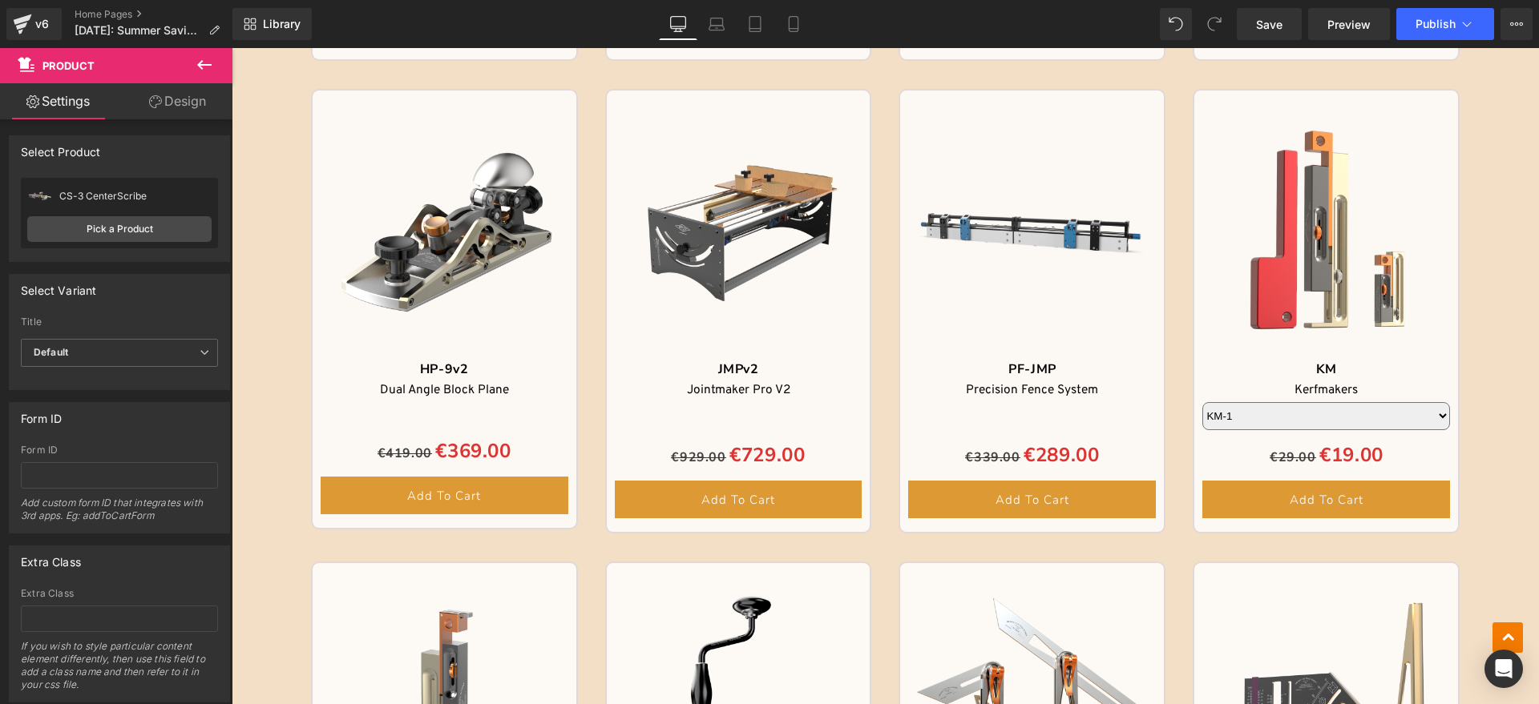
scroll to position [2604, 0]
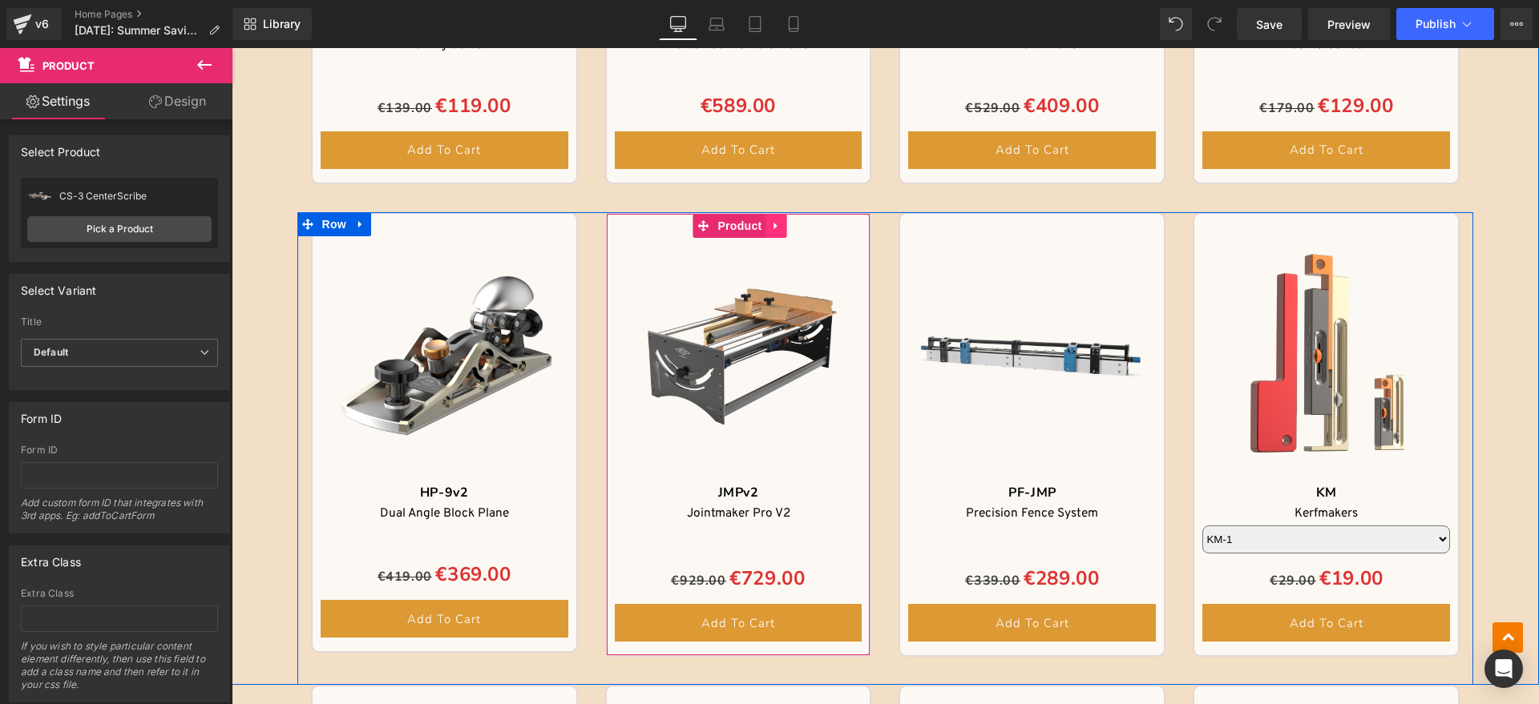
click at [772, 230] on icon at bounding box center [775, 226] width 11 height 12
click at [781, 226] on icon at bounding box center [786, 226] width 11 height 12
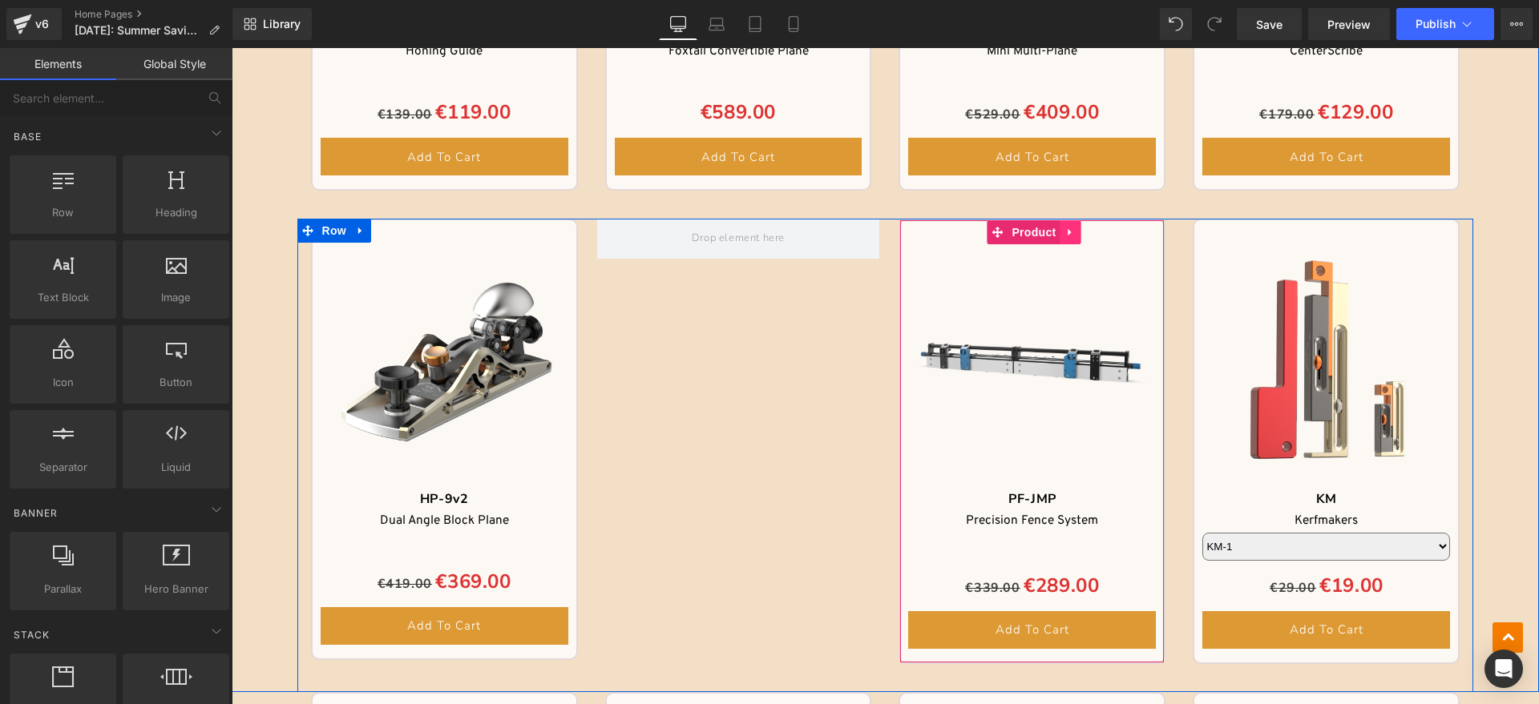
scroll to position [2611, 0]
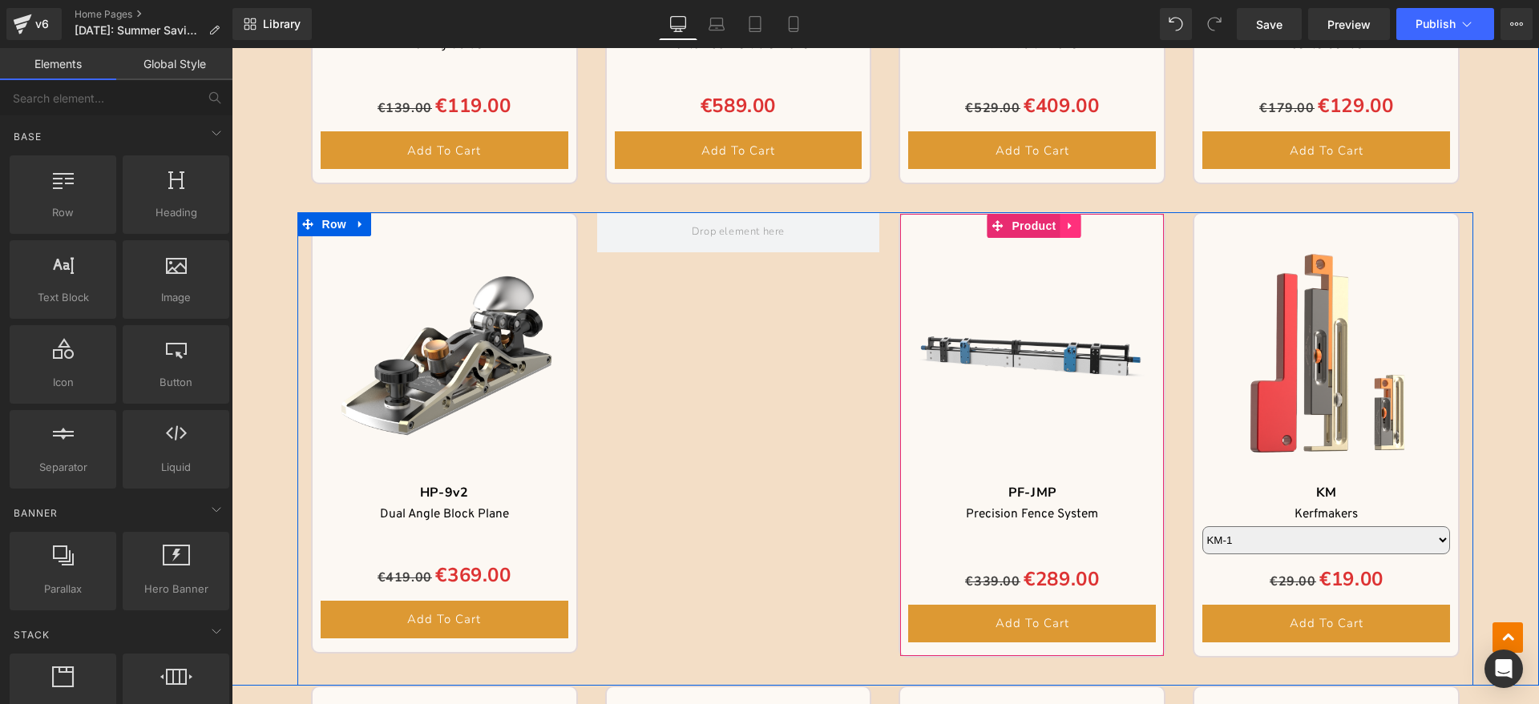
click at [1059, 227] on link at bounding box center [1069, 226] width 21 height 24
click at [1075, 224] on icon at bounding box center [1080, 225] width 11 height 11
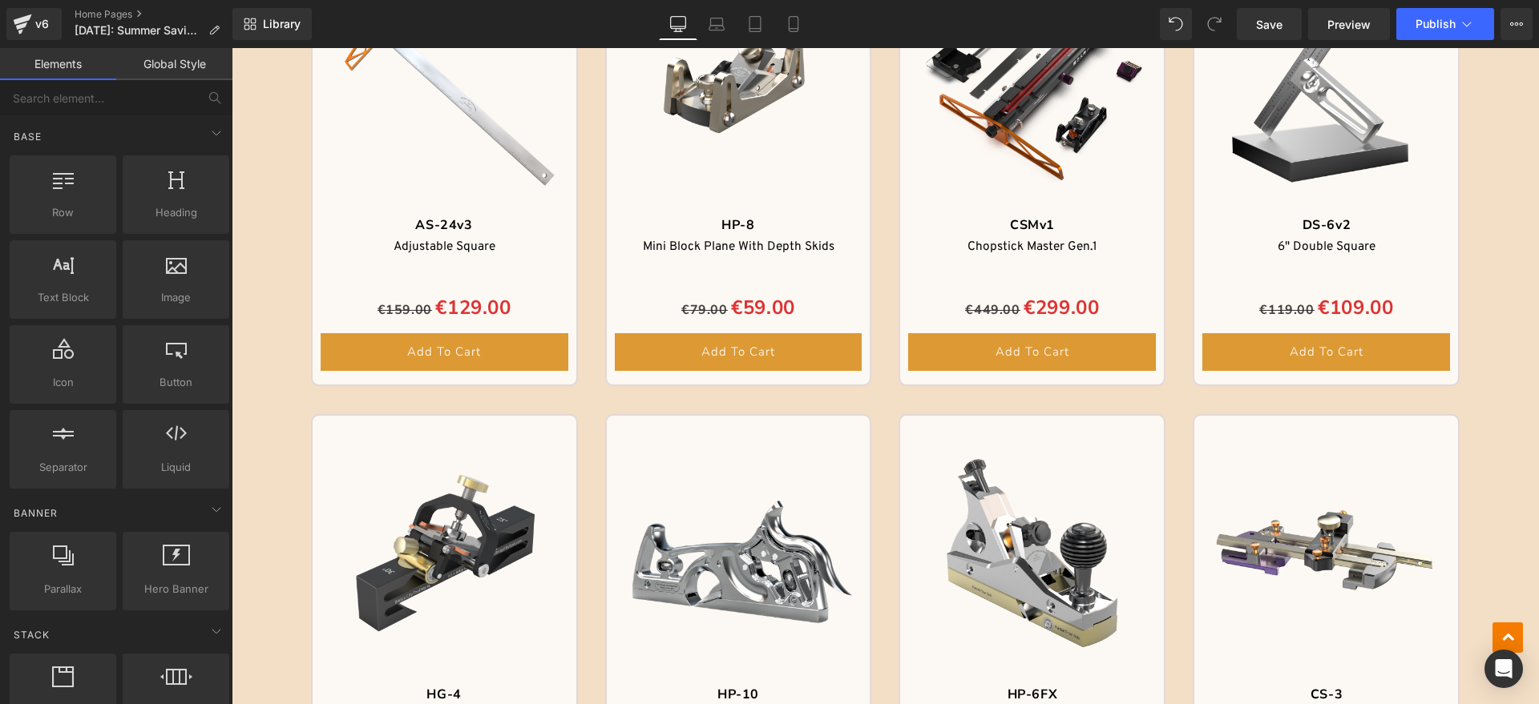
scroll to position [1809, 0]
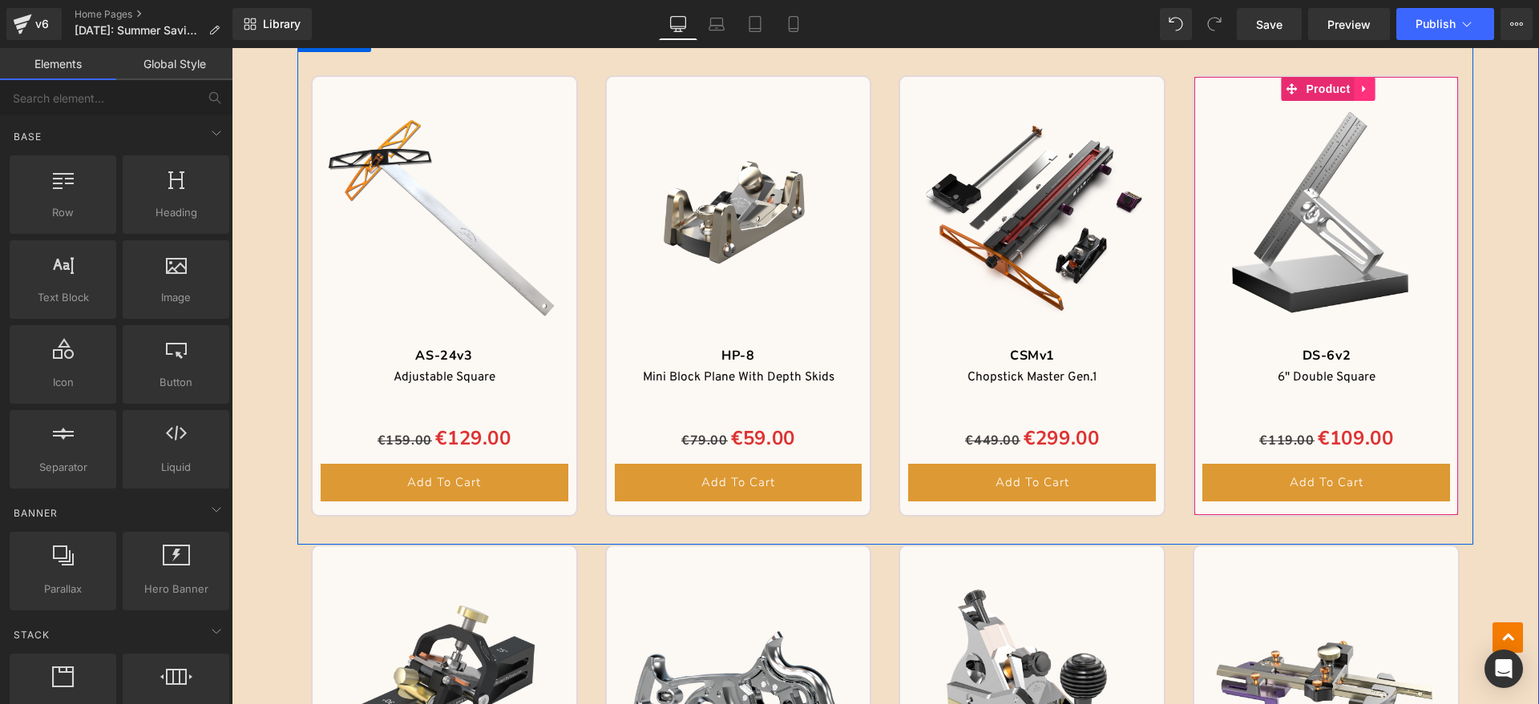
click at [1361, 87] on icon at bounding box center [1362, 89] width 3 height 7
click at [1369, 89] on icon at bounding box center [1374, 88] width 11 height 11
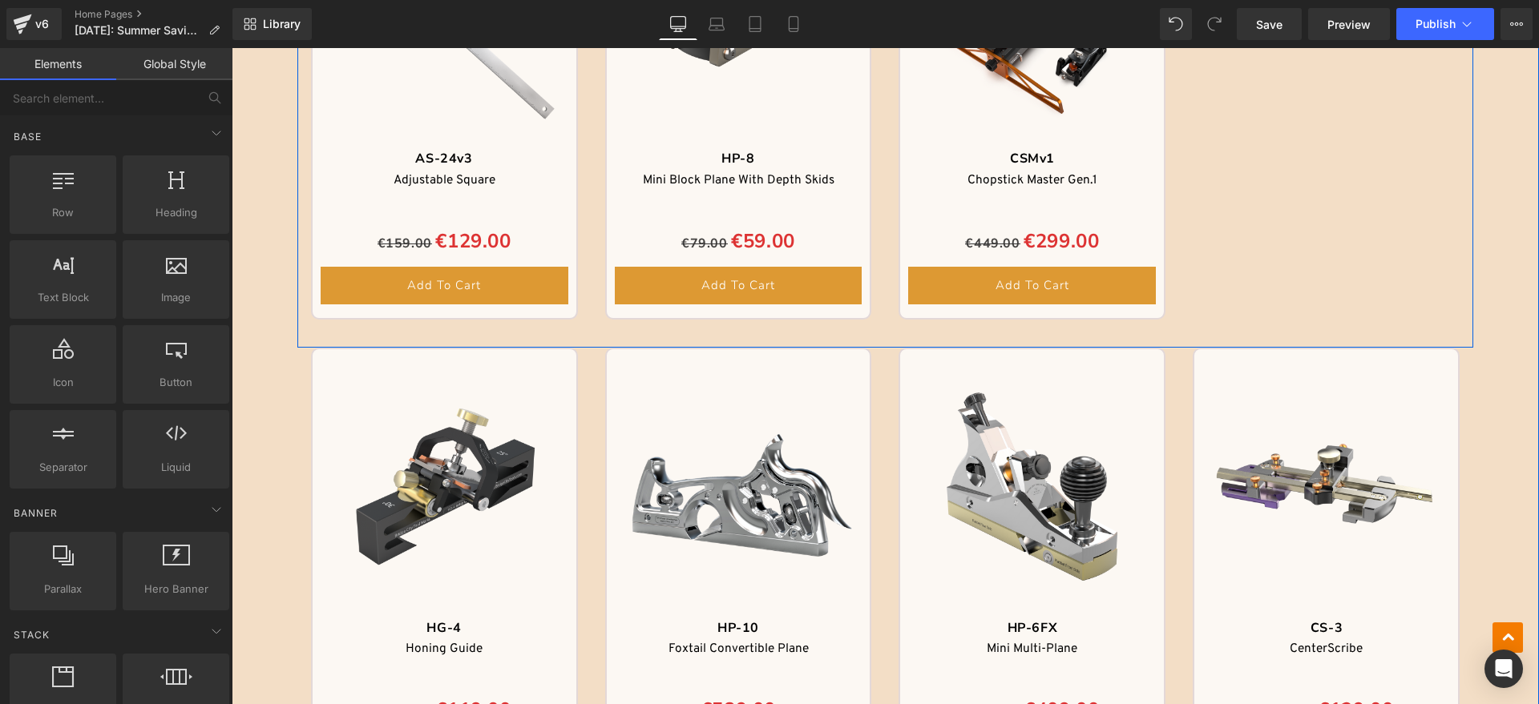
scroll to position [2010, 0]
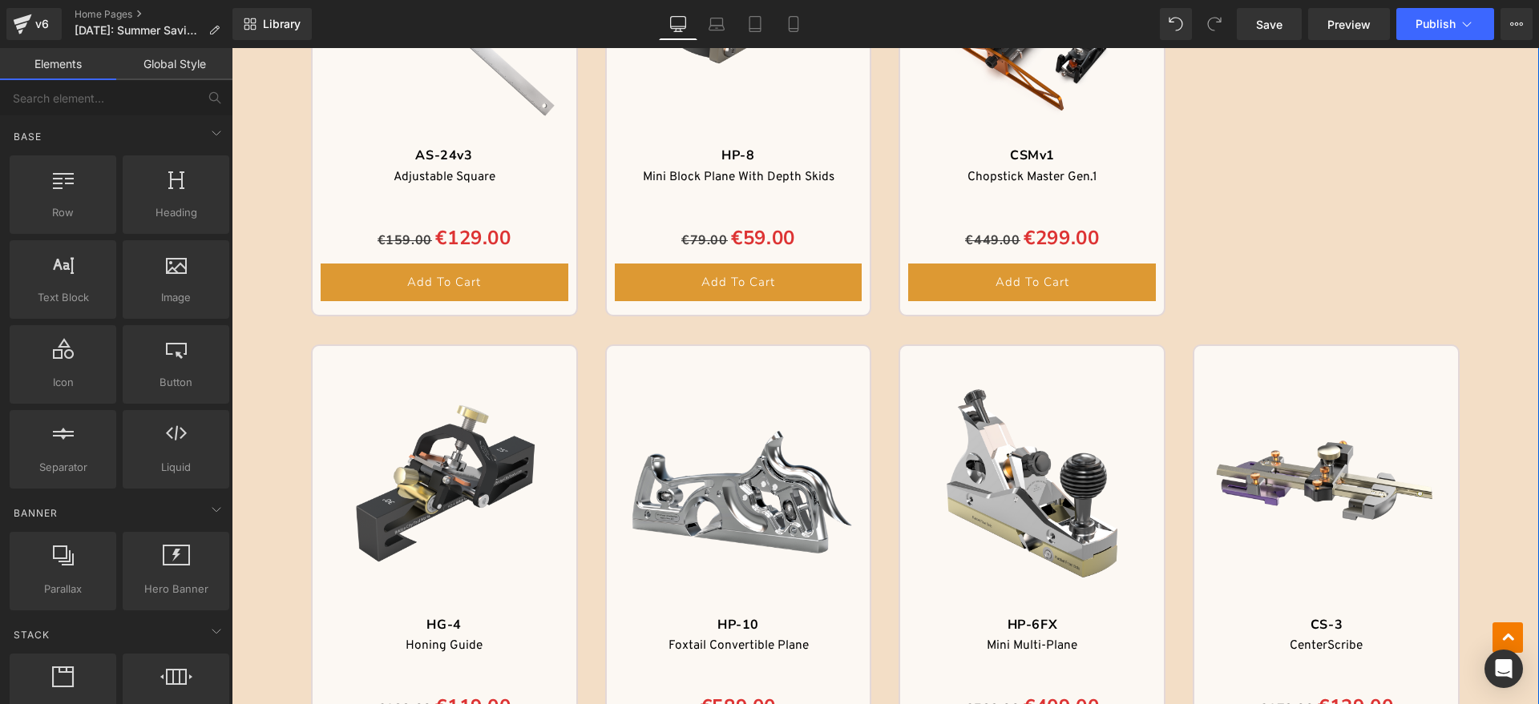
click at [1300, 405] on img at bounding box center [1326, 484] width 248 height 248
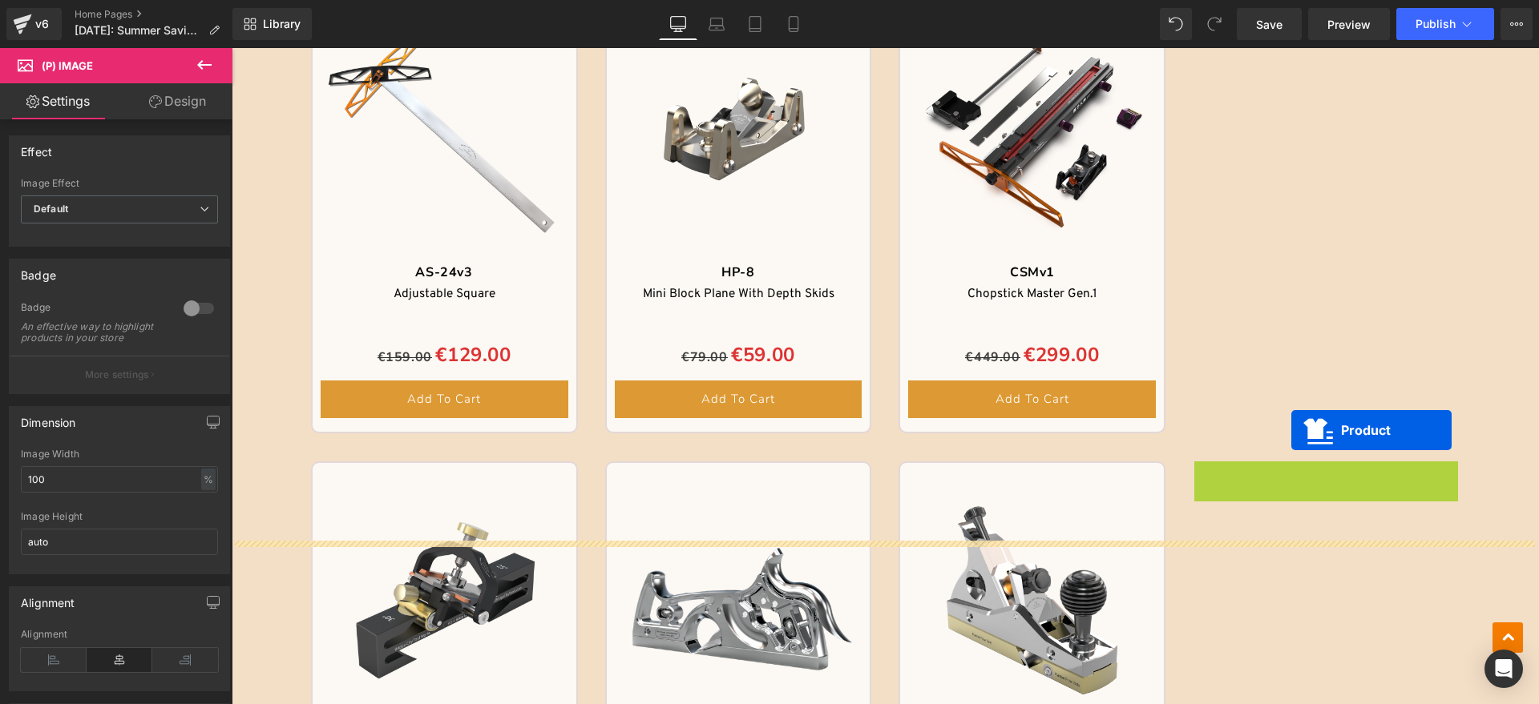
scroll to position [1709, 0]
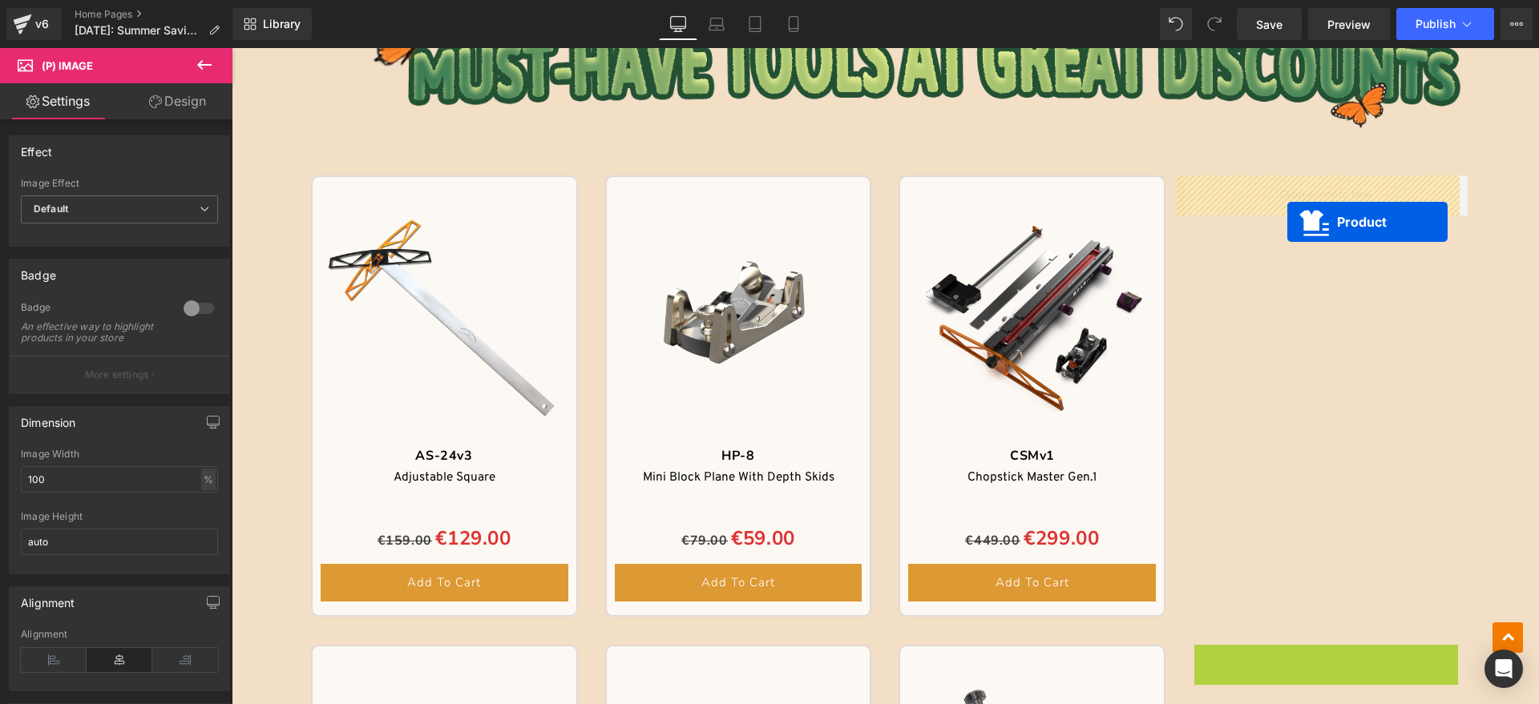
drag, startPoint x: 1283, startPoint y: 357, endPoint x: 1287, endPoint y: 222, distance: 135.5
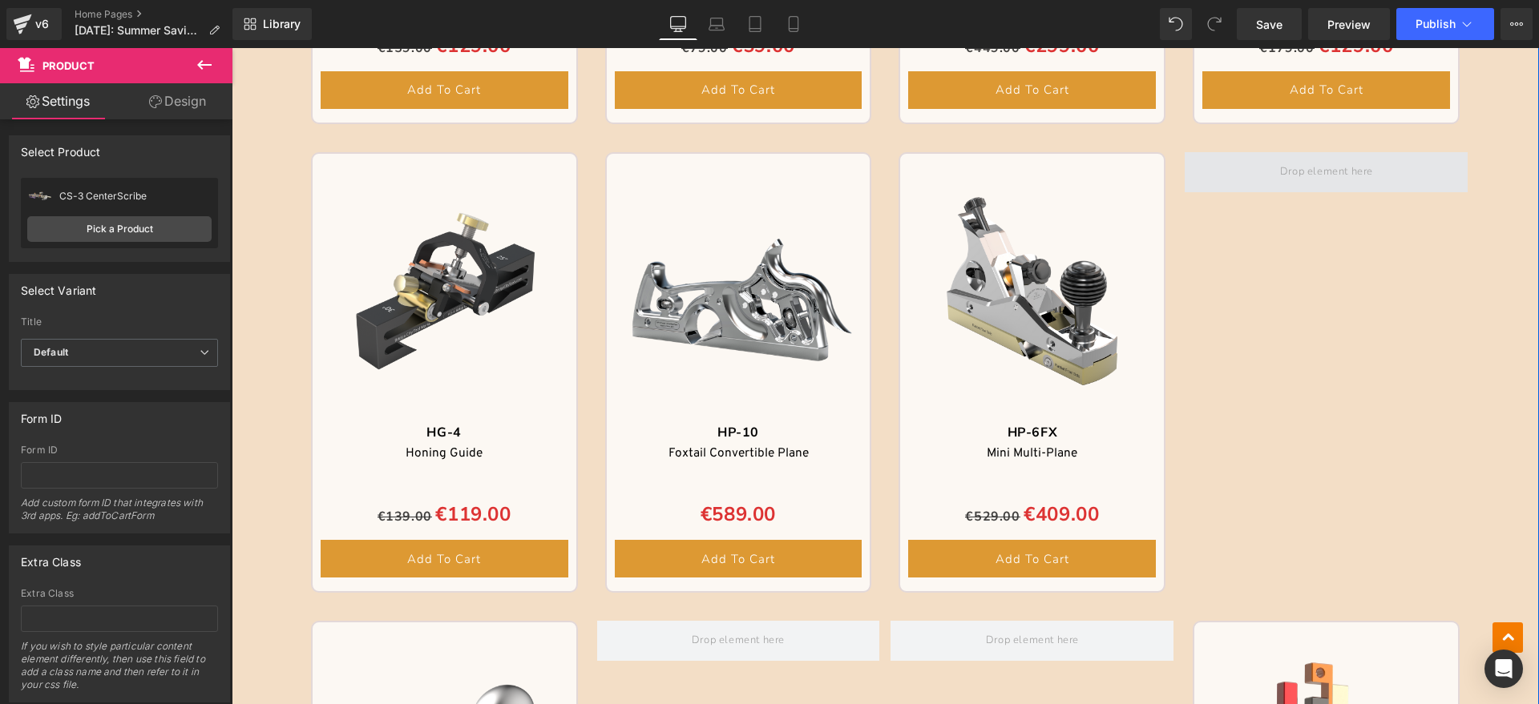
scroll to position [2511, 0]
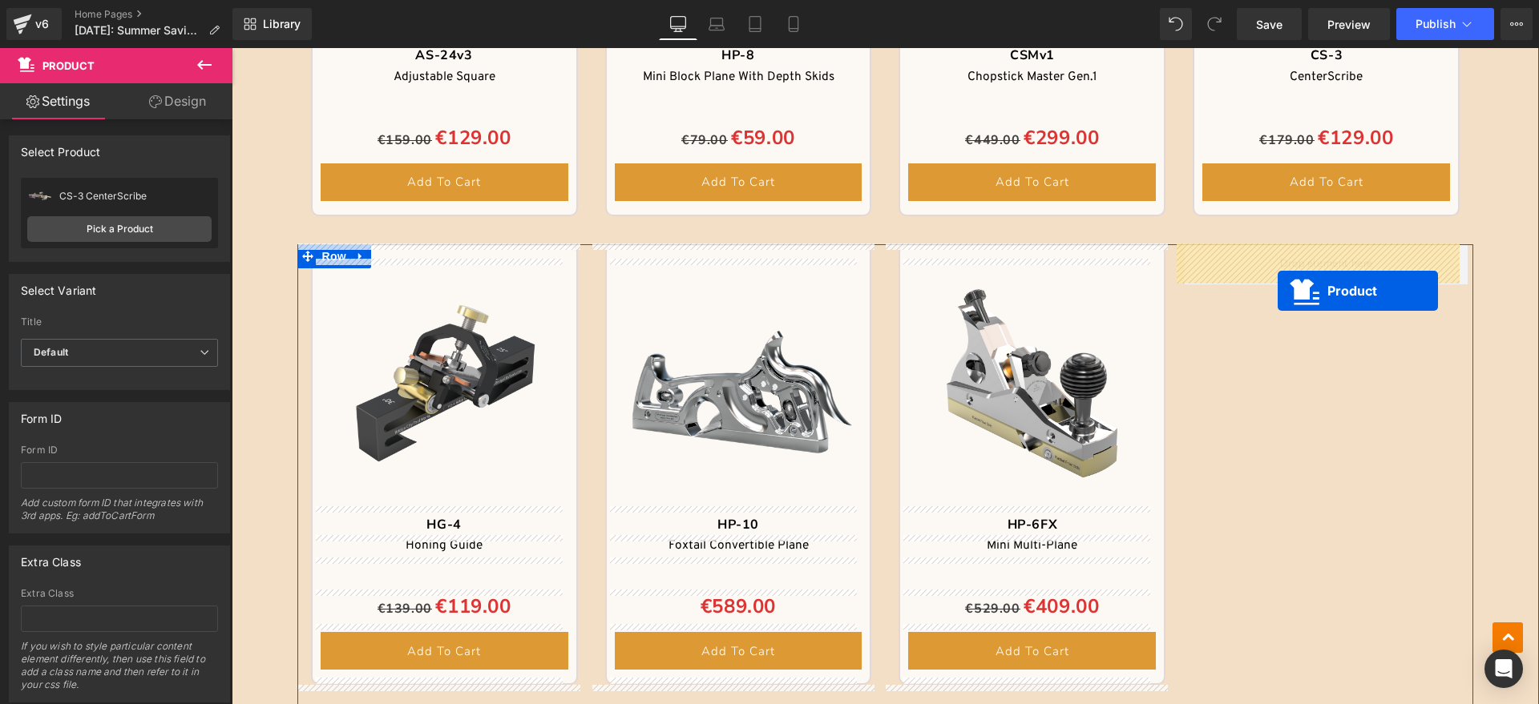
drag, startPoint x: 1283, startPoint y: 325, endPoint x: 1277, endPoint y: 291, distance: 35.0
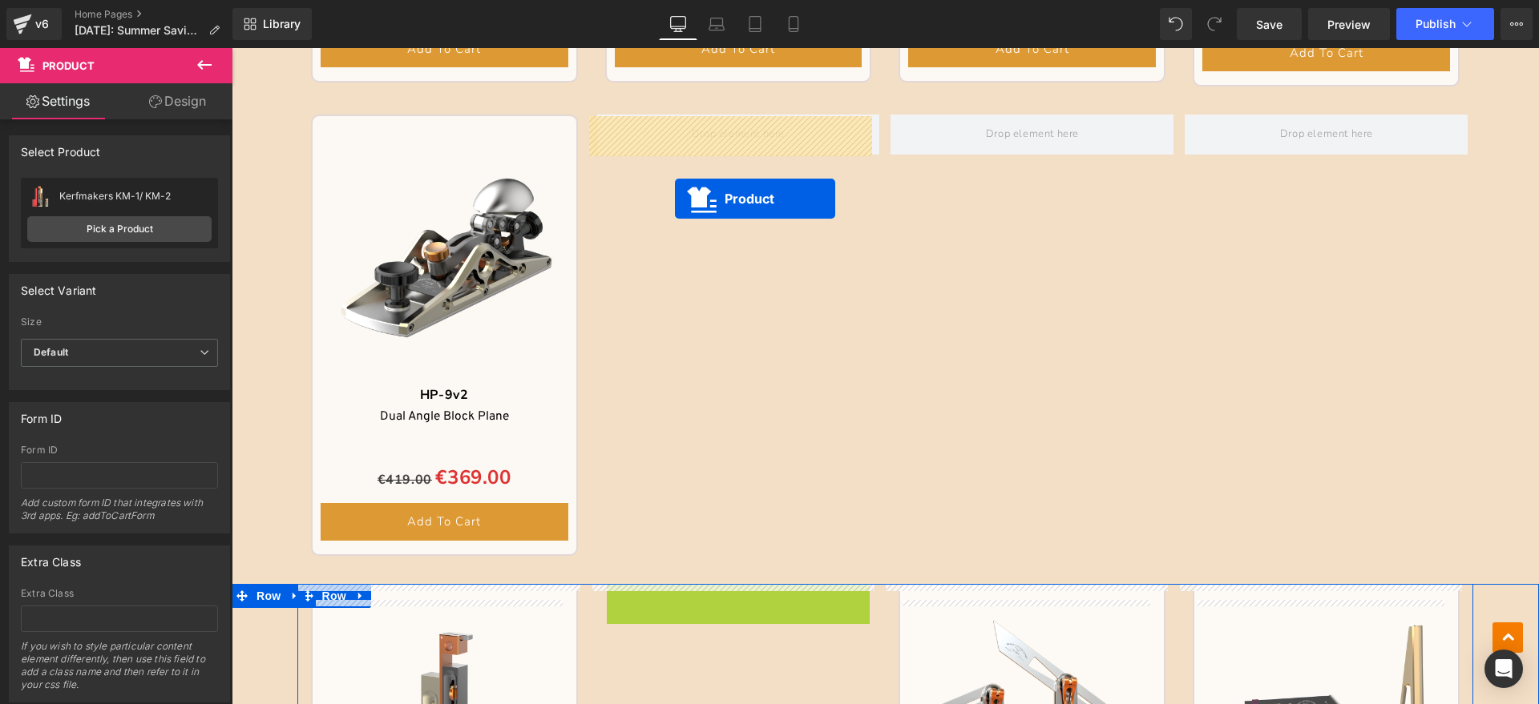
scroll to position [2711, 0]
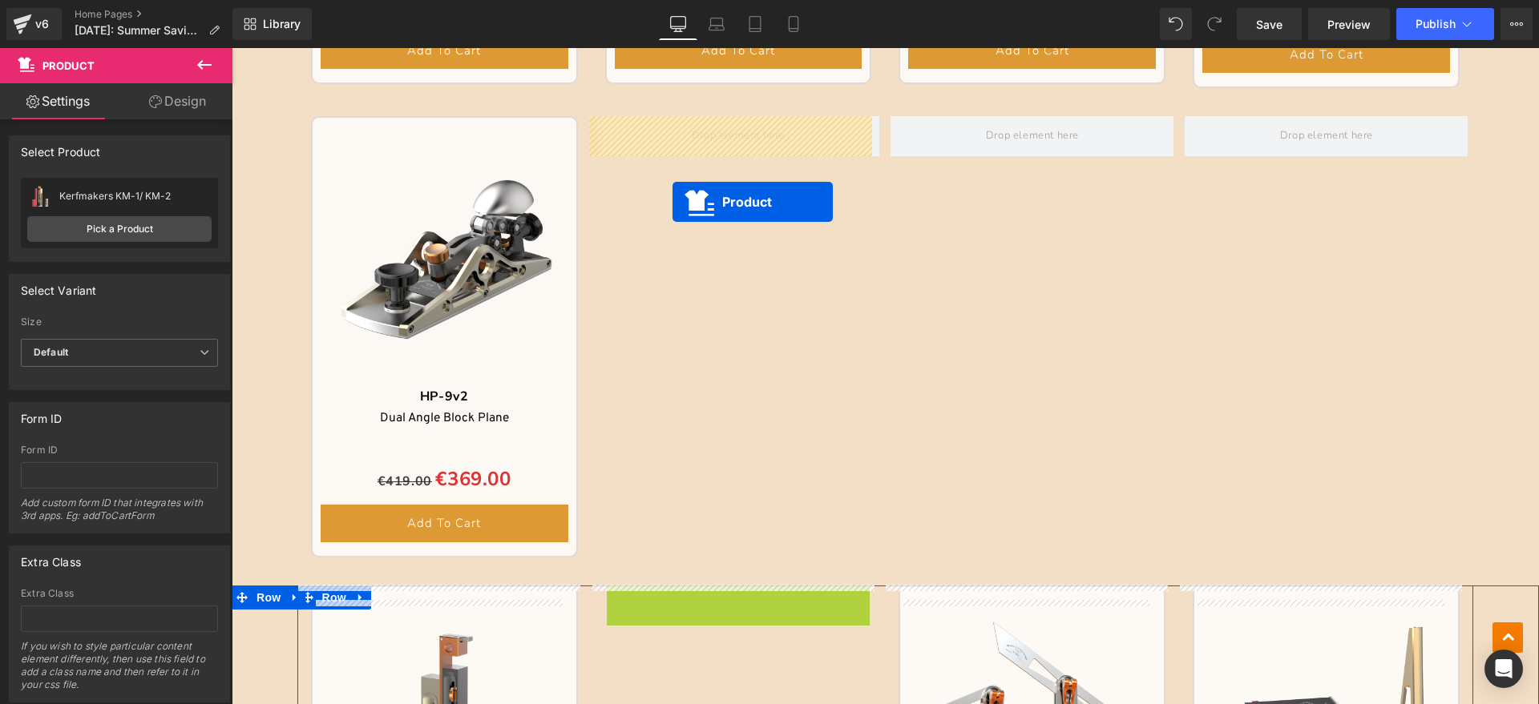
drag, startPoint x: 692, startPoint y: 200, endPoint x: 672, endPoint y: 202, distance: 20.9
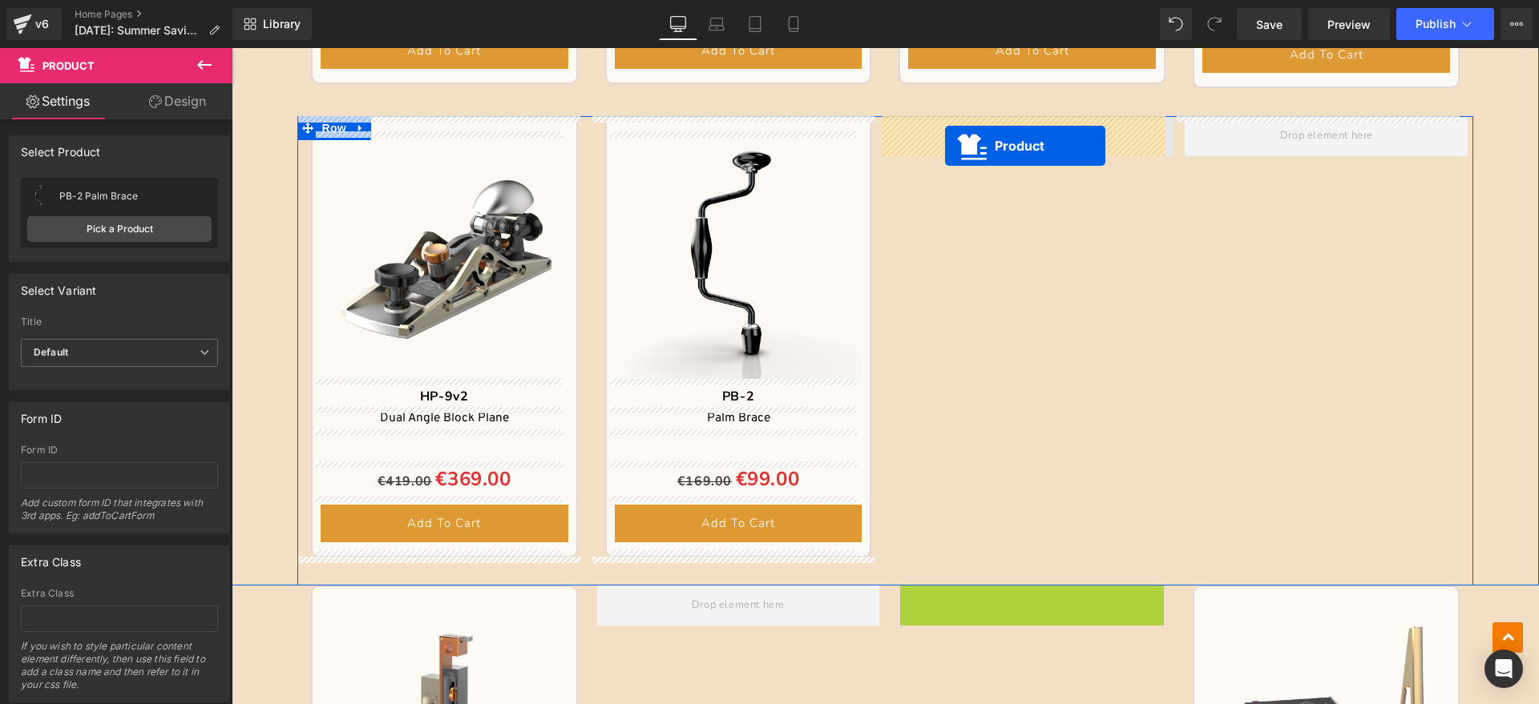
drag, startPoint x: 989, startPoint y: 597, endPoint x: 945, endPoint y: 146, distance: 453.3
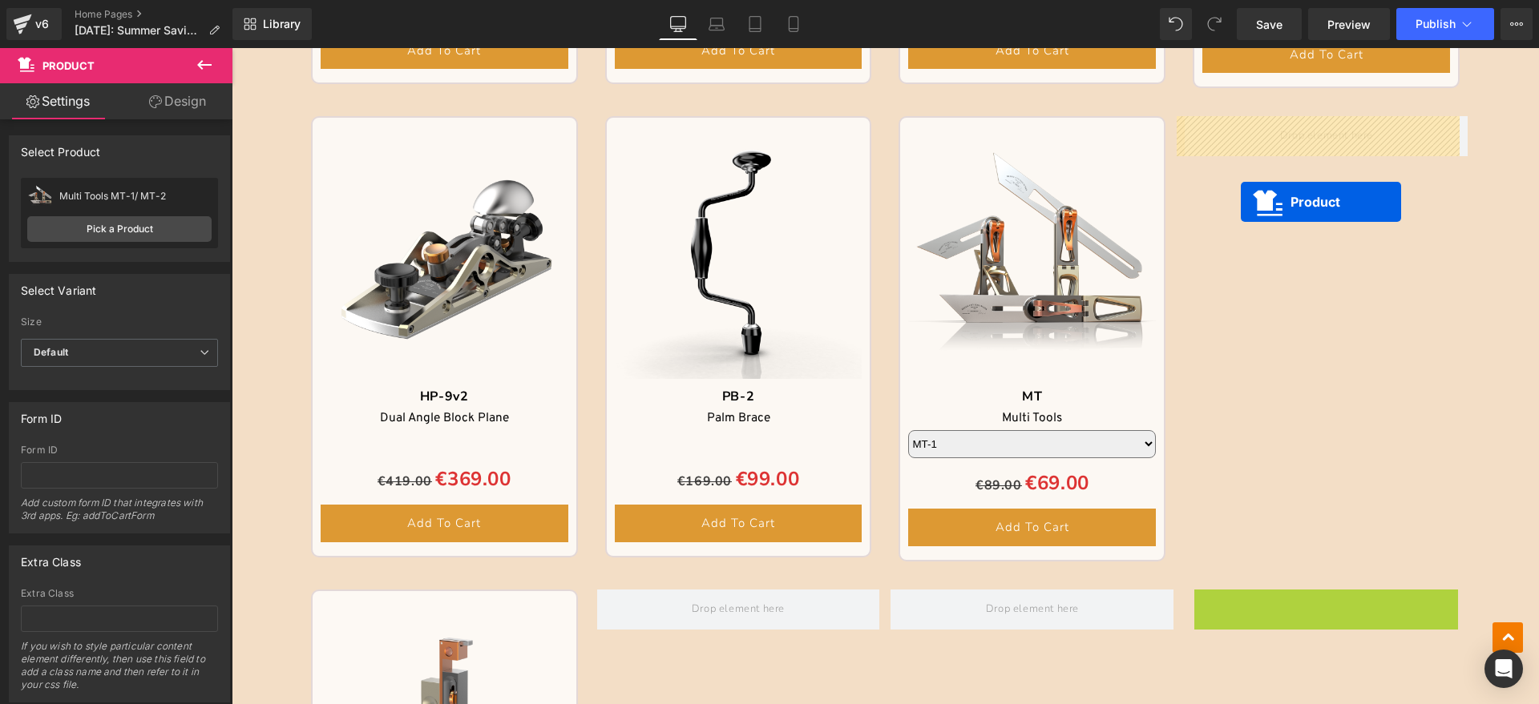
drag, startPoint x: 1281, startPoint y: 601, endPoint x: 1240, endPoint y: 202, distance: 401.1
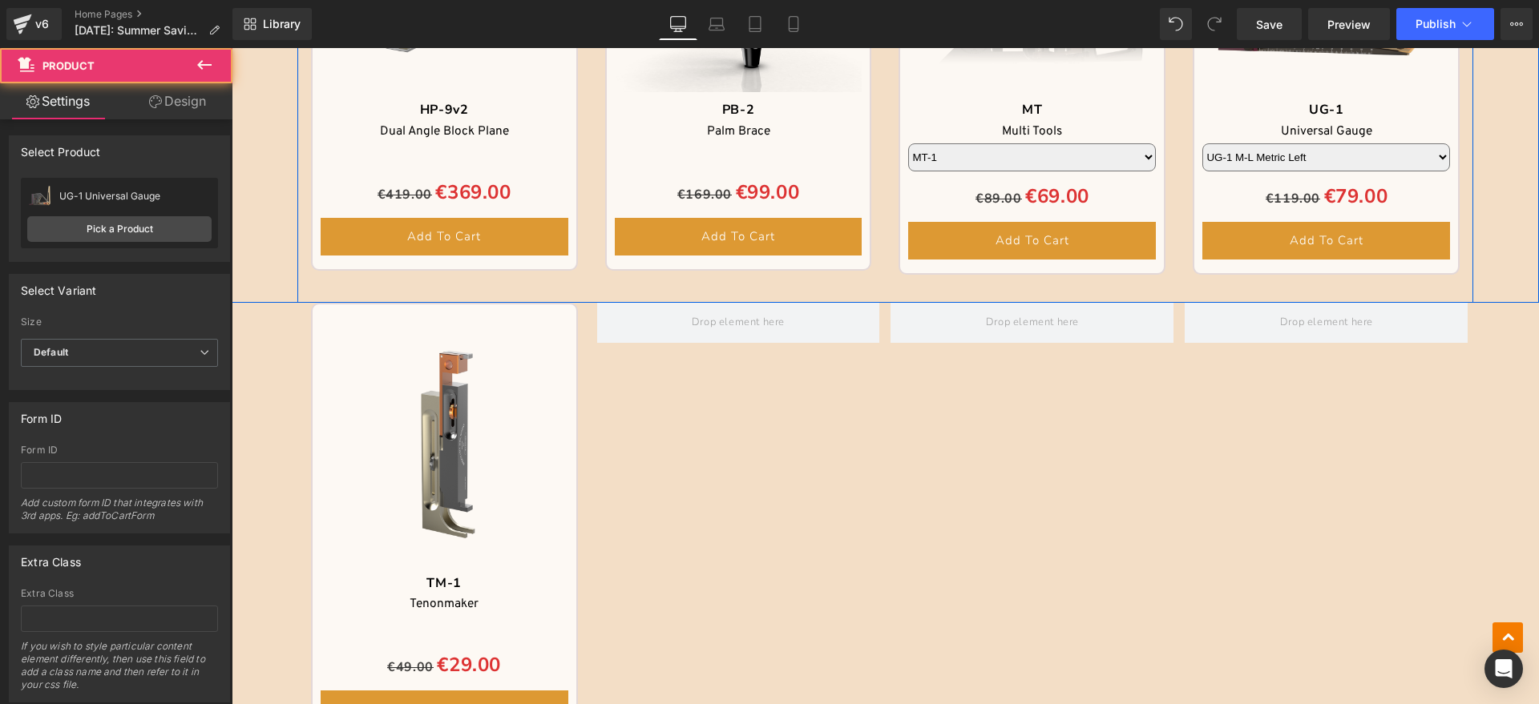
scroll to position [3011, 0]
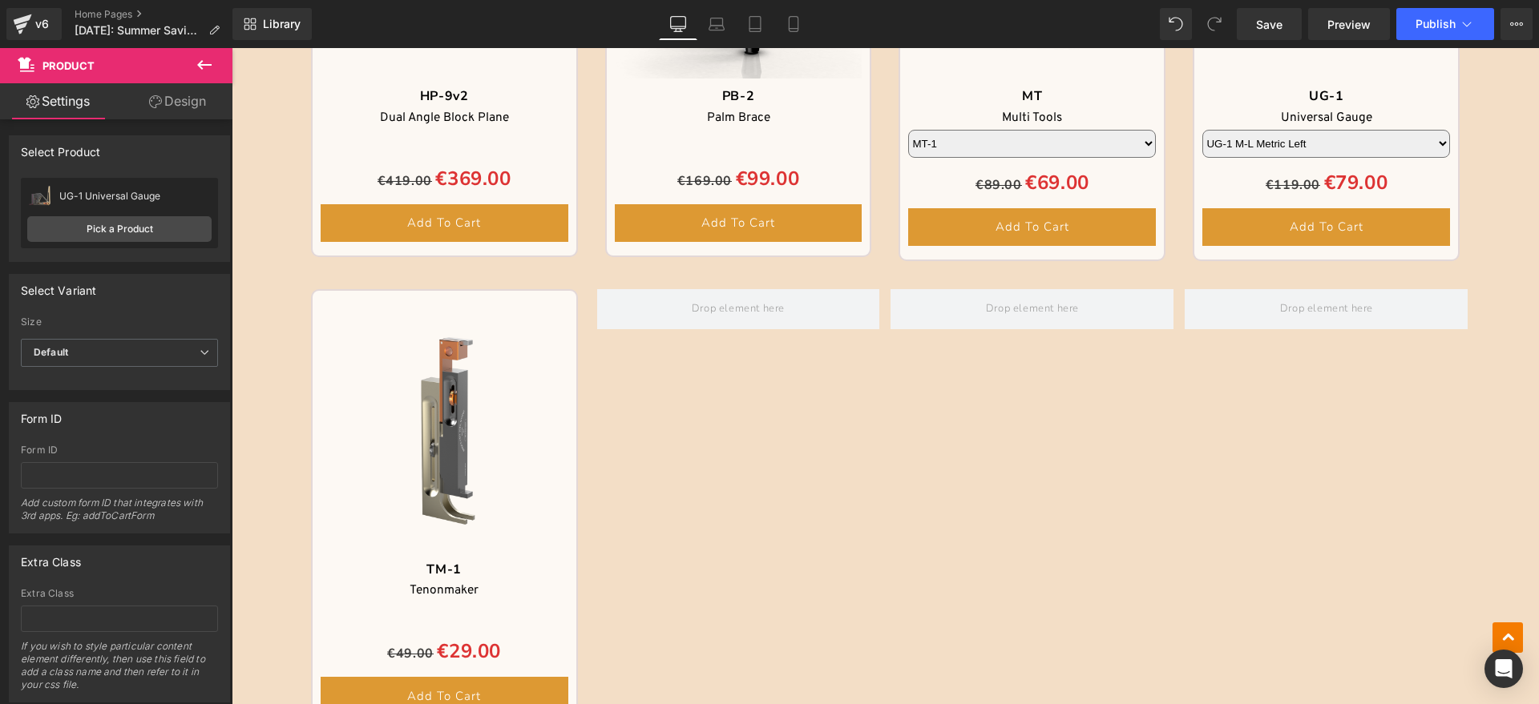
click at [349, 313] on img at bounding box center [445, 429] width 248 height 248
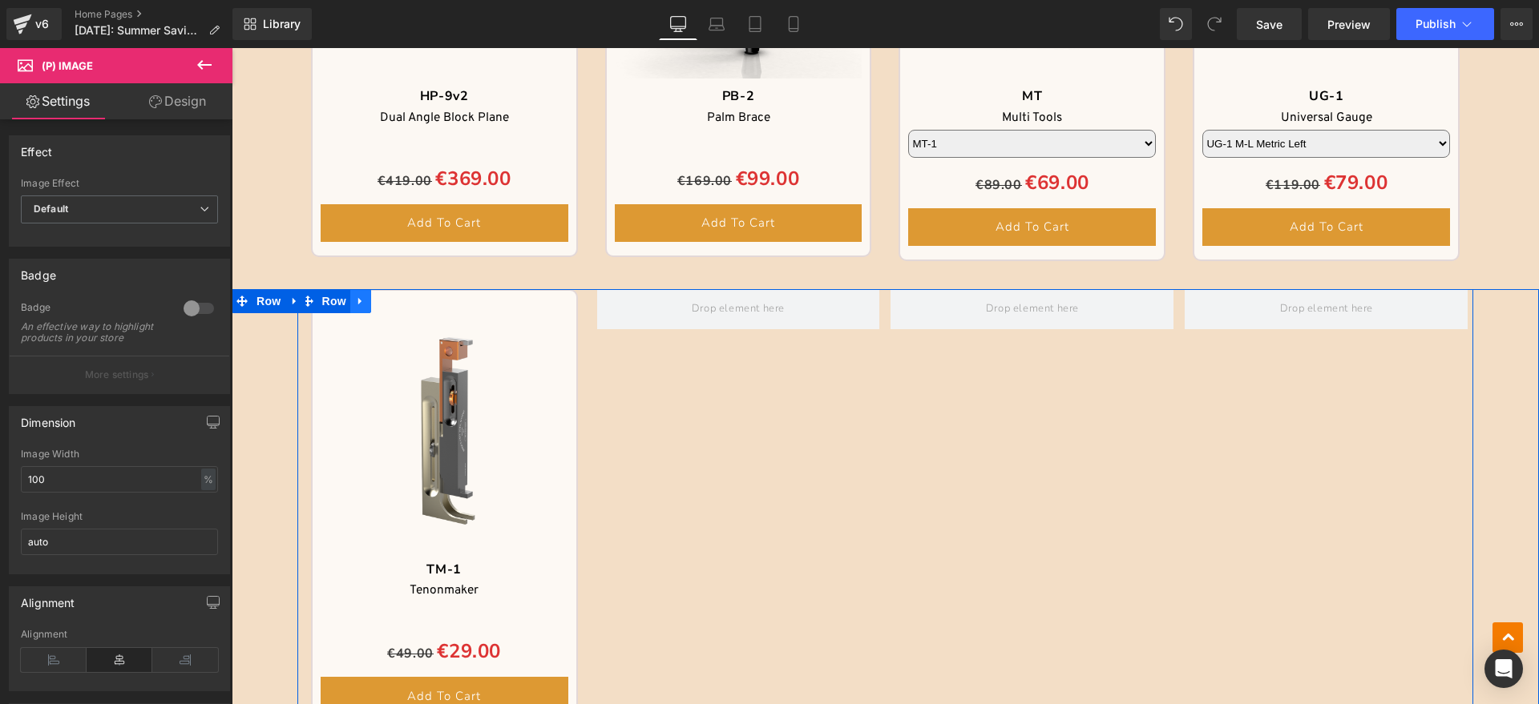
click at [358, 301] on icon at bounding box center [360, 301] width 11 height 12
click at [397, 298] on icon at bounding box center [402, 301] width 11 height 11
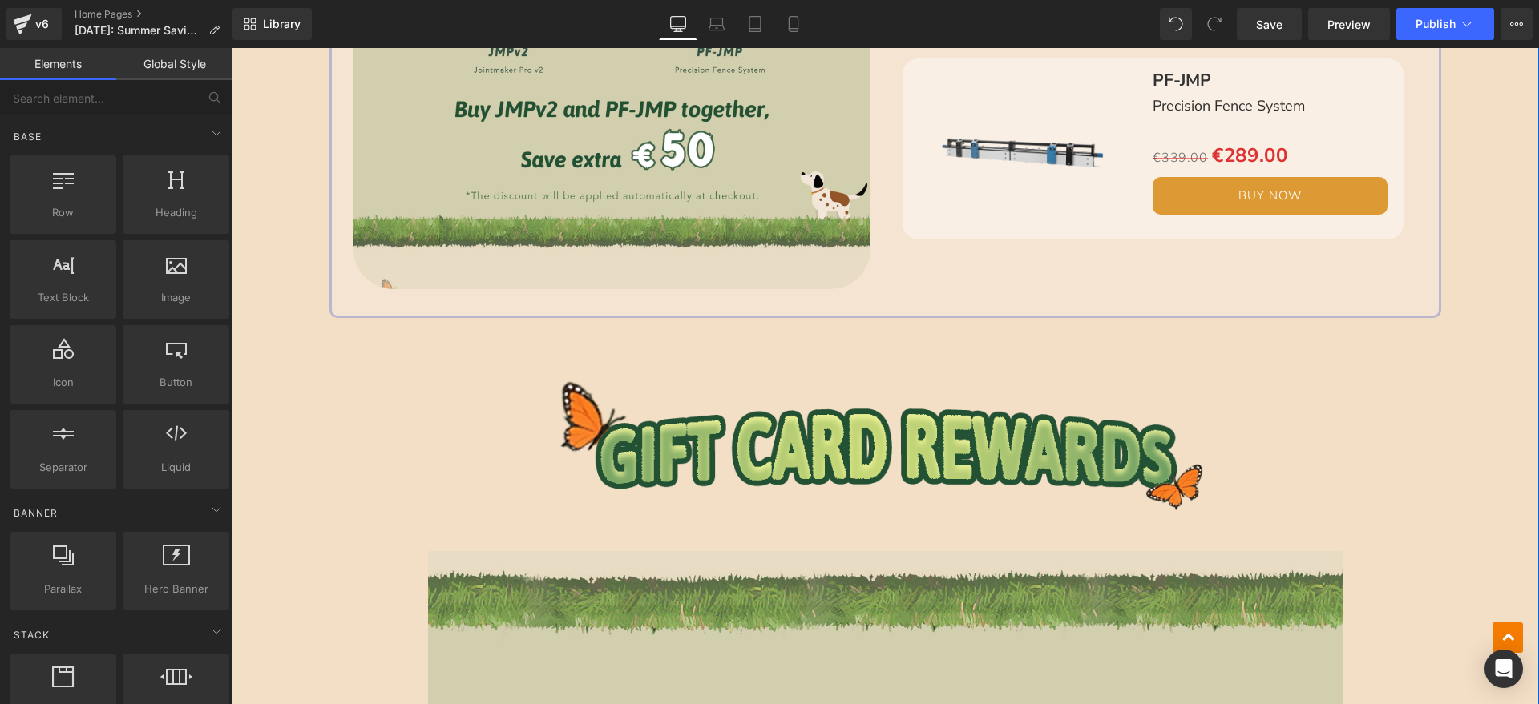
scroll to position [3512, 0]
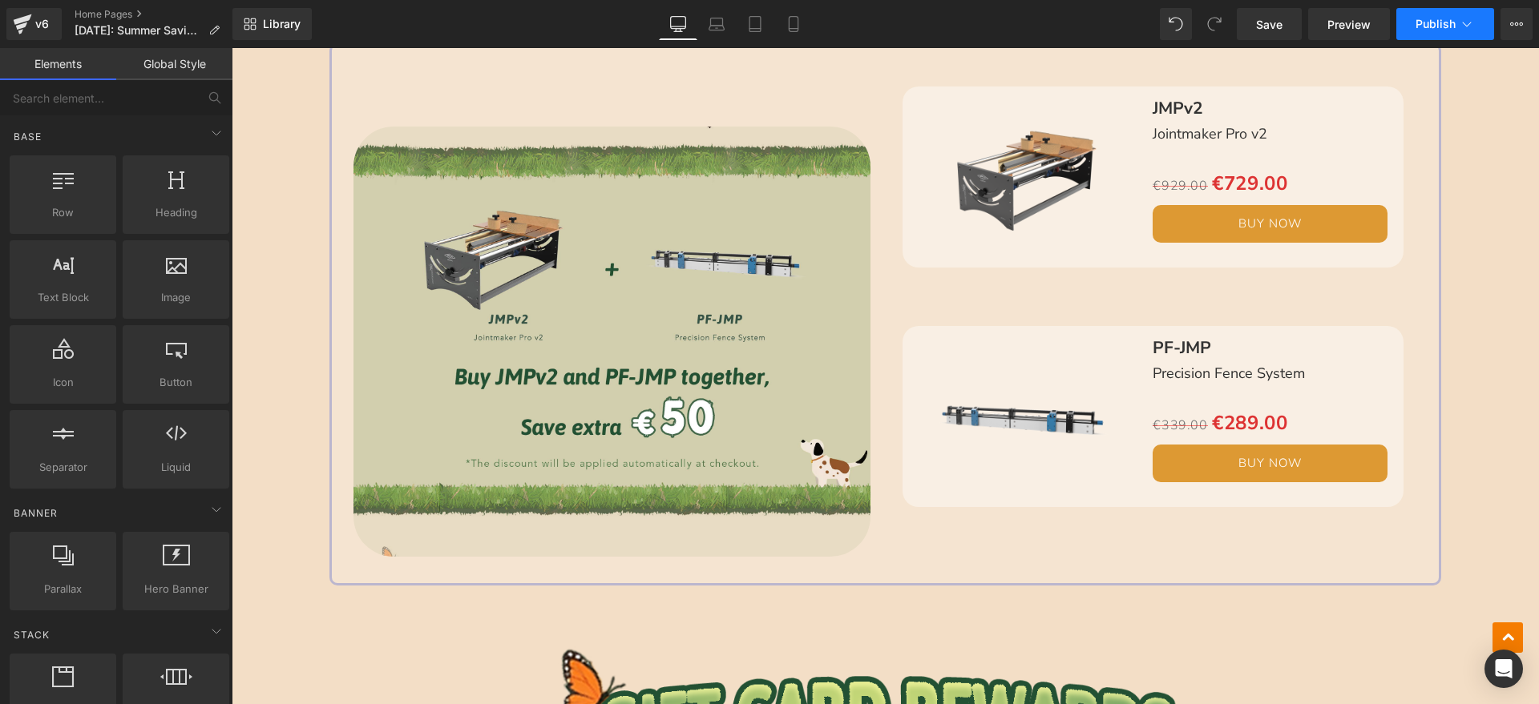
click at [1441, 27] on span "Publish" at bounding box center [1435, 24] width 40 height 13
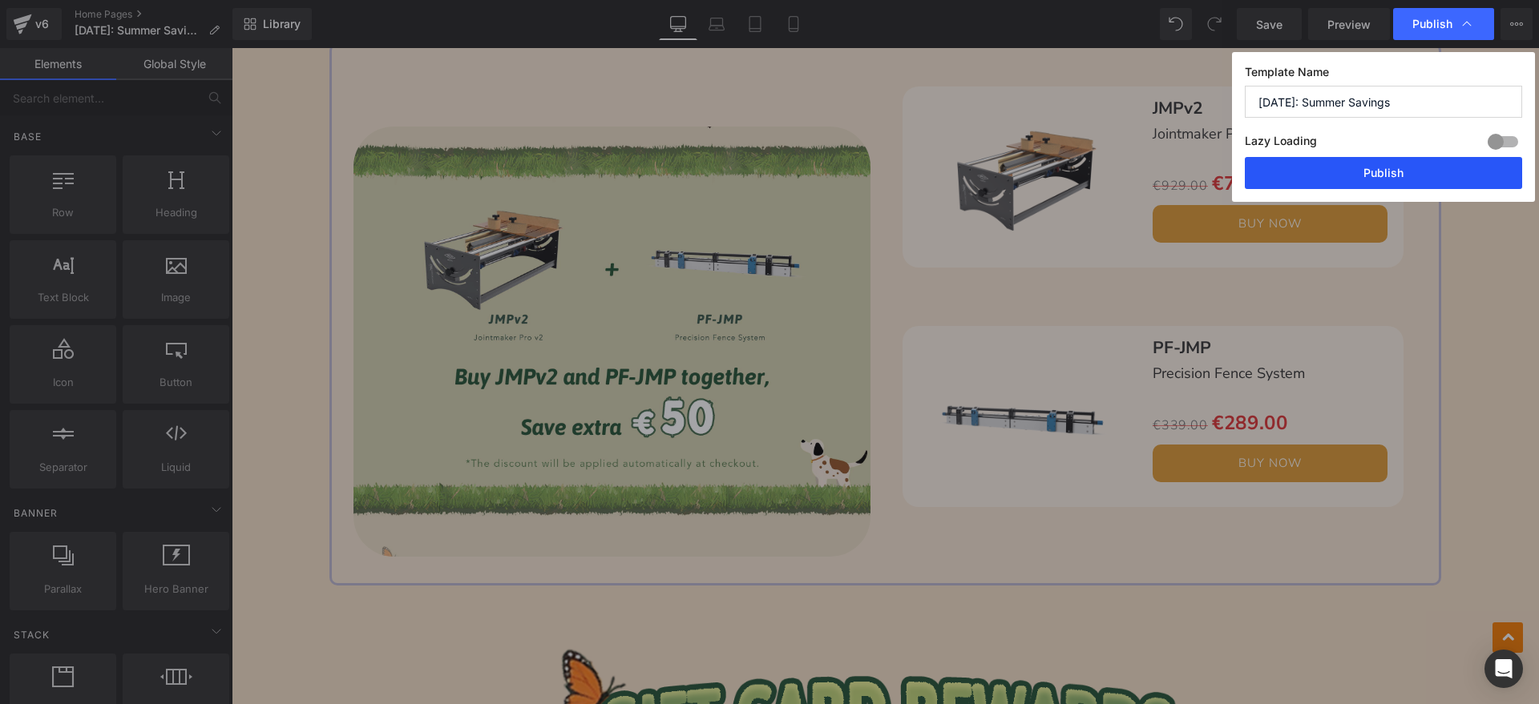
click at [1372, 169] on button "Publish" at bounding box center [1382, 173] width 277 height 32
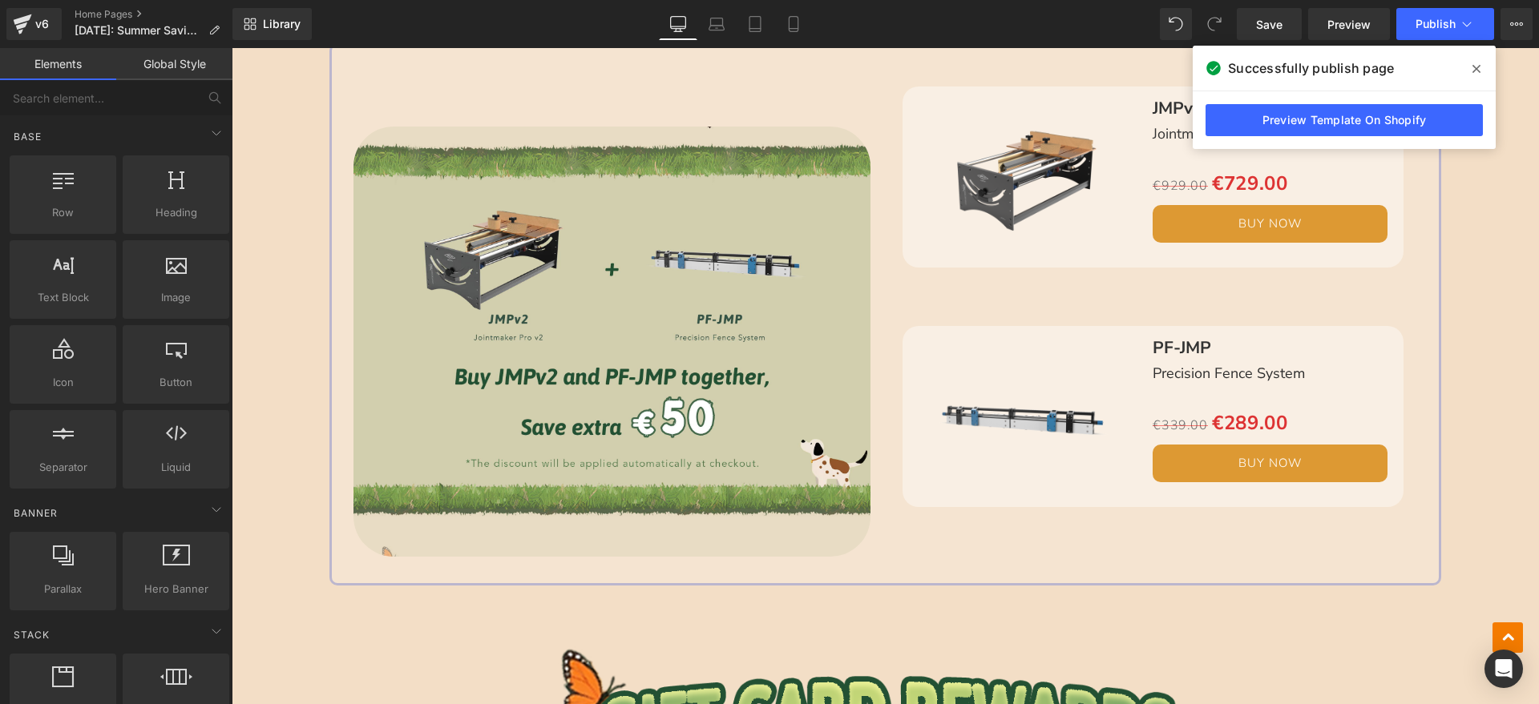
click at [1474, 69] on icon at bounding box center [1476, 69] width 8 height 13
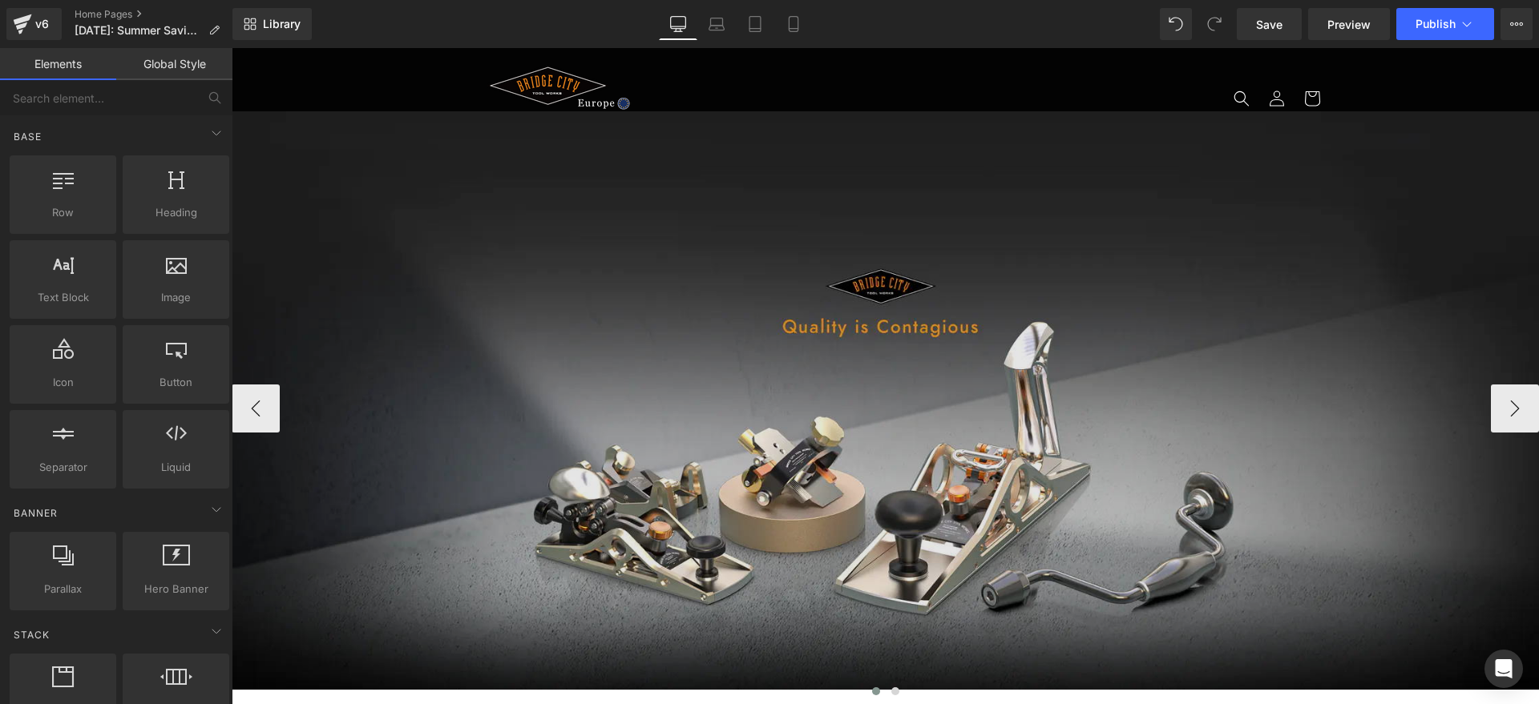
scroll to position [6, 0]
